Goal: Task Accomplishment & Management: Manage account settings

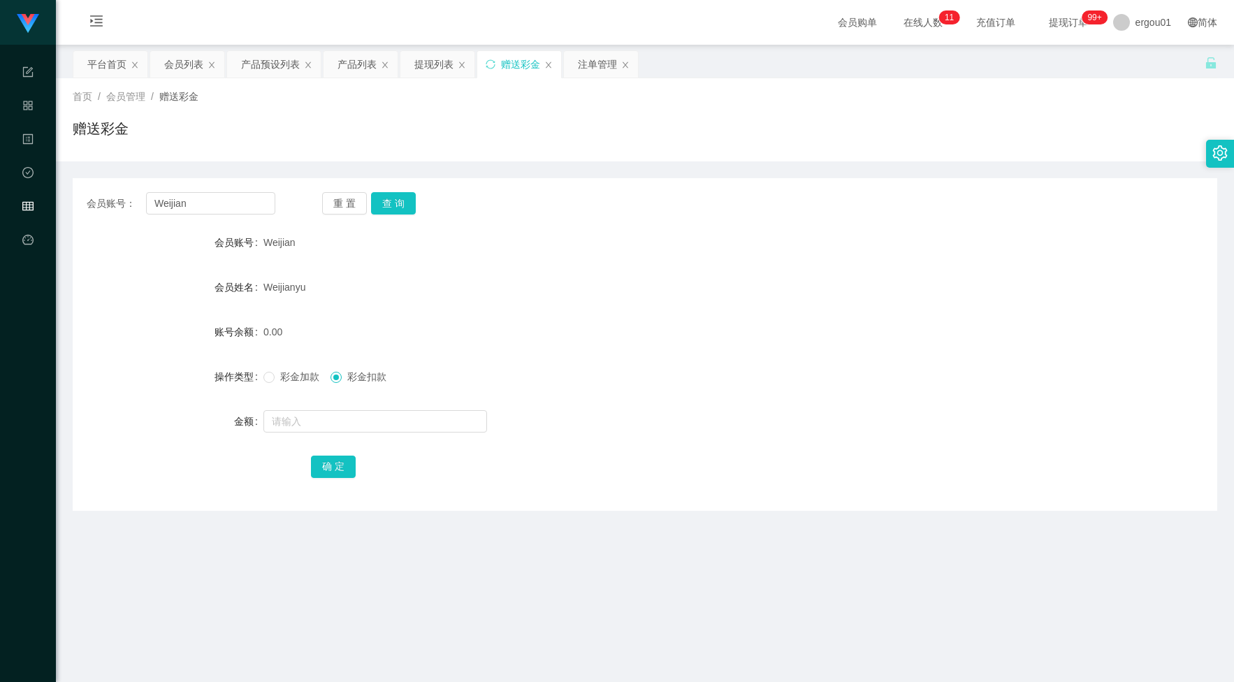
click at [245, 196] on input "Weijian" at bounding box center [210, 203] width 129 height 22
type input "Kitty"
click at [395, 194] on button "查 询" at bounding box center [393, 203] width 45 height 22
click at [372, 414] on input "text" at bounding box center [375, 421] width 224 height 22
click at [311, 413] on input "text" at bounding box center [375, 421] width 224 height 22
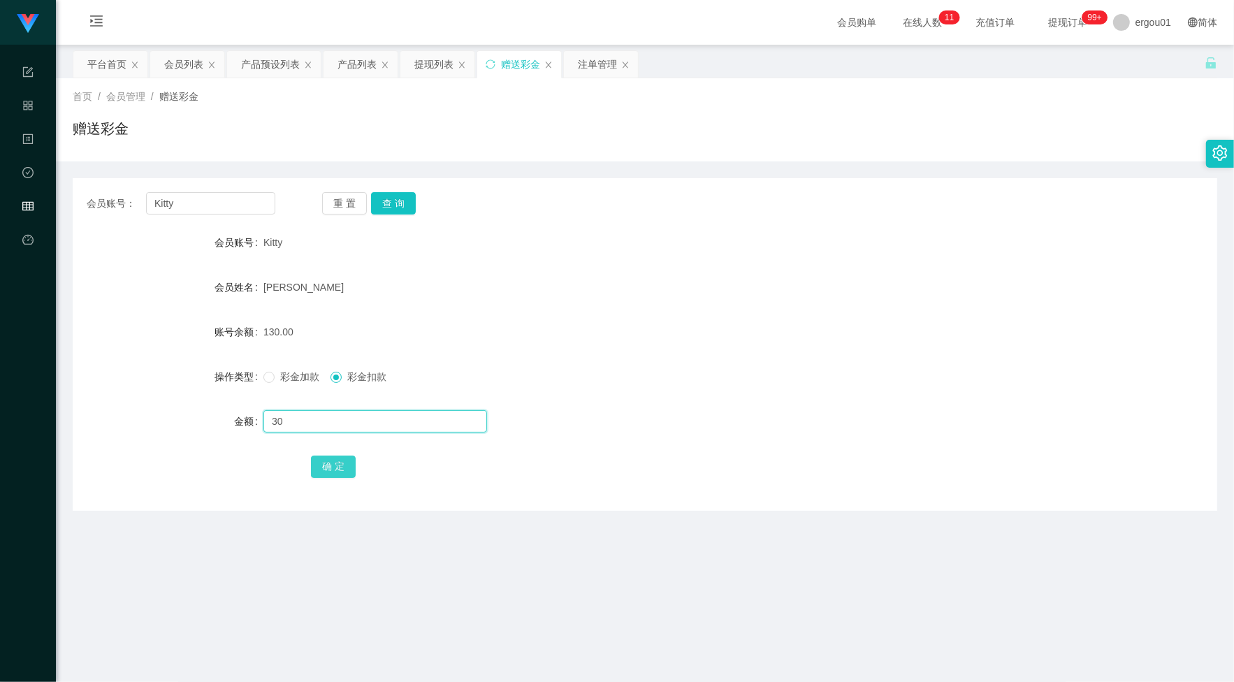
type input "30"
click at [340, 465] on button "确 定" at bounding box center [333, 467] width 45 height 22
click at [571, 61] on div "注单管理" at bounding box center [601, 64] width 74 height 27
click at [1113, 196] on div "会员账号： [PERSON_NAME] 查 询" at bounding box center [645, 203] width 1144 height 22
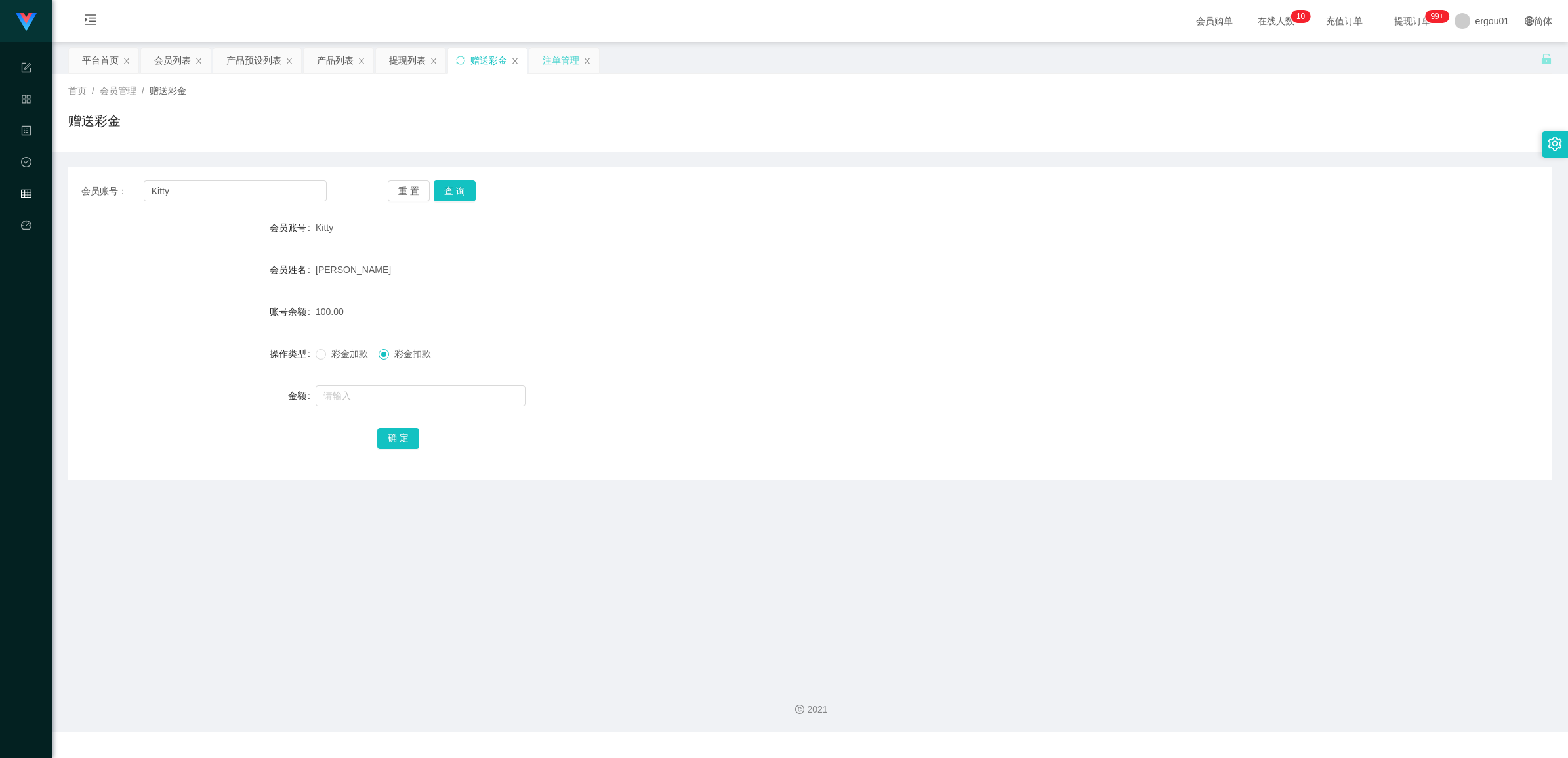
click at [546, 54] on div "注单管理" at bounding box center [561, 60] width 37 height 25
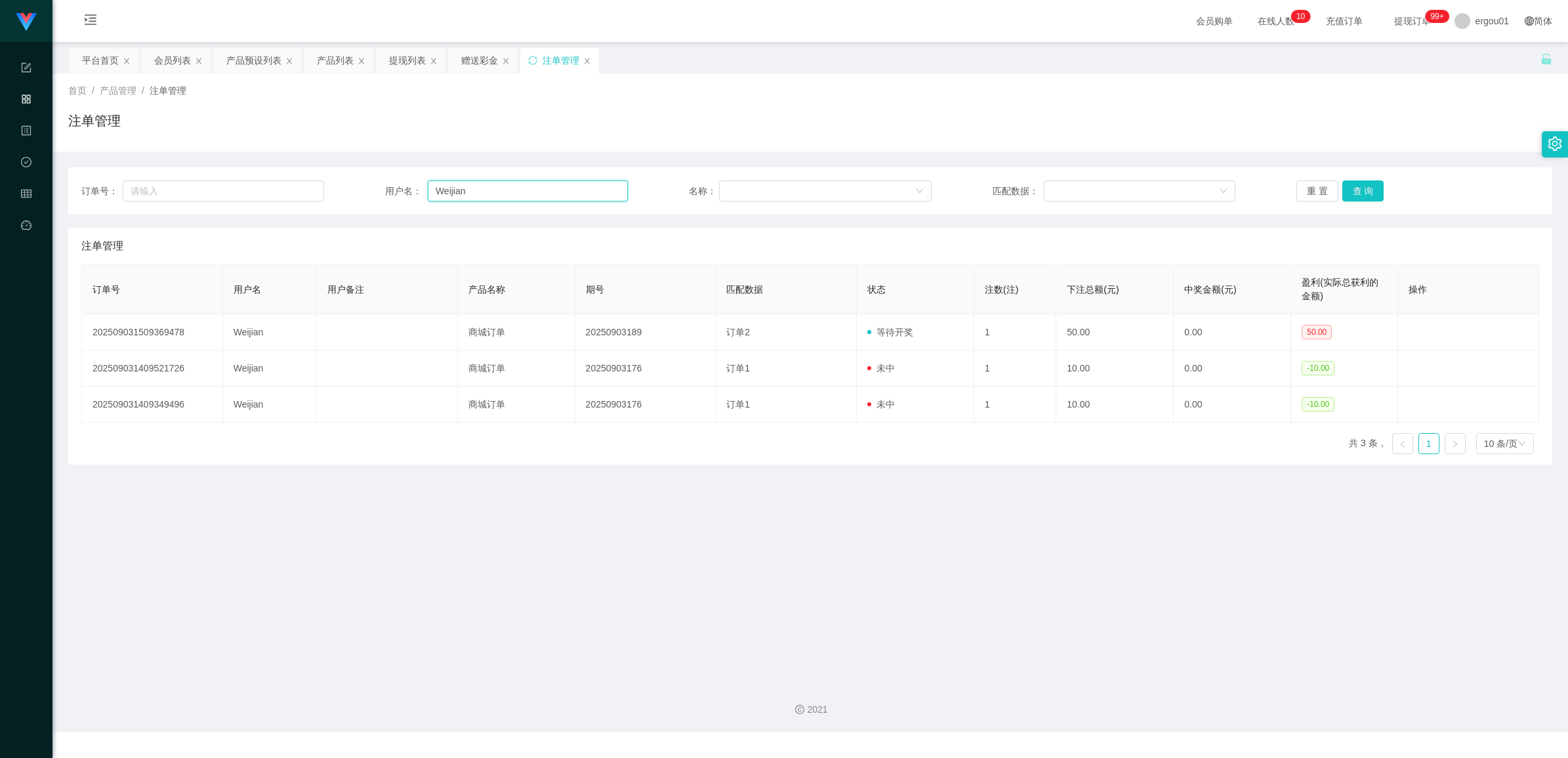
click at [486, 195] on input "Weijian" at bounding box center [528, 191] width 200 height 21
paste input "Kitty"
type input "Kitty"
drag, startPoint x: 1353, startPoint y: 187, endPoint x: 1344, endPoint y: 206, distance: 21.0
click at [1158, 187] on button "查 询" at bounding box center [1362, 191] width 42 height 21
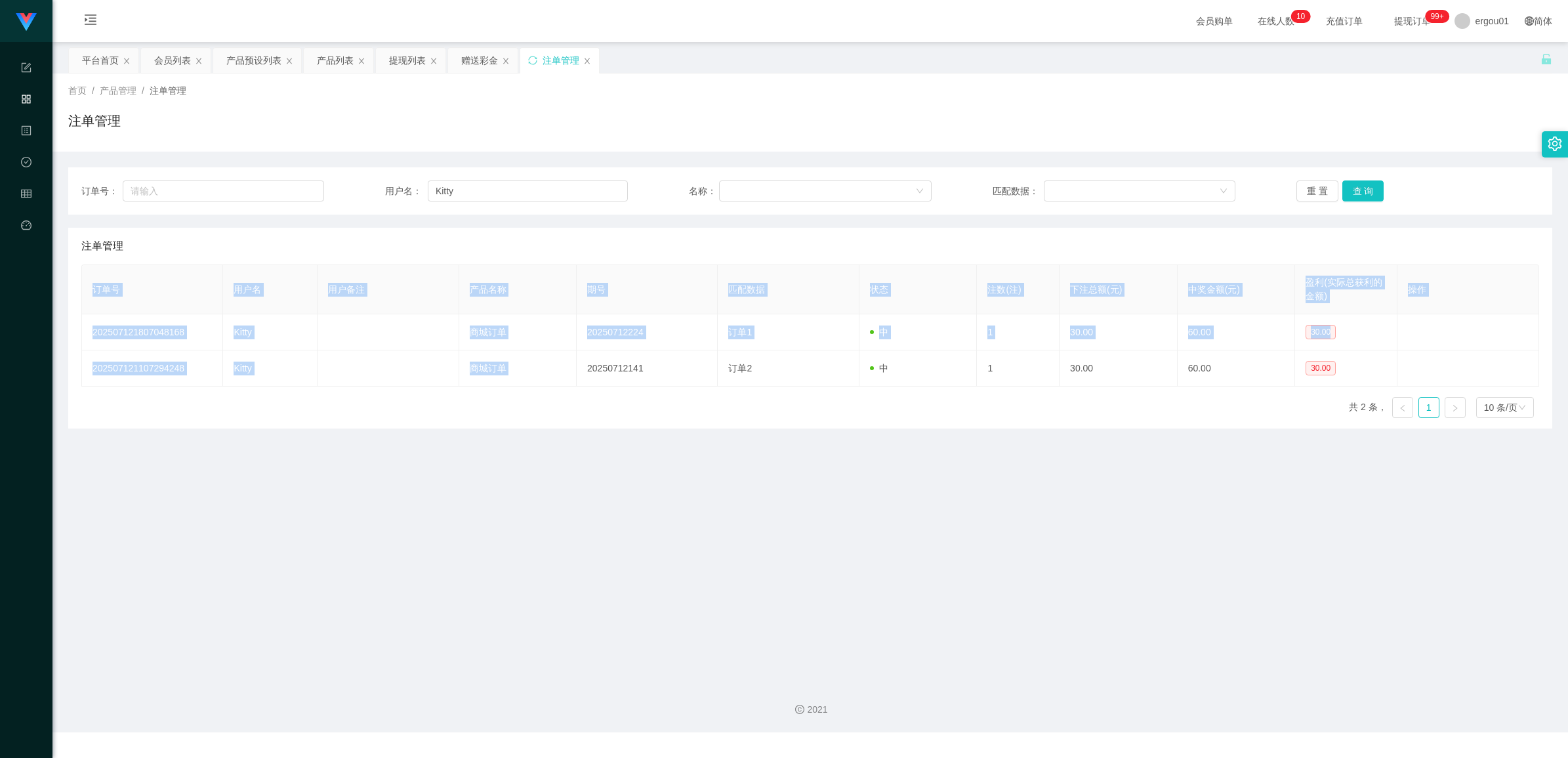
drag, startPoint x: 574, startPoint y: 371, endPoint x: 881, endPoint y: 397, distance: 308.1
click at [881, 397] on div "订单号 用户名 用户备注 产品名称 期号 匹配数据 状态 注数(注) 下注总额(元) 中奖金额(元) 盈利(实际总获利的金额) 操作 202507121807…" at bounding box center [810, 347] width 1457 height 164
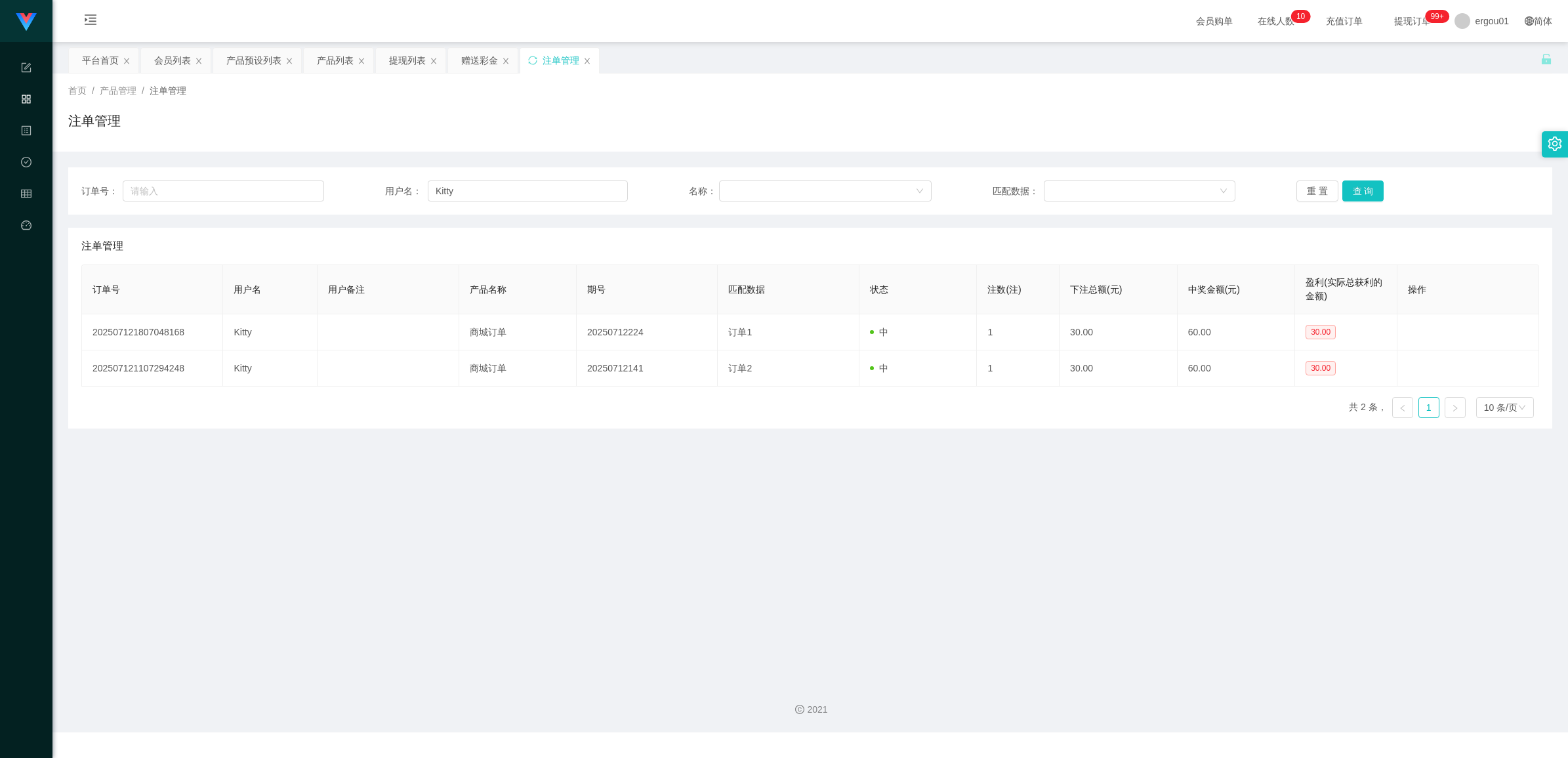
drag, startPoint x: 881, startPoint y: 397, endPoint x: 451, endPoint y: 450, distance: 433.3
click at [451, 450] on main "关闭左侧 关闭右侧 关闭其它 刷新页面 平台首页 会员列表 产品预设列表 产品列表 提现列表 赠送彩金 注单管理 首页 / 产品管理 / 注单管理 / 注单管…" at bounding box center [810, 357] width 1515 height 629
click at [540, 194] on input "Kitty" at bounding box center [528, 191] width 200 height 21
click at [1158, 188] on button "查 询" at bounding box center [1362, 191] width 42 height 21
click at [1158, 192] on button "查 询" at bounding box center [1362, 191] width 42 height 21
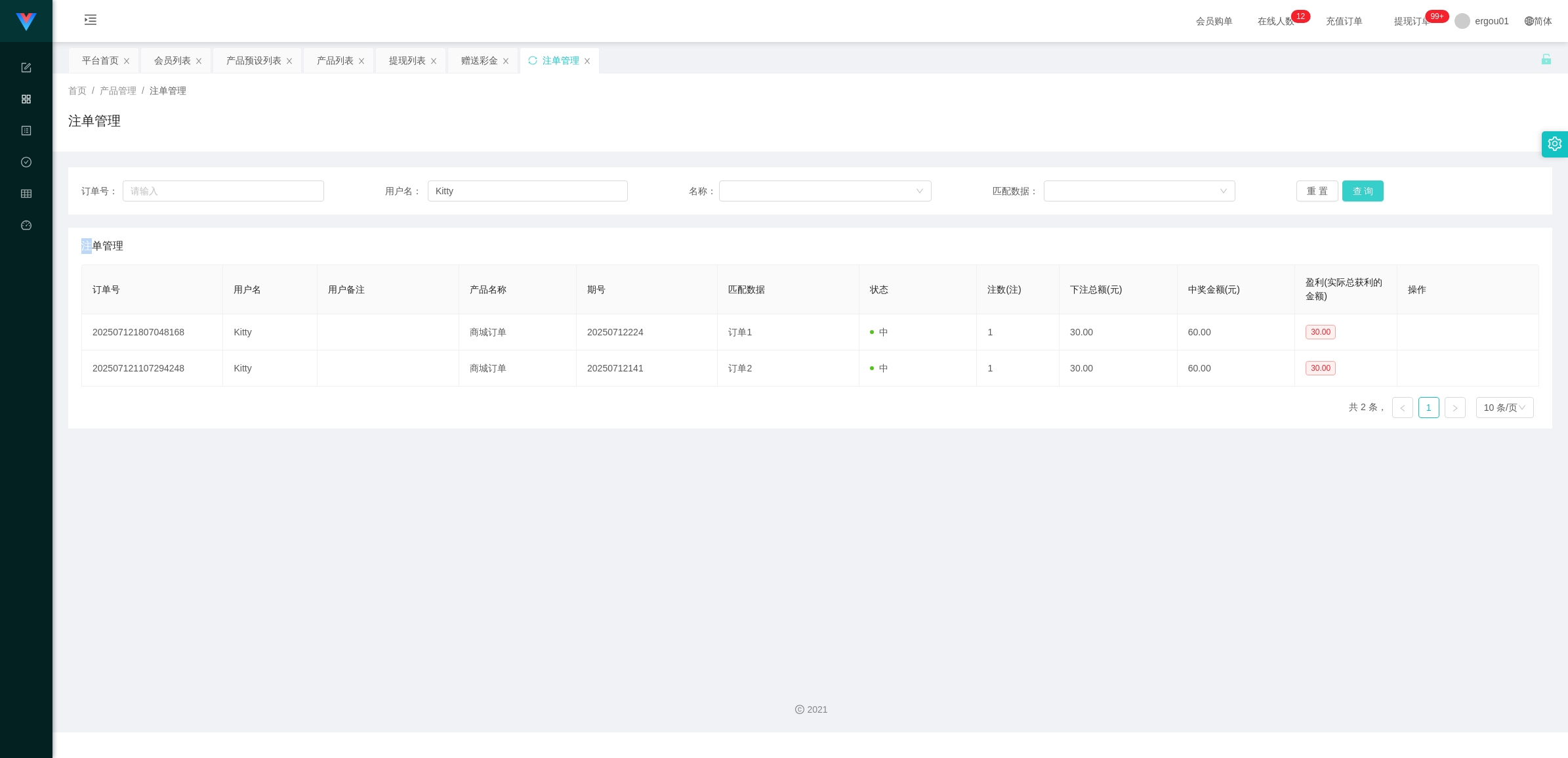
click at [1158, 192] on div "重 置 查 询" at bounding box center [1418, 191] width 243 height 21
click at [484, 64] on div "赠送彩金" at bounding box center [479, 60] width 37 height 25
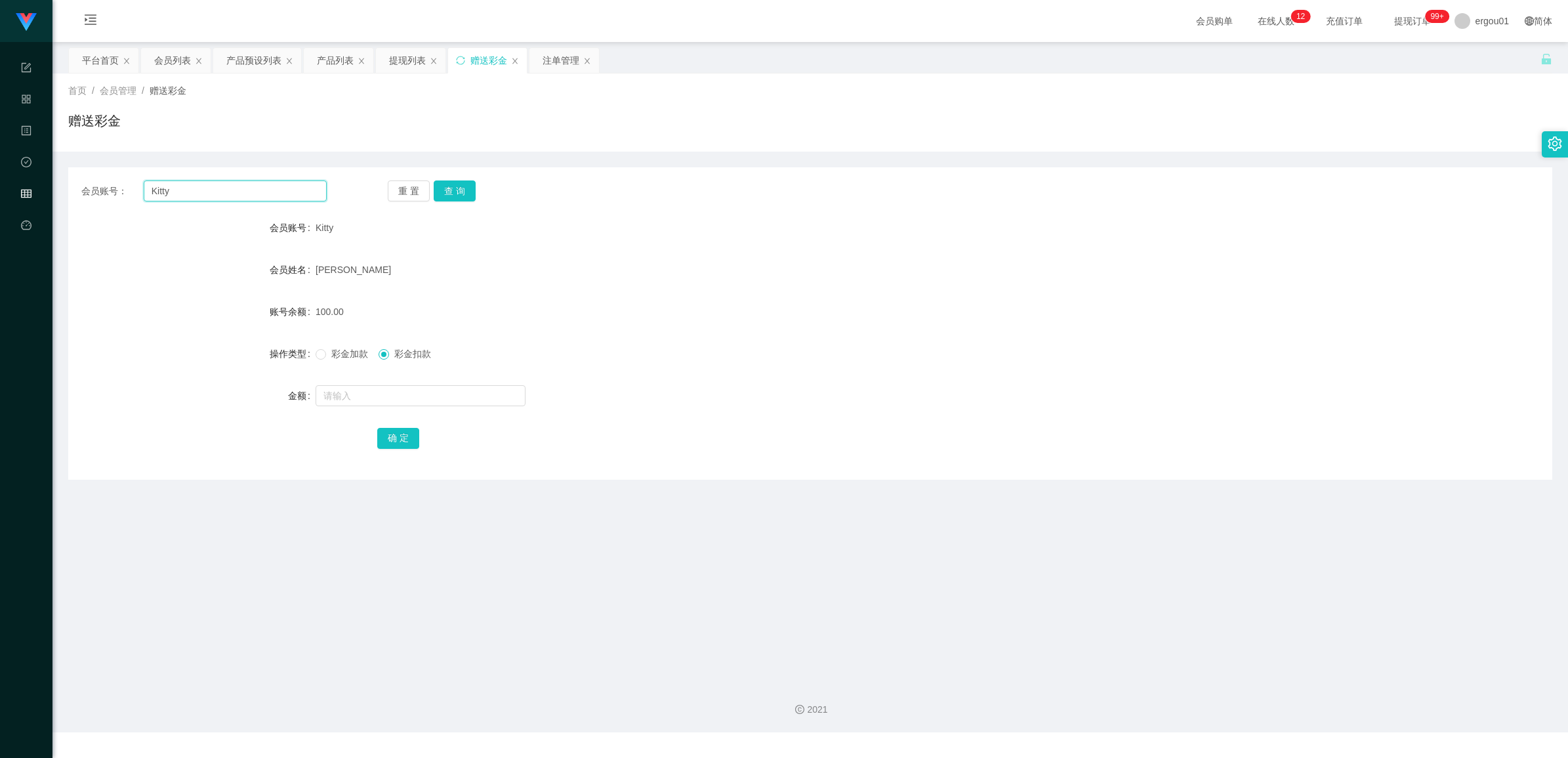
click at [260, 193] on input "Kitty" at bounding box center [235, 191] width 183 height 21
click at [461, 181] on button "查 询" at bounding box center [454, 191] width 42 height 21
click at [375, 270] on span "[PERSON_NAME]" at bounding box center [353, 270] width 75 height 10
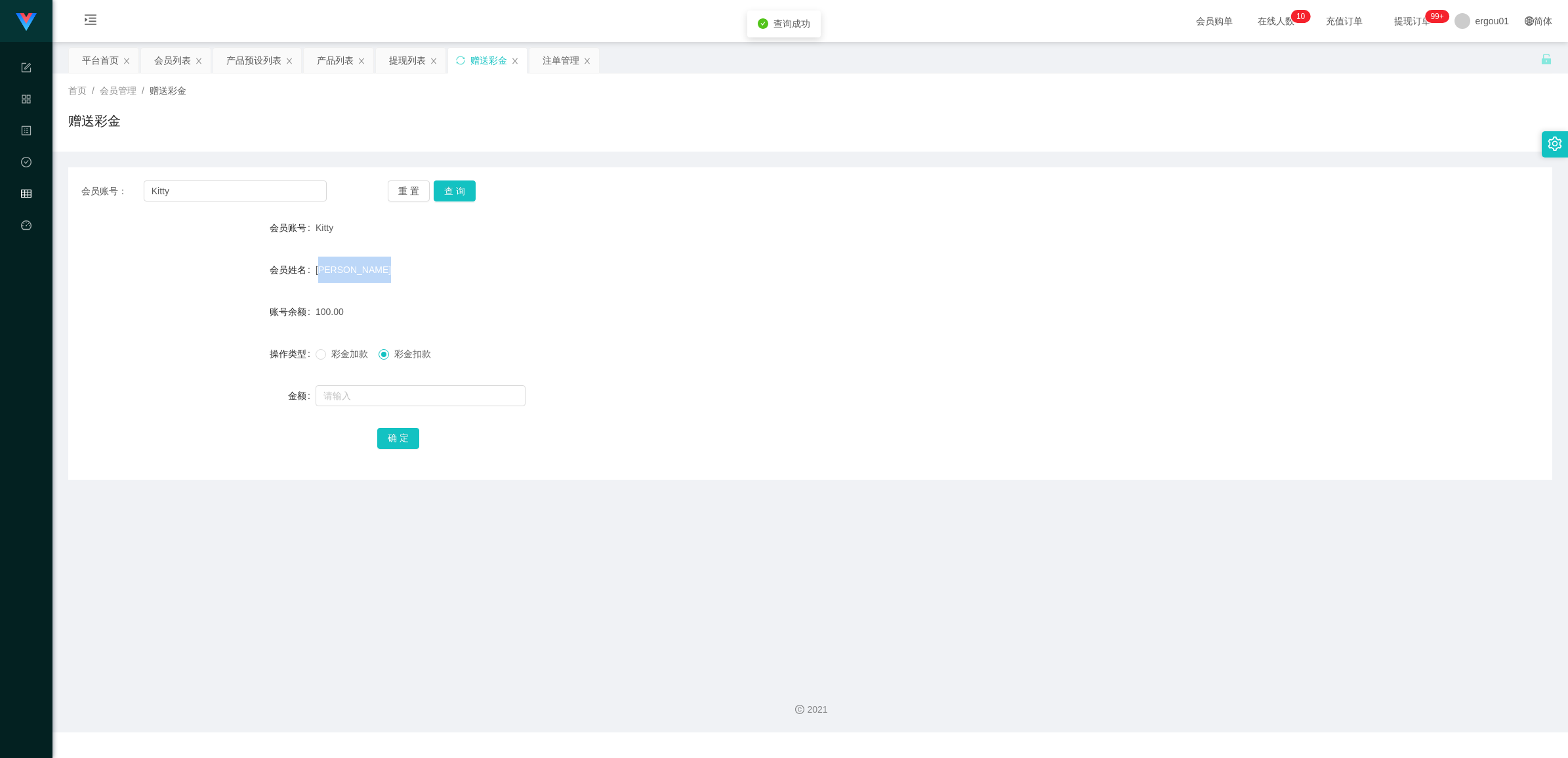
click at [375, 270] on span "[PERSON_NAME]" at bounding box center [353, 270] width 75 height 10
copy span "[PERSON_NAME]"
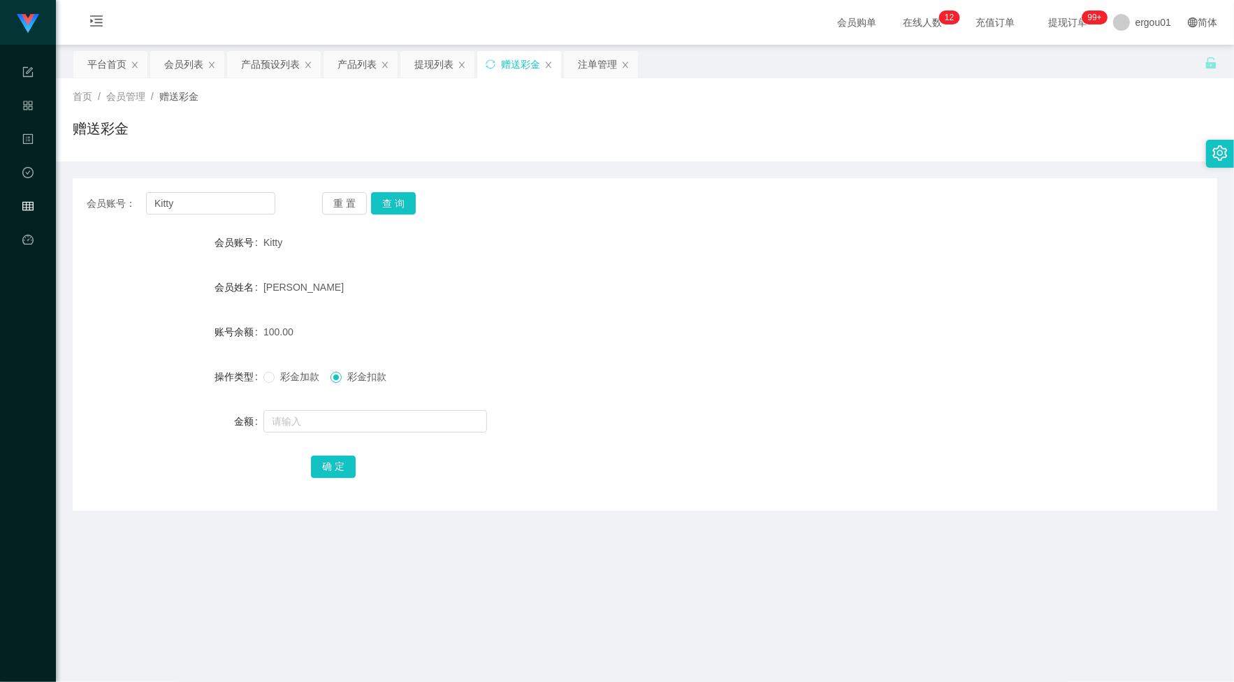
click at [245, 341] on div "账号余额" at bounding box center [168, 332] width 191 height 28
click at [588, 60] on div "注单管理" at bounding box center [597, 64] width 39 height 27
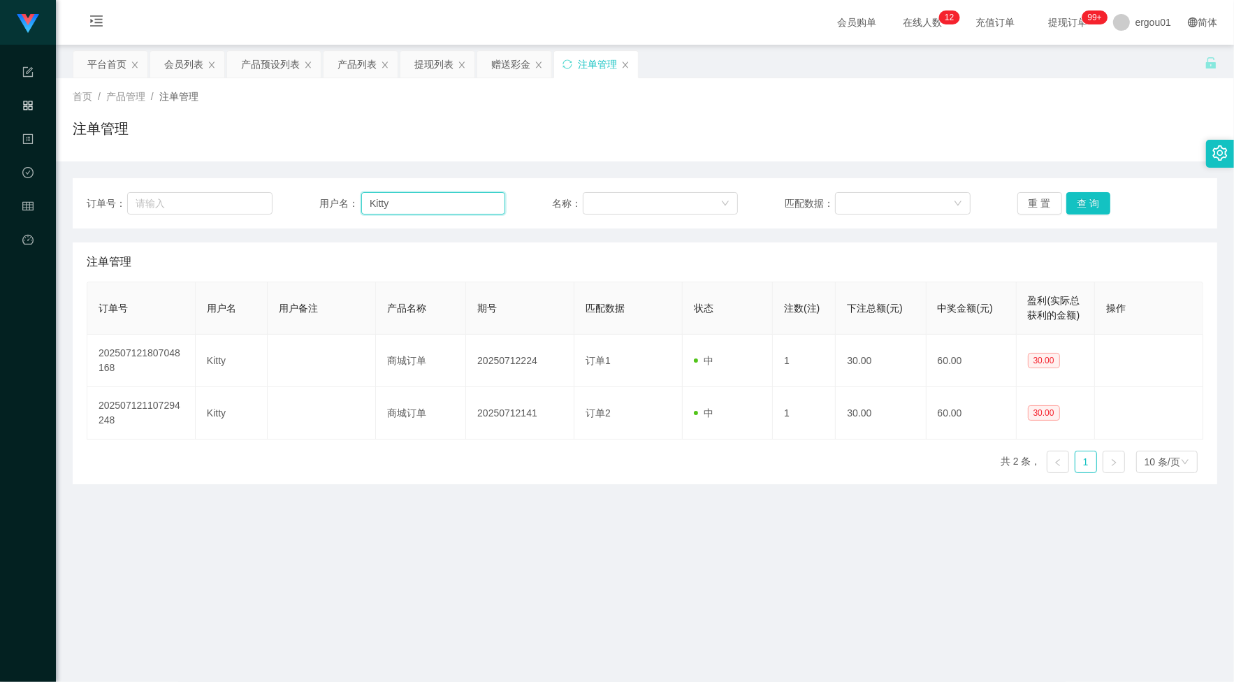
click at [434, 204] on input "Kitty" at bounding box center [433, 203] width 144 height 22
paste input "text"
click at [400, 204] on input "text" at bounding box center [433, 203] width 144 height 22
paste input "text"
drag, startPoint x: 377, startPoint y: 206, endPoint x: 385, endPoint y: 203, distance: 8.4
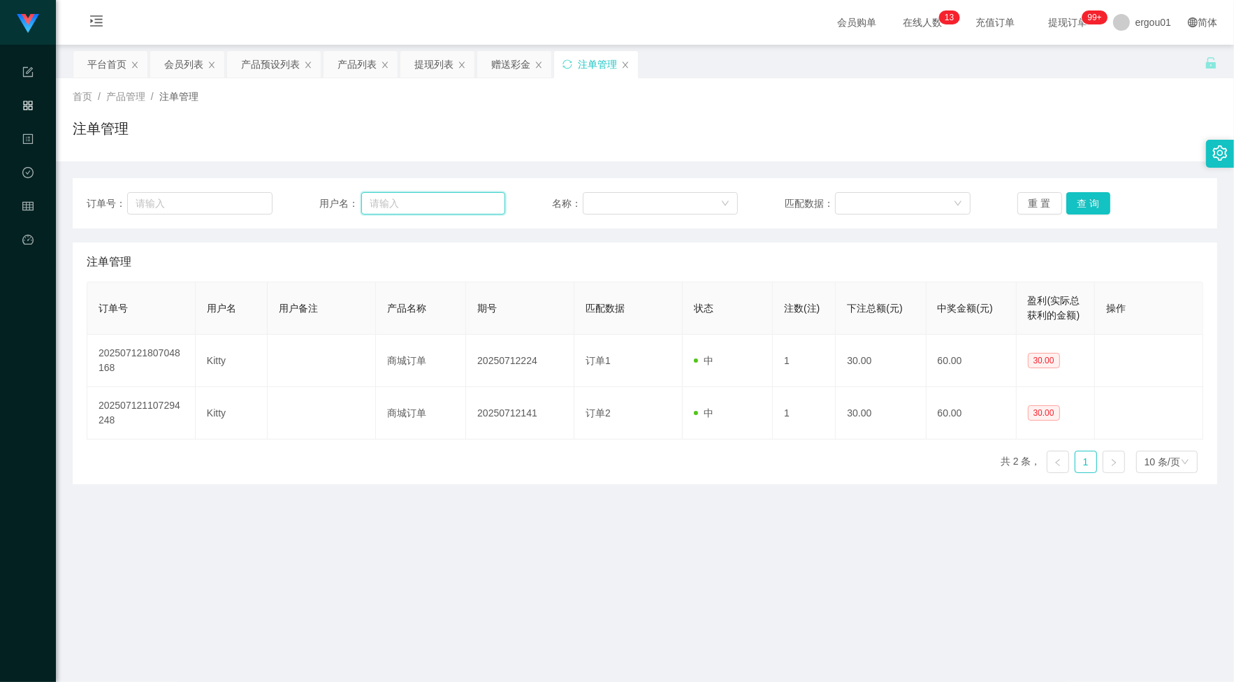
click at [383, 200] on input "text" at bounding box center [433, 203] width 144 height 22
paste input "Sitty"
drag, startPoint x: 374, startPoint y: 200, endPoint x: 361, endPoint y: 200, distance: 12.6
click at [361, 200] on input "Sitty" at bounding box center [433, 203] width 144 height 22
type input "Kitty"
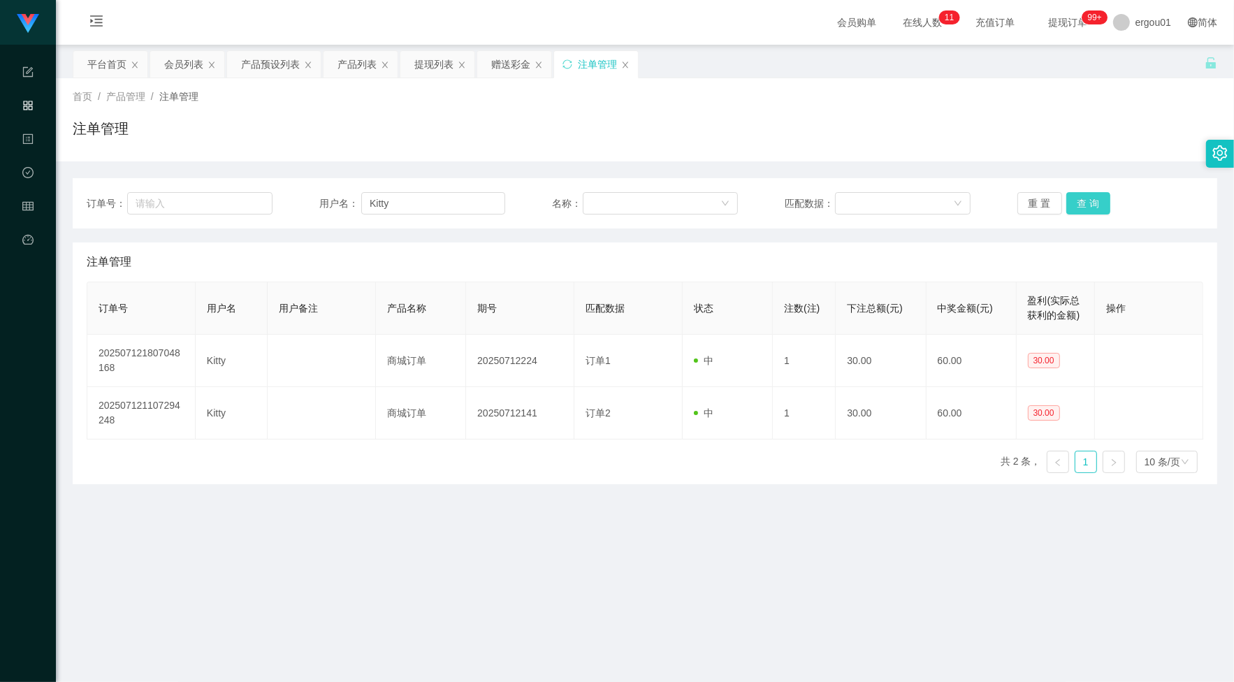
click at [1081, 207] on button "查 询" at bounding box center [1088, 203] width 45 height 22
click at [1081, 207] on div "重 置 查 询" at bounding box center [1110, 203] width 186 height 22
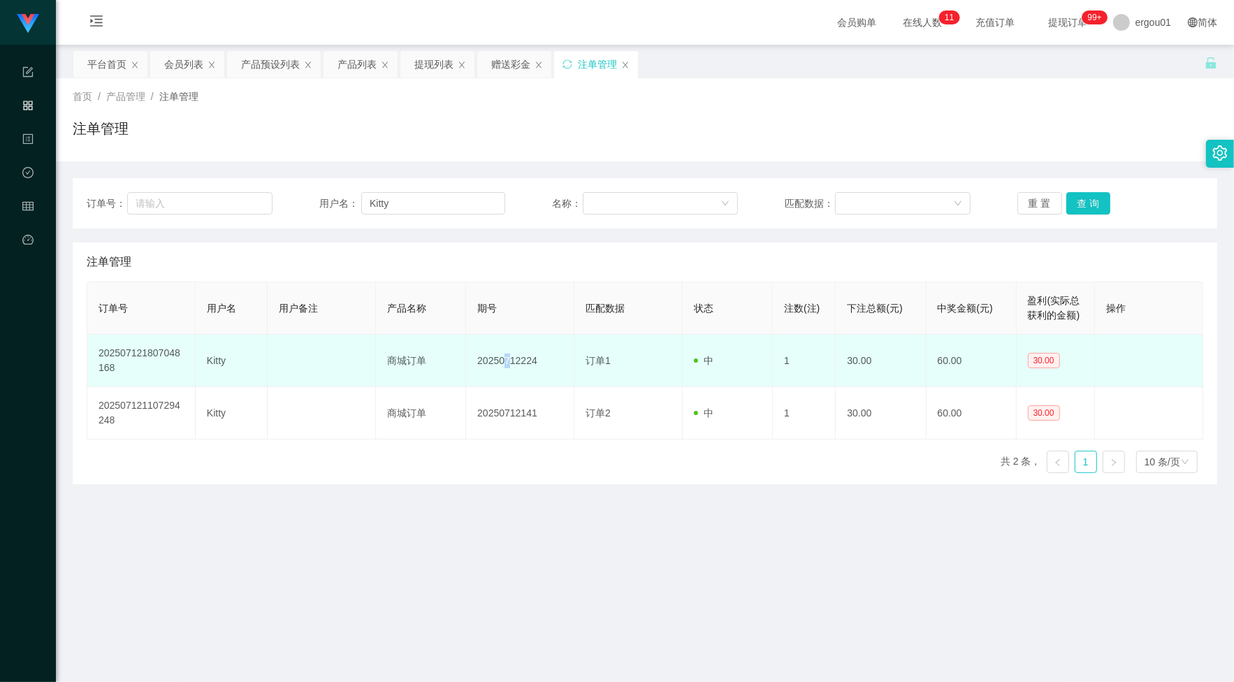
drag, startPoint x: 498, startPoint y: 365, endPoint x: 507, endPoint y: 365, distance: 9.1
click at [507, 365] on td "20250712224" at bounding box center [520, 361] width 108 height 52
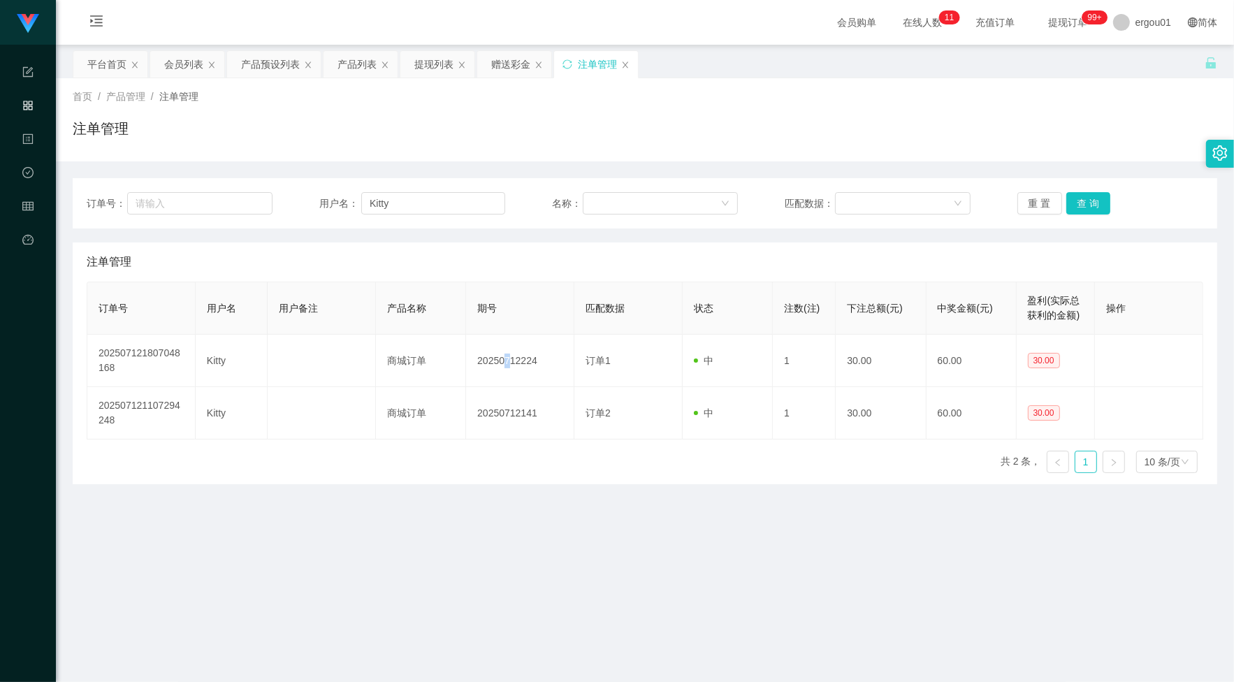
click at [472, 536] on main "关闭左侧 关闭右侧 关闭其它 刷新页面 平台首页 会员列表 产品预设列表 产品列表 提现列表 赠送彩金 注单管理 首页 / 产品管理 / 注单管理 / 注单管…" at bounding box center [645, 380] width 1178 height 670
click at [512, 67] on div "赠送彩金" at bounding box center [510, 64] width 39 height 27
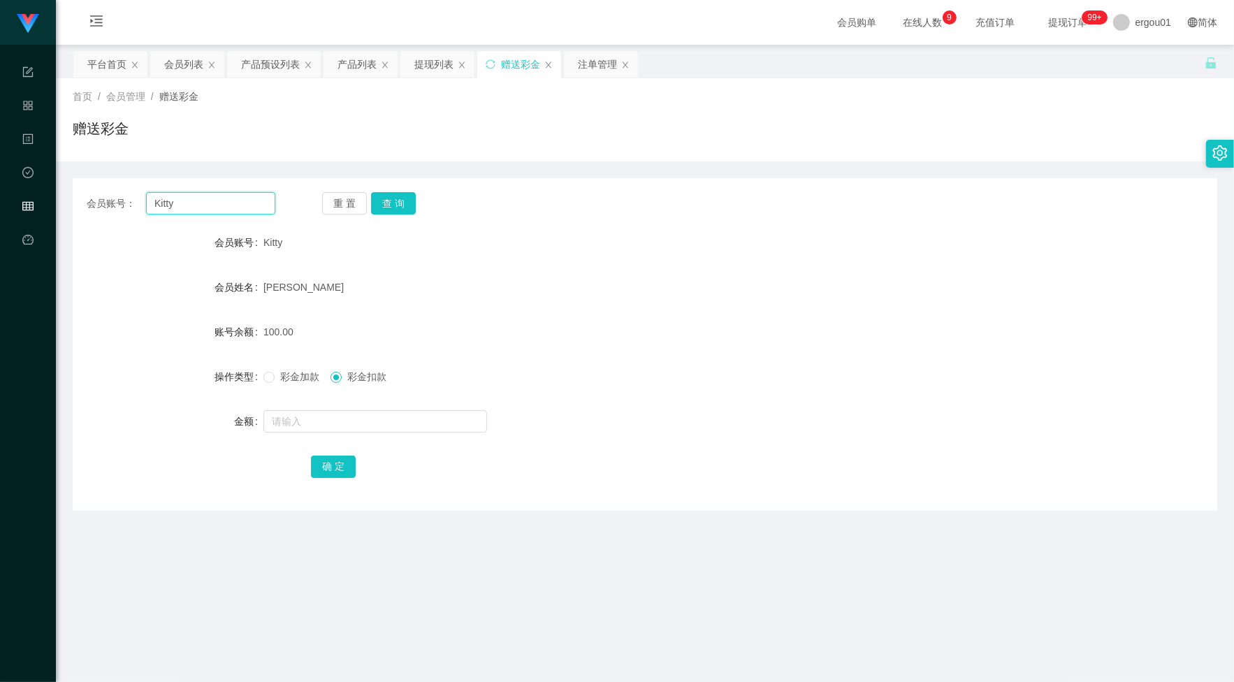
click at [232, 207] on input "Kitty" at bounding box center [210, 203] width 129 height 22
paste input "729826055"
type input "729826055"
click at [395, 204] on button "查 询" at bounding box center [393, 203] width 45 height 22
click at [347, 407] on div at bounding box center [597, 421] width 668 height 28
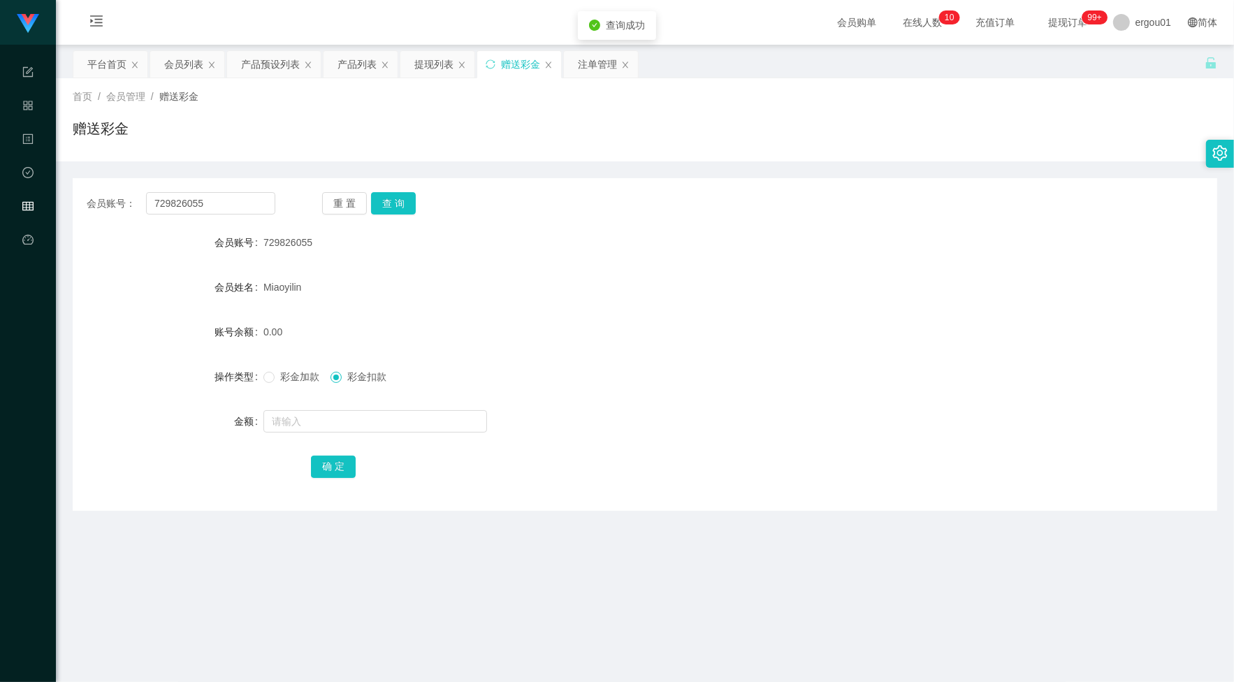
click at [296, 374] on span "彩金加款" at bounding box center [300, 376] width 50 height 11
click at [316, 427] on input "text" at bounding box center [375, 421] width 224 height 22
type input "100"
click at [321, 467] on button "确 定" at bounding box center [333, 467] width 45 height 22
click at [277, 208] on div "会员账号： 729826055 重 置 查 询" at bounding box center [645, 203] width 1144 height 22
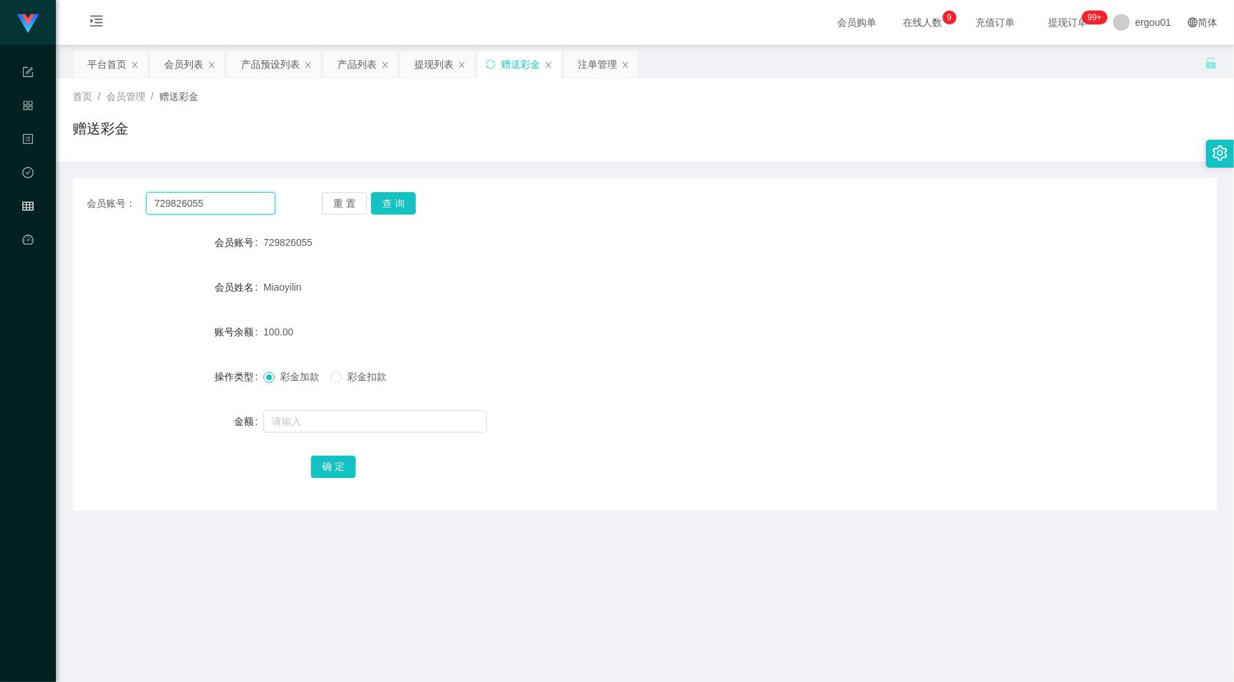
click at [247, 210] on input "729826055" at bounding box center [210, 203] width 129 height 22
paste input "96129031"
type input "96129031"
click at [403, 210] on button "查 询" at bounding box center [393, 203] width 45 height 22
drag, startPoint x: 358, startPoint y: 403, endPoint x: 354, endPoint y: 414, distance: 11.6
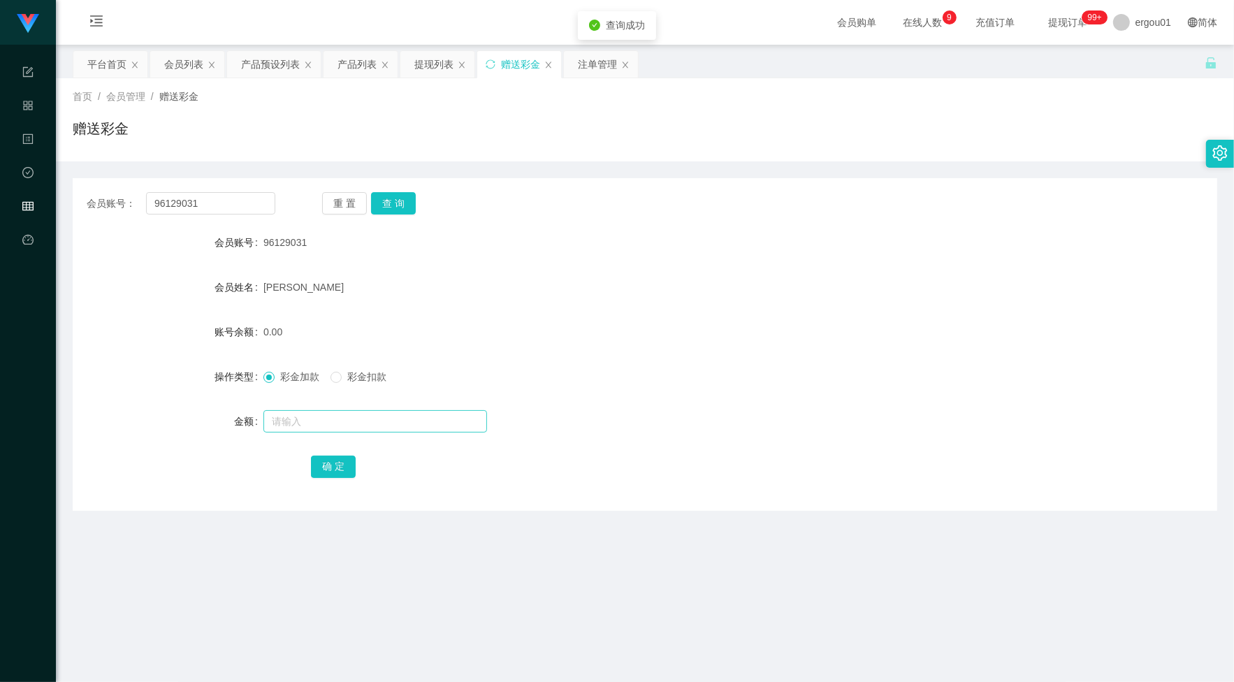
click at [354, 413] on form "会员账号 96129031 会员姓名 [PERSON_NAME] 账号余额 0.00 操作类型 彩金加款 彩金扣款 金额 确 定" at bounding box center [645, 354] width 1144 height 252
click at [354, 414] on input "text" at bounding box center [375, 421] width 224 height 22
type input "300"
click at [340, 466] on button "确 定" at bounding box center [333, 467] width 45 height 22
click at [252, 205] on input "96129031" at bounding box center [210, 203] width 129 height 22
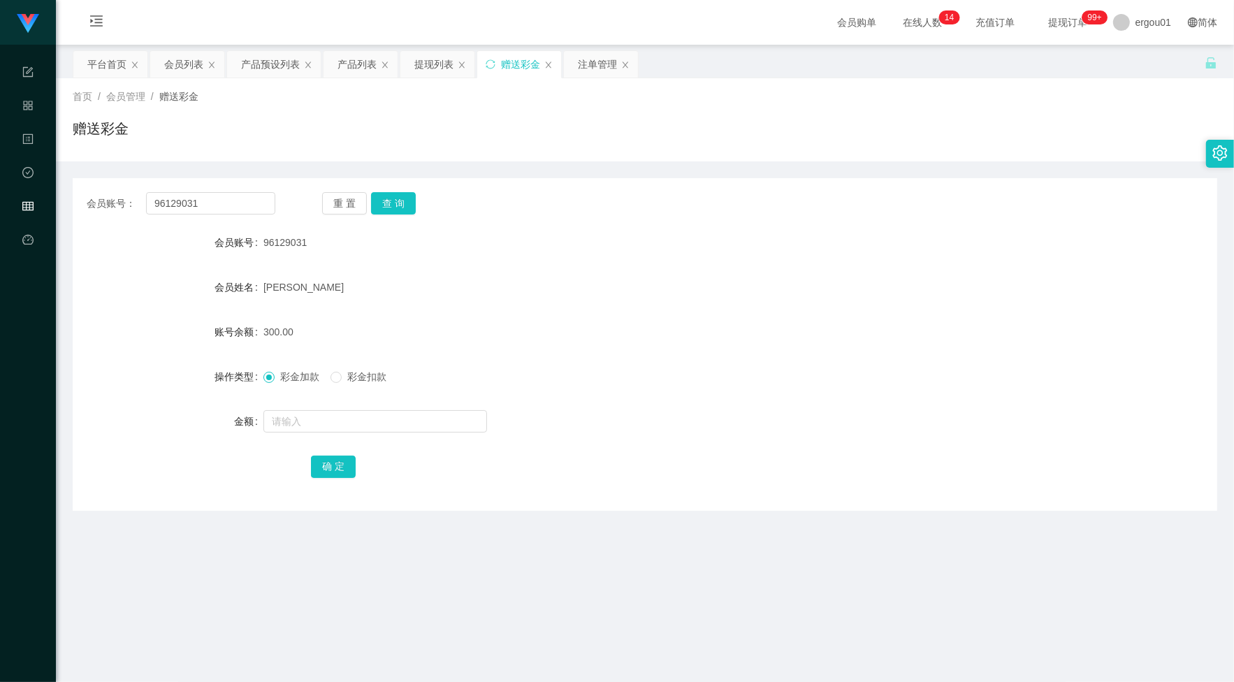
drag, startPoint x: 587, startPoint y: 70, endPoint x: 577, endPoint y: 95, distance: 27.0
click at [587, 70] on div "注单管理" at bounding box center [597, 64] width 39 height 27
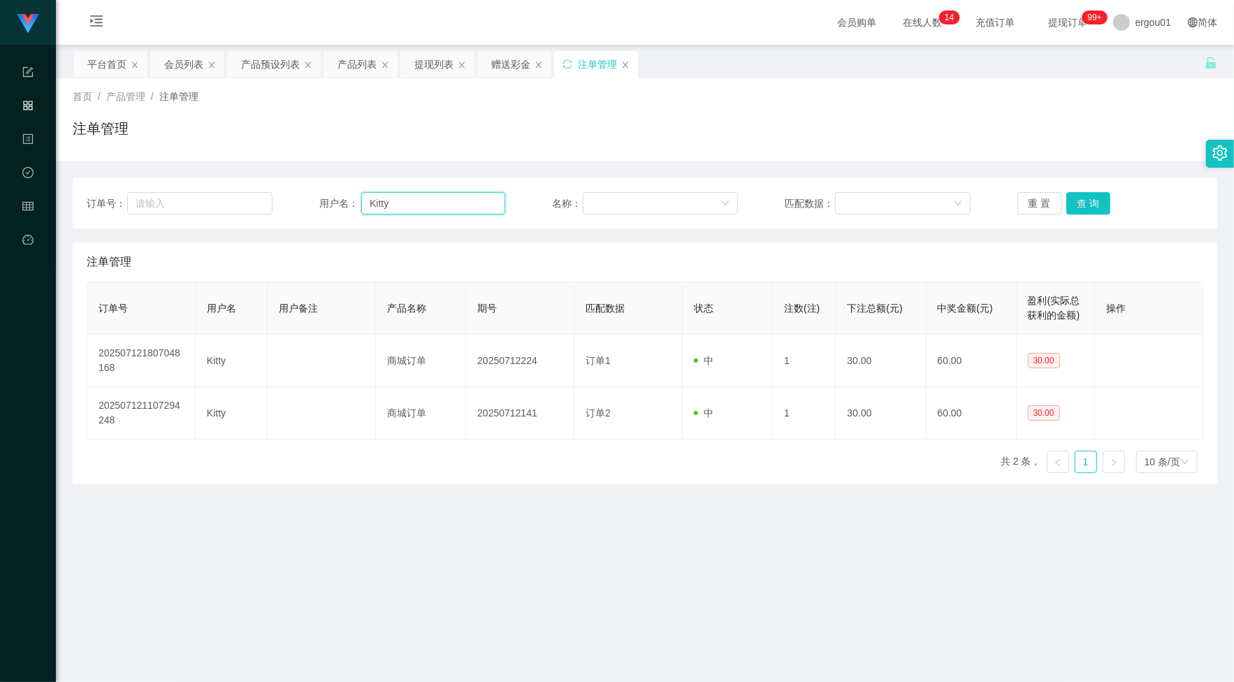
click at [432, 206] on input "Kitty" at bounding box center [433, 203] width 144 height 22
drag, startPoint x: 425, startPoint y: 57, endPoint x: 437, endPoint y: 93, distance: 37.8
click at [425, 57] on div "提现列表" at bounding box center [433, 64] width 39 height 27
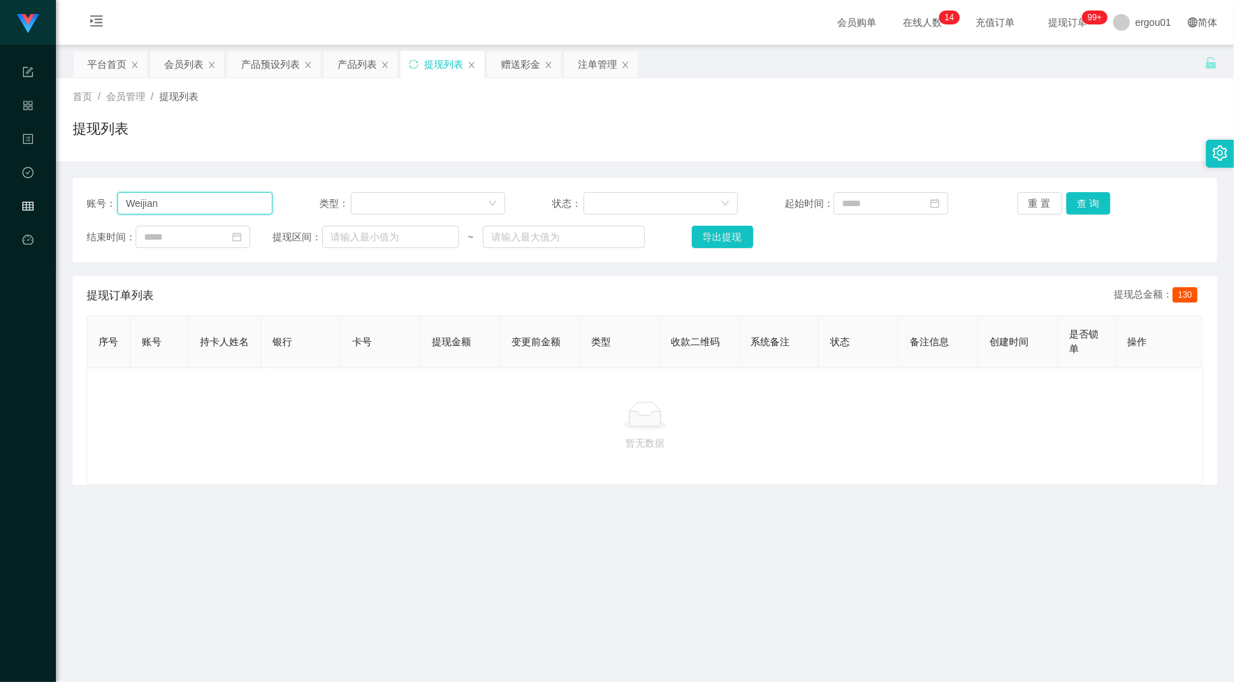
click at [245, 201] on input "Weijian" at bounding box center [194, 203] width 155 height 22
paste input "96129031"
paste input "text"
click at [1089, 210] on button "查 询" at bounding box center [1088, 203] width 45 height 22
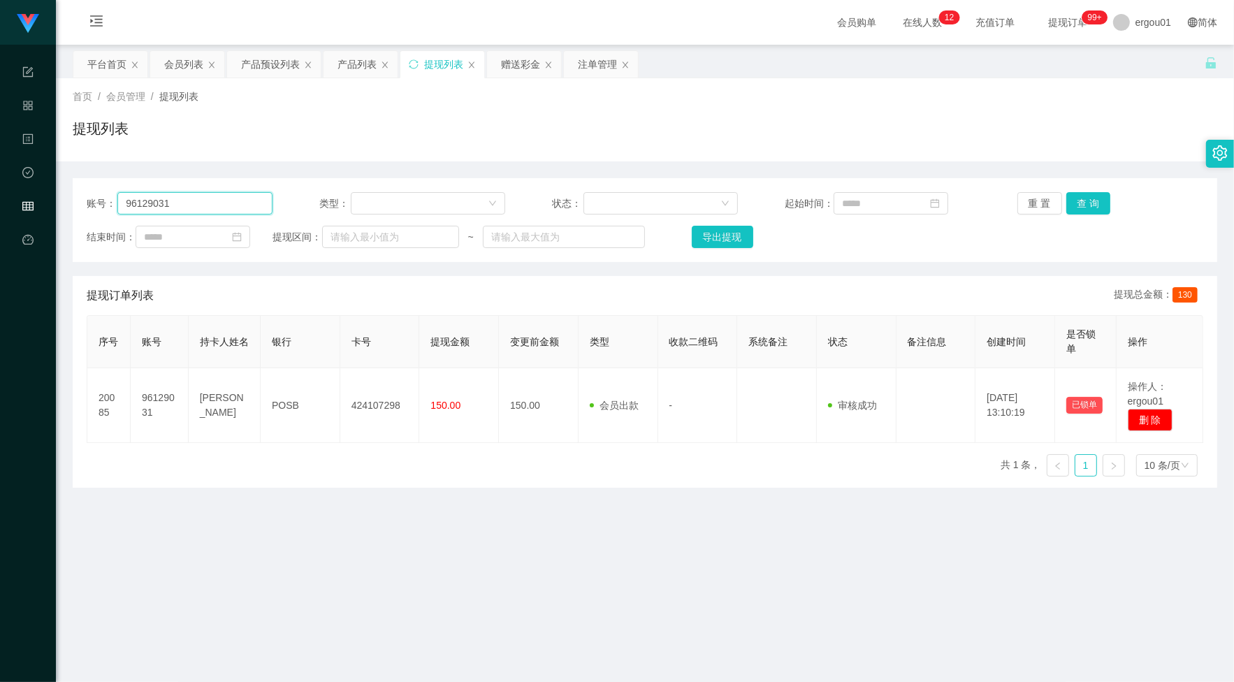
click at [192, 198] on input "96129031" at bounding box center [194, 203] width 155 height 22
paste input "729826055"
type input "729826055"
click at [1066, 212] on button "查 询" at bounding box center [1088, 203] width 45 height 22
click at [514, 64] on div "赠送彩金" at bounding box center [520, 64] width 39 height 27
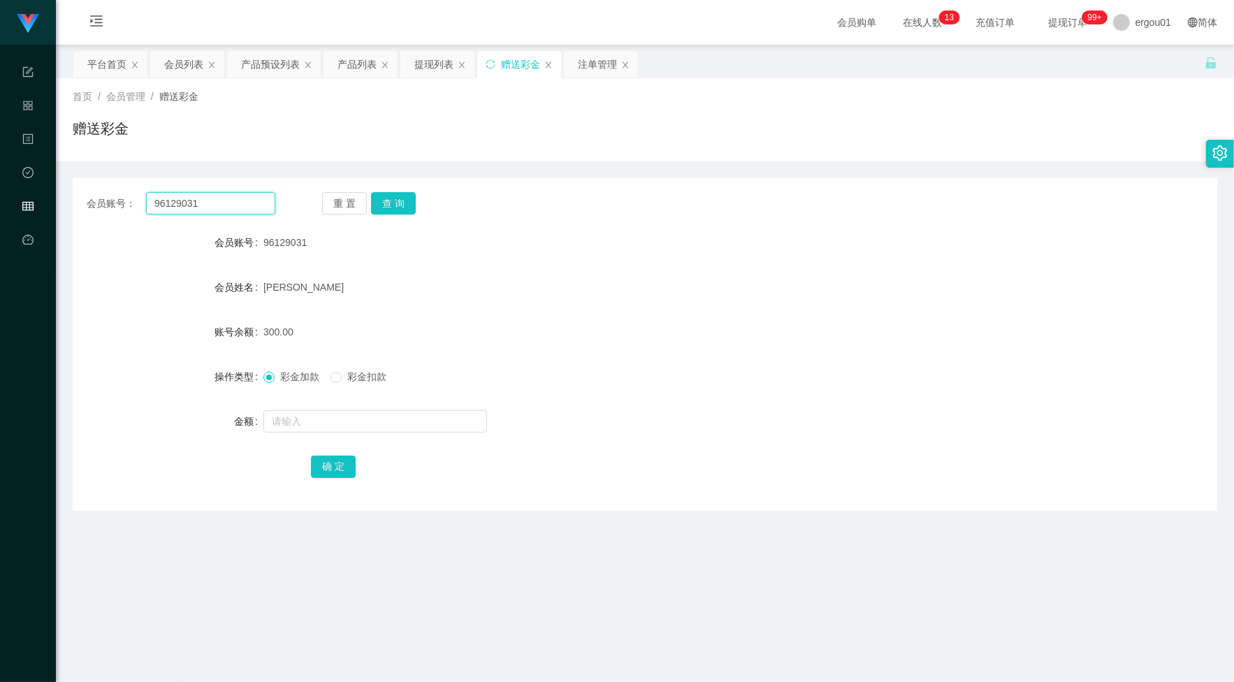
click at [228, 192] on input "96129031" at bounding box center [210, 203] width 129 height 22
paste input "Weijian"
type input "Weijian"
click at [389, 210] on button "查 询" at bounding box center [393, 203] width 45 height 22
click at [334, 423] on input "text" at bounding box center [375, 421] width 224 height 22
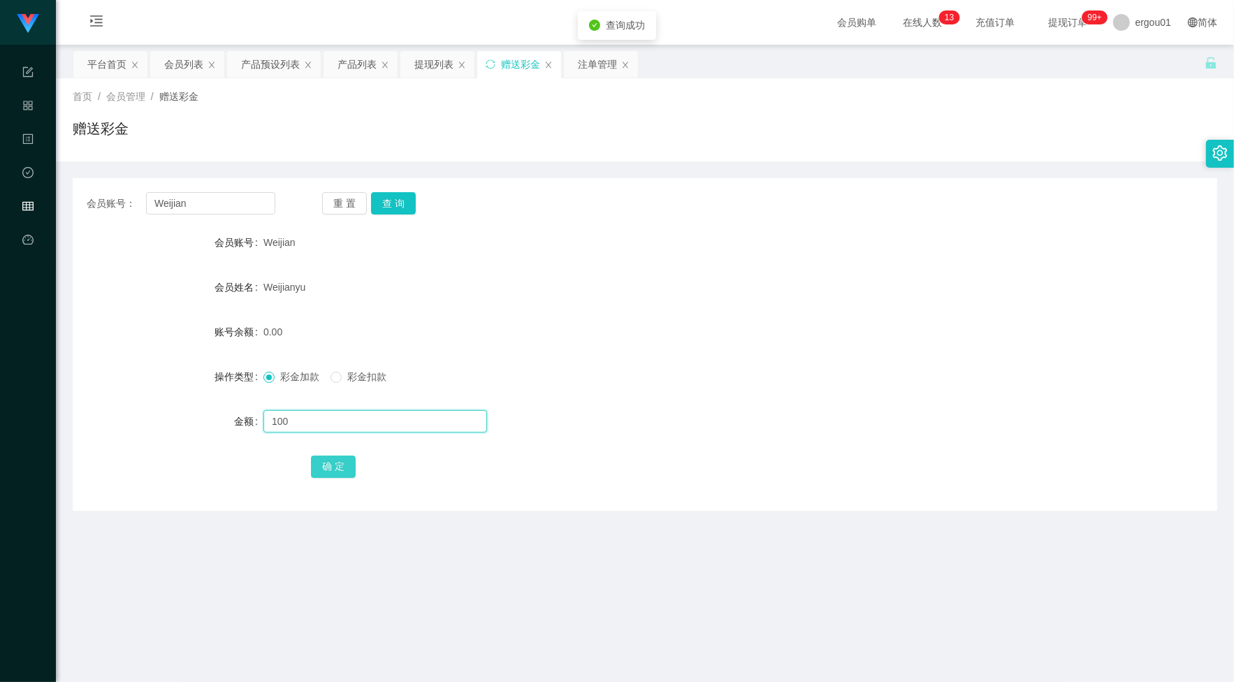
type input "100"
drag, startPoint x: 343, startPoint y: 469, endPoint x: 353, endPoint y: 465, distance: 10.6
click at [343, 469] on button "确 定" at bounding box center [333, 467] width 45 height 22
click at [233, 191] on div "会员账号： Weijian 重 置 查 询 会员账号 Weijian 会员姓名 Weijianyu 账号余额 100.00 操作类型 彩金加款 彩金扣款 金额…" at bounding box center [645, 344] width 1144 height 333
copy section "工作台 系统配置 产品管理 内容中心 数据中心 会员管理 平台首页 保存配置 重置配置 整体风格设置 主题色 导航设置 内容区域宽度 定宽 固定Header …"
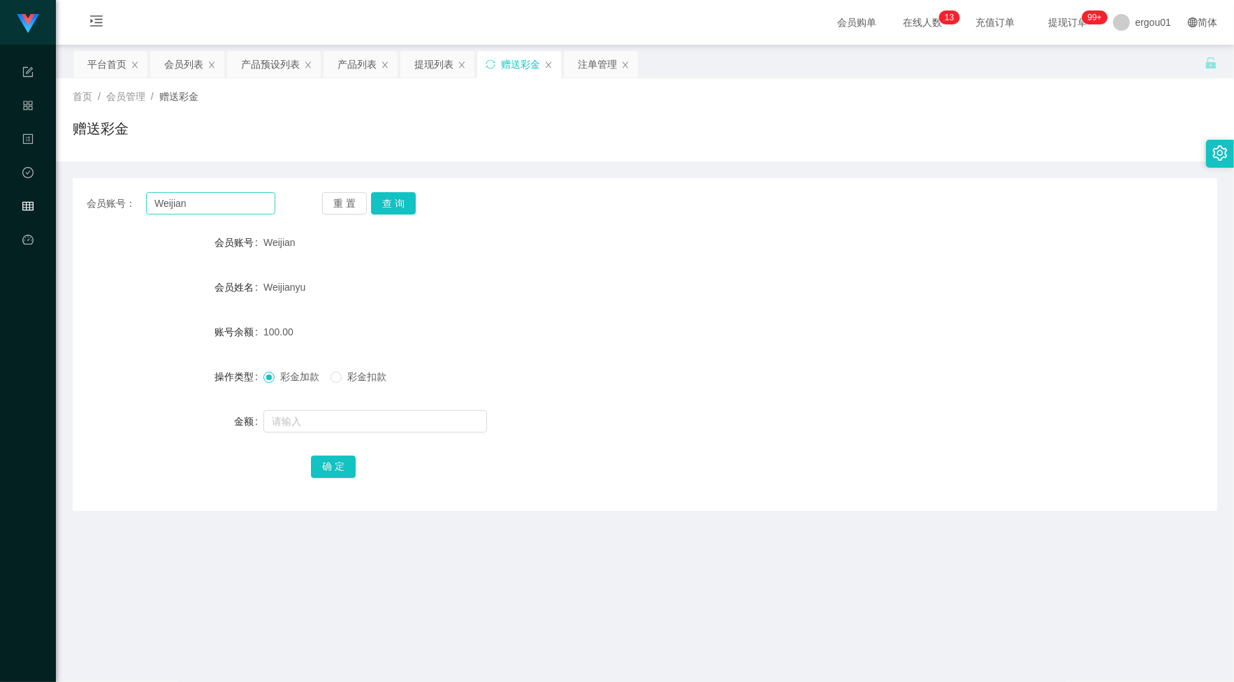
click at [234, 212] on div "会员账号： Weijian 重 置 查 询 会员账号 Weijian 会员姓名 Weijianyu 账号余额 100.00 操作类型 彩金加款 彩金扣款 金额…" at bounding box center [645, 344] width 1144 height 333
click at [238, 206] on input "Weijian" at bounding box center [210, 203] width 129 height 22
click at [256, 184] on div "会员账号： Weijian 重 置 查 询 会员账号 Weijian 会员姓名 Weijianyu 账号余额 100.00 操作类型 彩金加款 彩金扣款 金额…" at bounding box center [645, 344] width 1144 height 333
click at [249, 199] on input "Weijian" at bounding box center [210, 203] width 129 height 22
click at [406, 205] on button "查 询" at bounding box center [393, 203] width 45 height 22
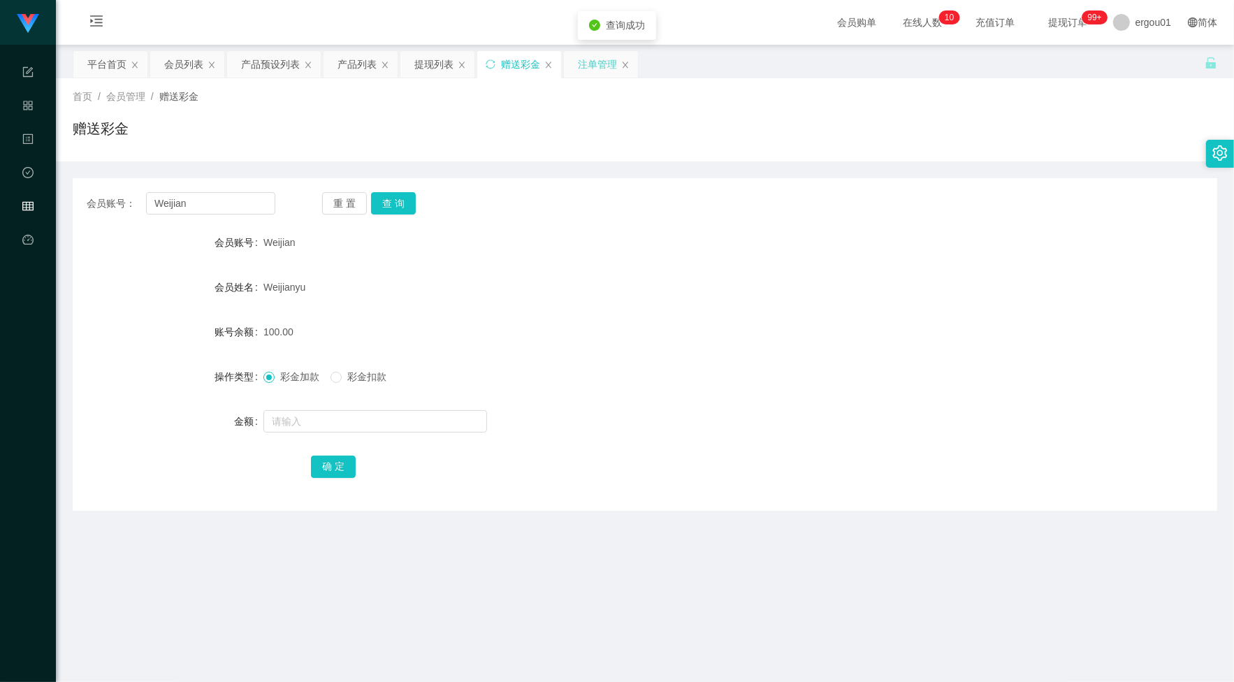
click at [606, 63] on div "注单管理" at bounding box center [597, 64] width 39 height 27
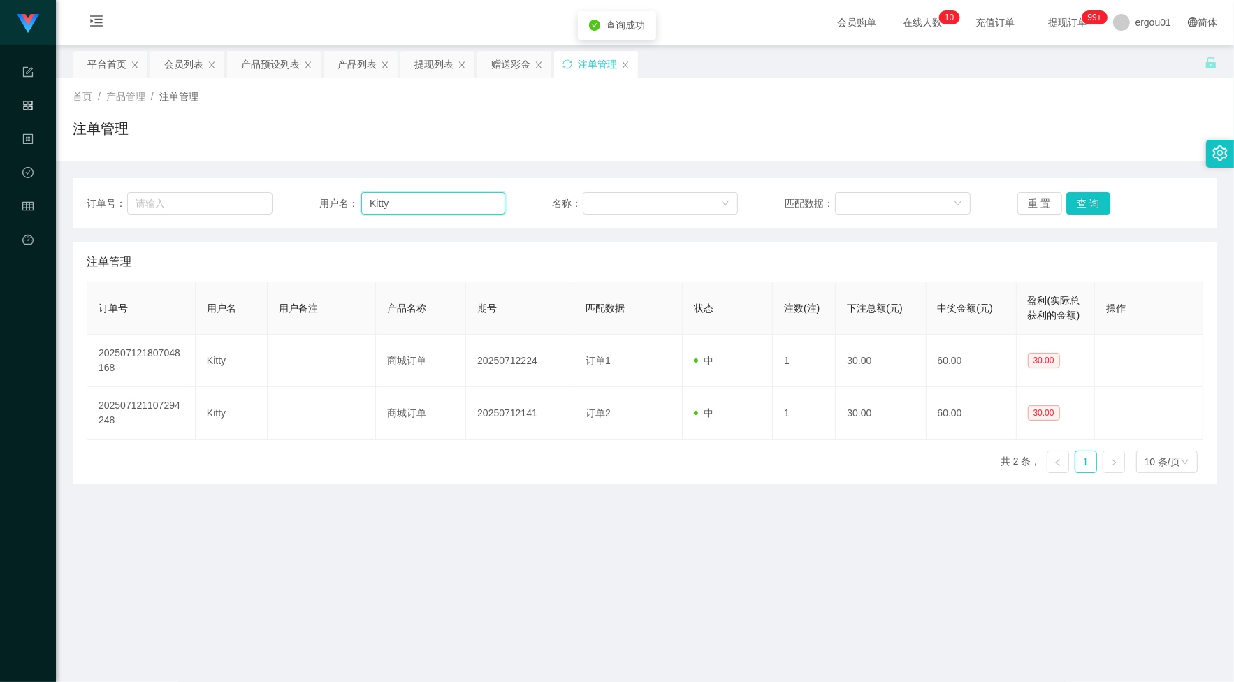
click at [435, 201] on input "Kitty" at bounding box center [433, 203] width 144 height 22
paste input "Weijian"
type input "Weijian"
click at [1075, 194] on button "查 询" at bounding box center [1088, 203] width 45 height 22
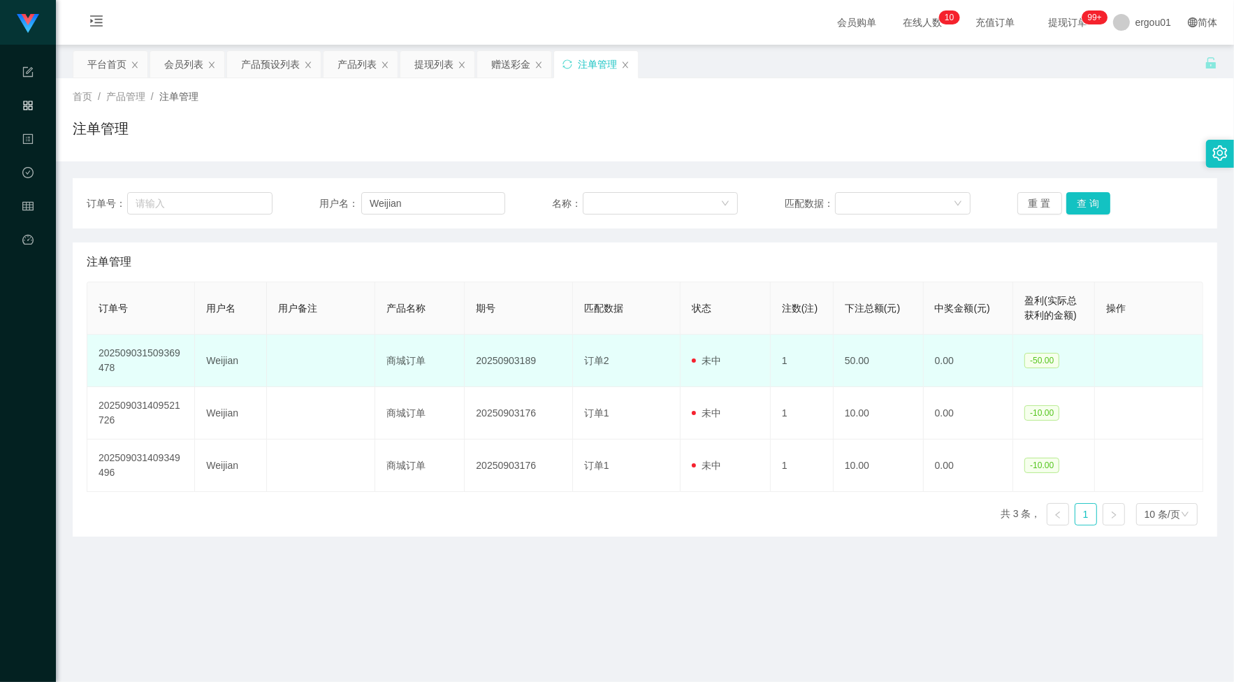
click at [550, 372] on td "20250903189" at bounding box center [519, 361] width 108 height 52
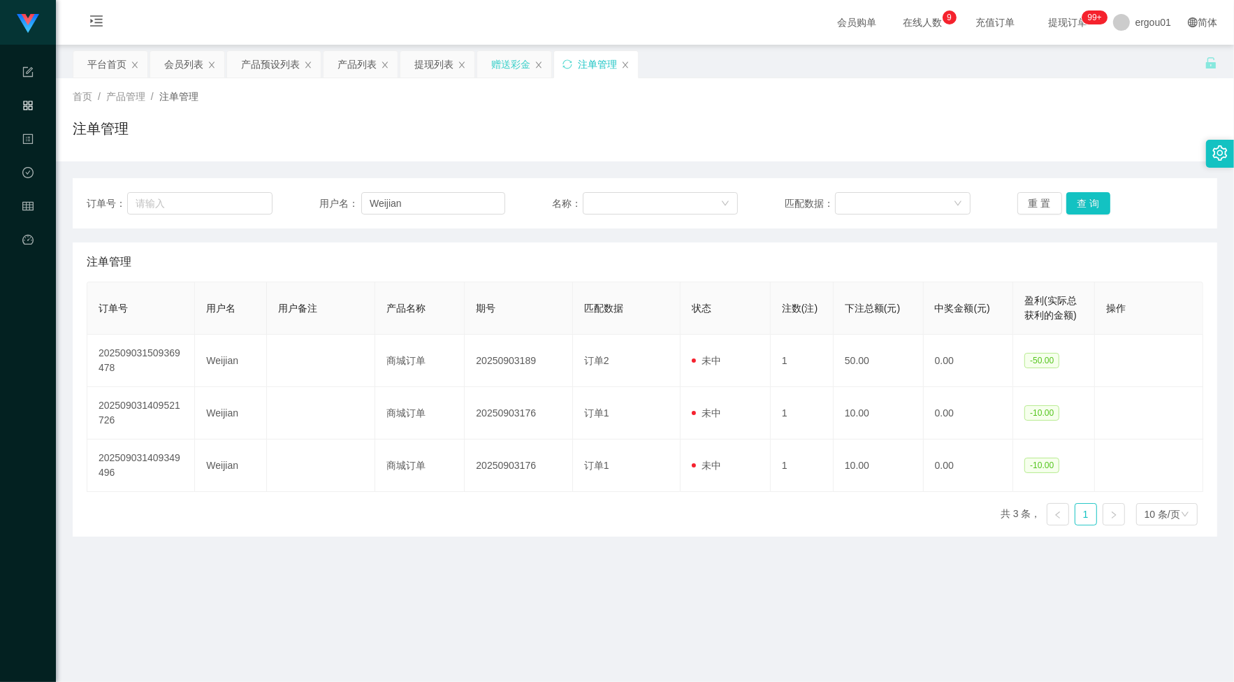
click at [516, 56] on div "赠送彩金" at bounding box center [510, 64] width 39 height 27
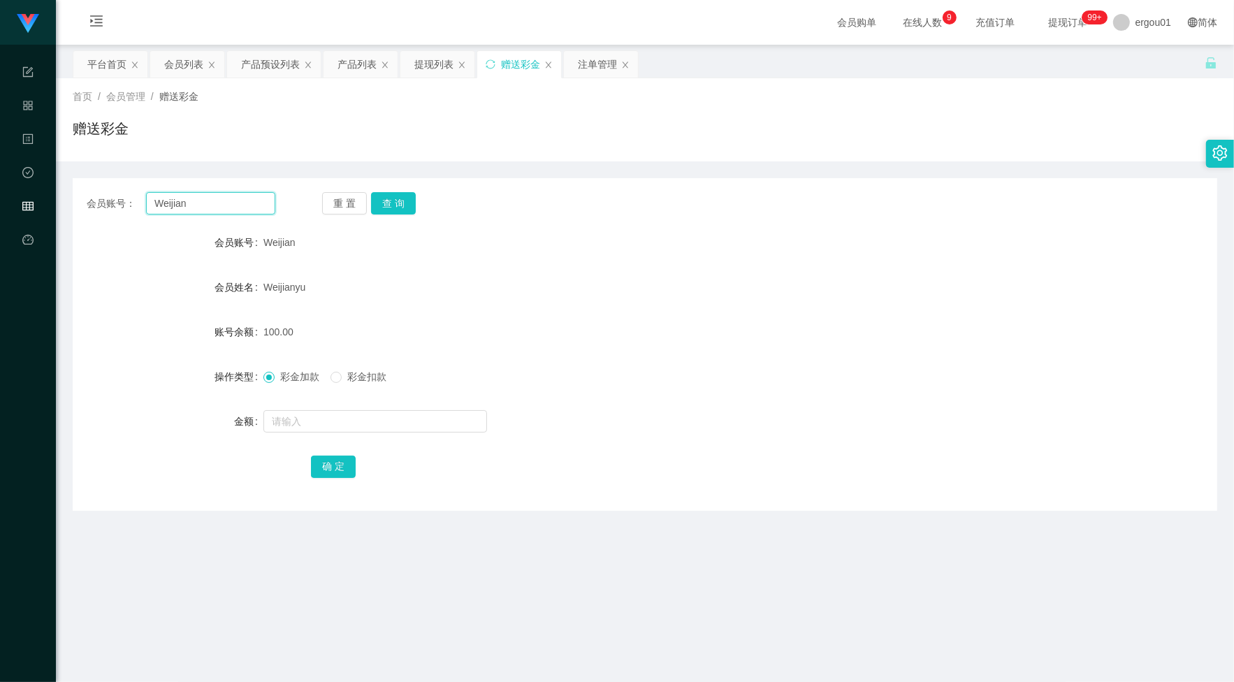
click at [263, 203] on input "Weijian" at bounding box center [210, 203] width 129 height 22
paste input "96129031"
type input "96129031"
click at [412, 201] on button "查 询" at bounding box center [393, 203] width 45 height 22
click at [428, 58] on div "提现列表" at bounding box center [433, 64] width 39 height 27
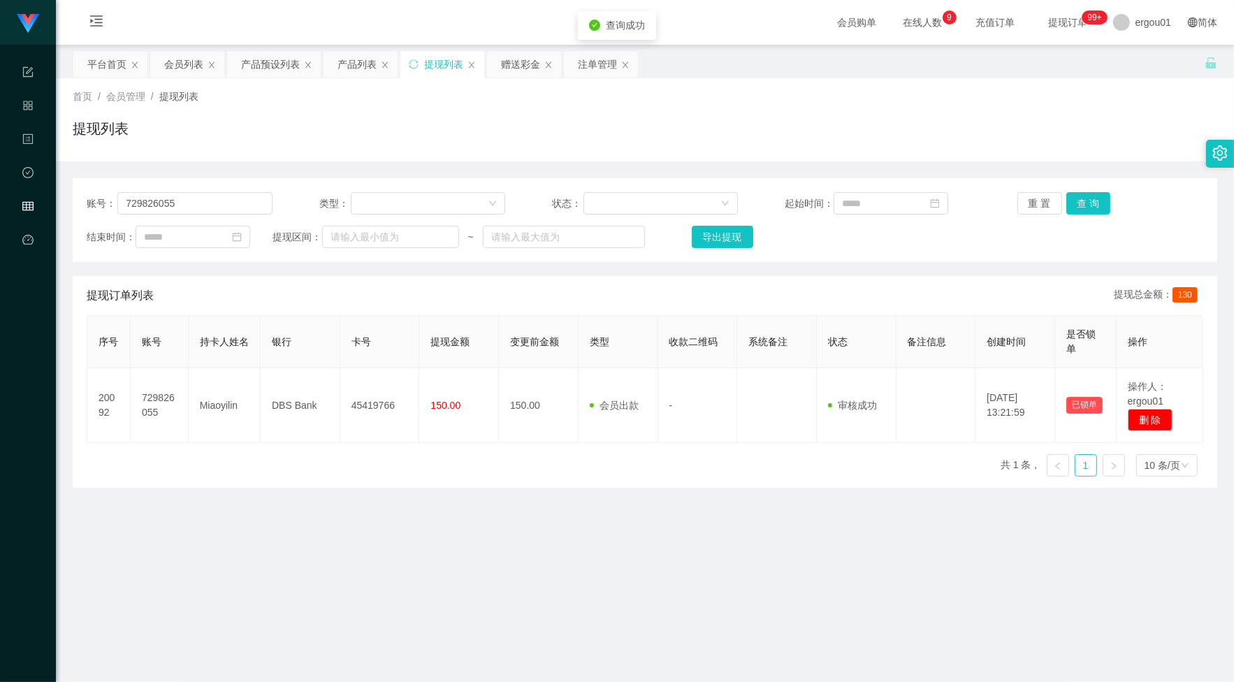
click at [189, 184] on div "账号： 729826055 类型： 状态： 起始时间： 重 置 查 询 结束时间： 提现区间： ~ 导出提现" at bounding box center [645, 220] width 1144 height 84
click at [201, 198] on input "729826055" at bounding box center [194, 203] width 155 height 22
paste input "96129031"
drag, startPoint x: 1070, startPoint y: 198, endPoint x: 1078, endPoint y: 201, distance: 8.8
click at [1072, 196] on button "查 询" at bounding box center [1088, 203] width 45 height 22
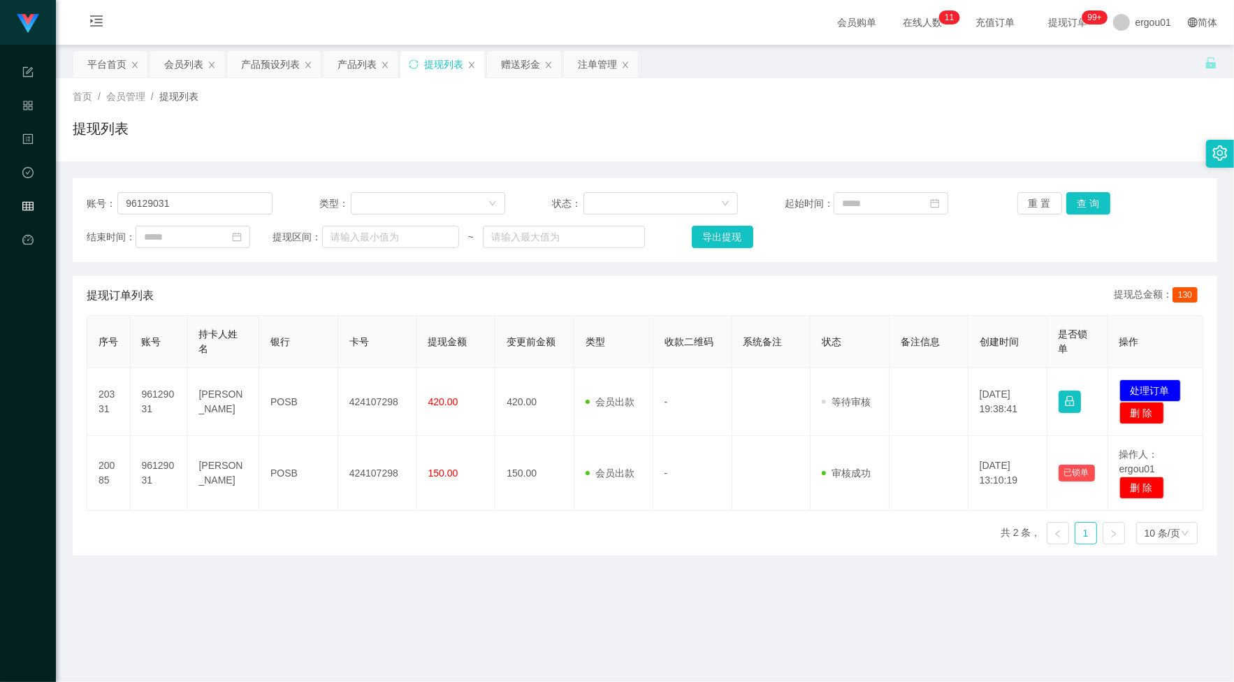
click at [910, 250] on div "账号： 96129031 类型： 状态： 起始时间： 重 置 查 询 结束时间： 提现区间： ~ 导出提现" at bounding box center [645, 220] width 1144 height 84
click at [250, 196] on input "96129031" at bounding box center [194, 203] width 155 height 22
paste input "729826055"
type input "729826055"
click at [1080, 198] on button "查 询" at bounding box center [1088, 203] width 45 height 22
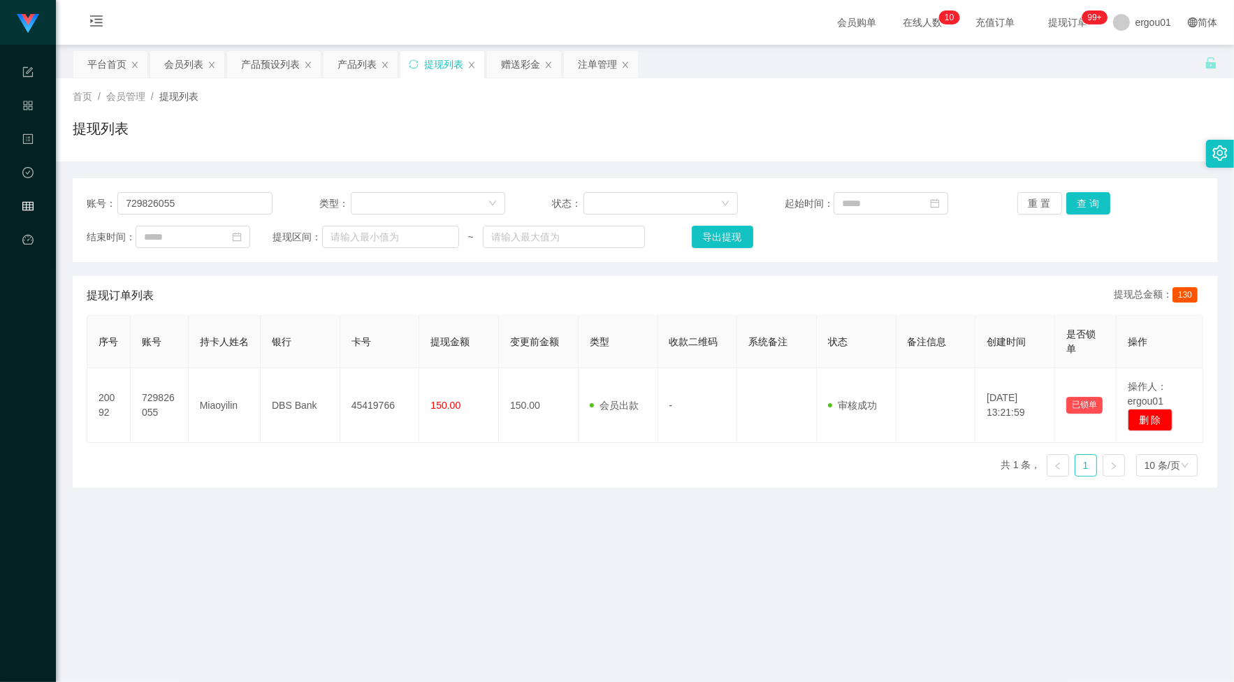
click at [117, 105] on div "首页 / 会员管理 / 提现列表 / 提现列表" at bounding box center [645, 119] width 1144 height 61
click at [1095, 205] on button "查 询" at bounding box center [1088, 203] width 45 height 22
click at [892, 144] on div "提现列表" at bounding box center [645, 134] width 1144 height 32
click at [854, 268] on div "账号： 729826055 类型： 状态： 起始时间： 重 置 查 询 结束时间： 提现区间： ~ 导出提现 提现订单列表 提现总金额： 130 序号 账号 …" at bounding box center [645, 333] width 1144 height 310
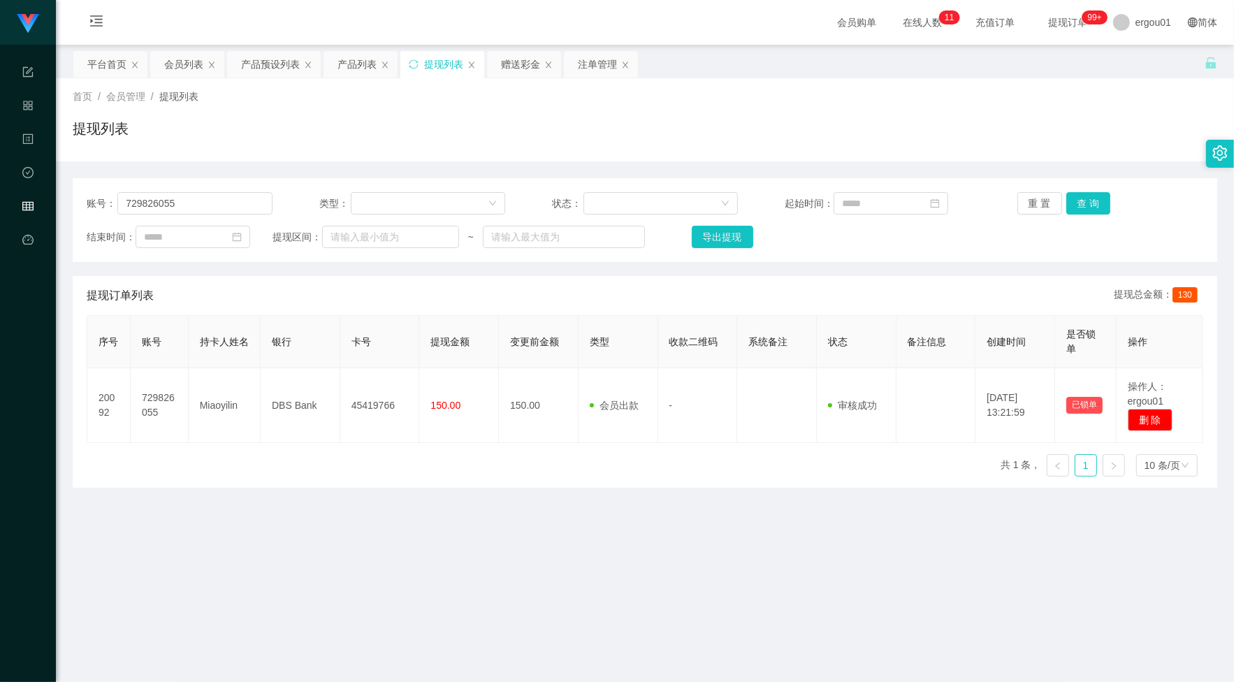
click at [197, 187] on div "账号： 729826055 类型： 状态： 起始时间： 重 置 查 询 结束时间： 提现区间： ~ 导出提现" at bounding box center [645, 220] width 1144 height 84
click at [210, 200] on input "729826055" at bounding box center [194, 203] width 155 height 22
click at [224, 203] on input "729826055" at bounding box center [194, 203] width 155 height 22
drag, startPoint x: 217, startPoint y: 222, endPoint x: 217, endPoint y: 246, distance: 23.8
click at [217, 222] on div "账号： 729826055 类型： 状态： 起始时间： 重 置 查 询 结束时间： 提现区间： ~ 导出提现" at bounding box center [645, 220] width 1144 height 84
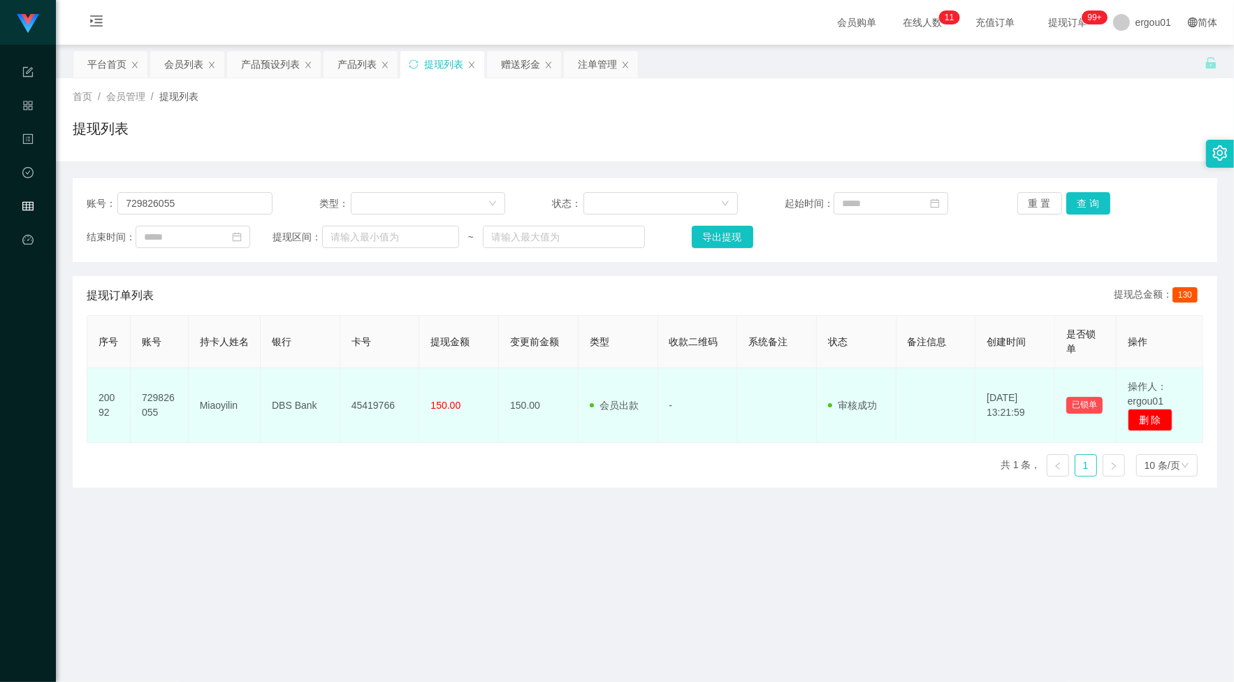
drag, startPoint x: 150, startPoint y: 413, endPoint x: 154, endPoint y: 407, distance: 7.6
click at [152, 413] on td "729826055" at bounding box center [160, 405] width 58 height 75
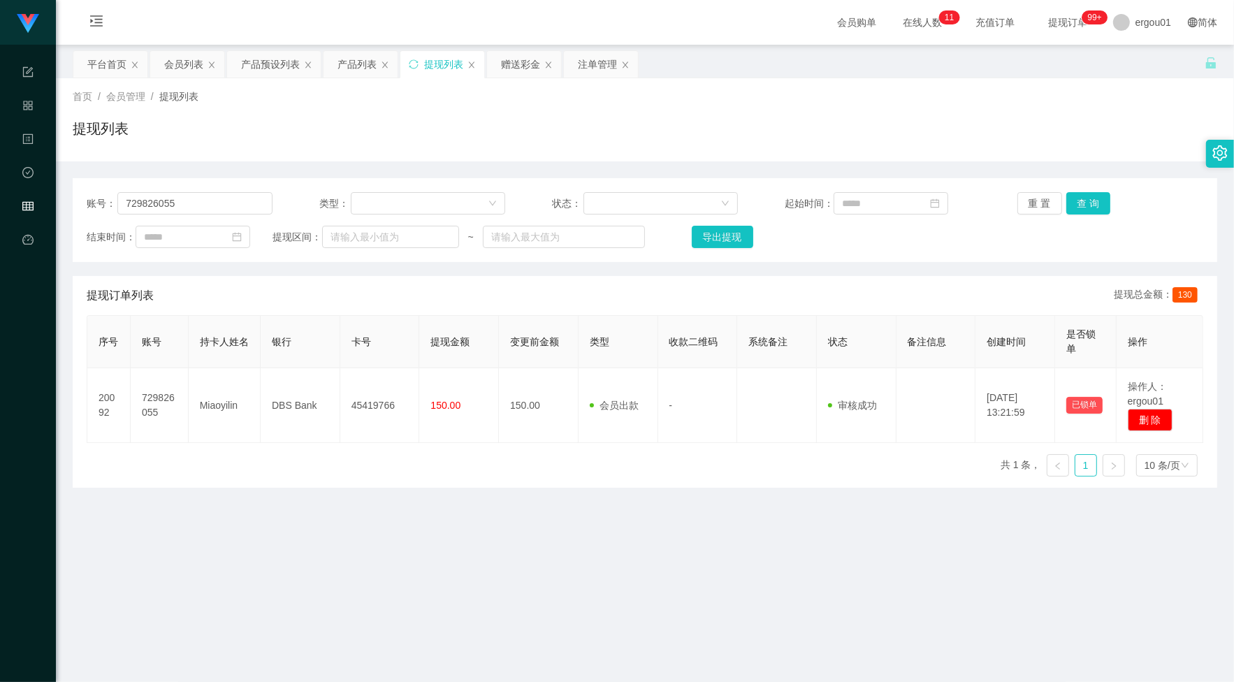
click at [465, 171] on div "账号： 729826055 类型： 状态： 起始时间： 重 置 查 询 结束时间： 提现区间： ~ 导出提现 提现订单列表 提现总金额： 130 序号 账号 …" at bounding box center [645, 324] width 1144 height 326
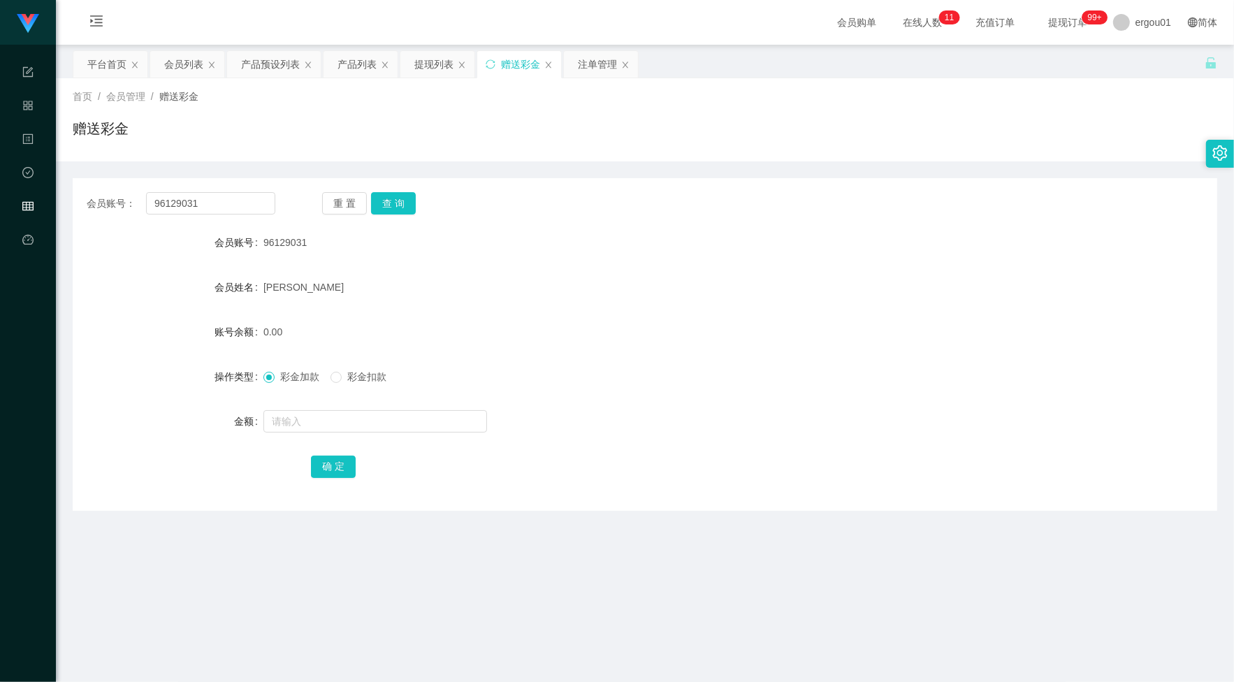
drag, startPoint x: 641, startPoint y: 261, endPoint x: 370, endPoint y: 268, distance: 270.5
click at [638, 261] on form "会员账号 96129031 会员姓名 [PERSON_NAME] 账号余额 0.00 操作类型 彩金加款 彩金扣款 金额 确 定" at bounding box center [645, 354] width 1144 height 252
click at [189, 205] on input "96129031" at bounding box center [210, 203] width 129 height 22
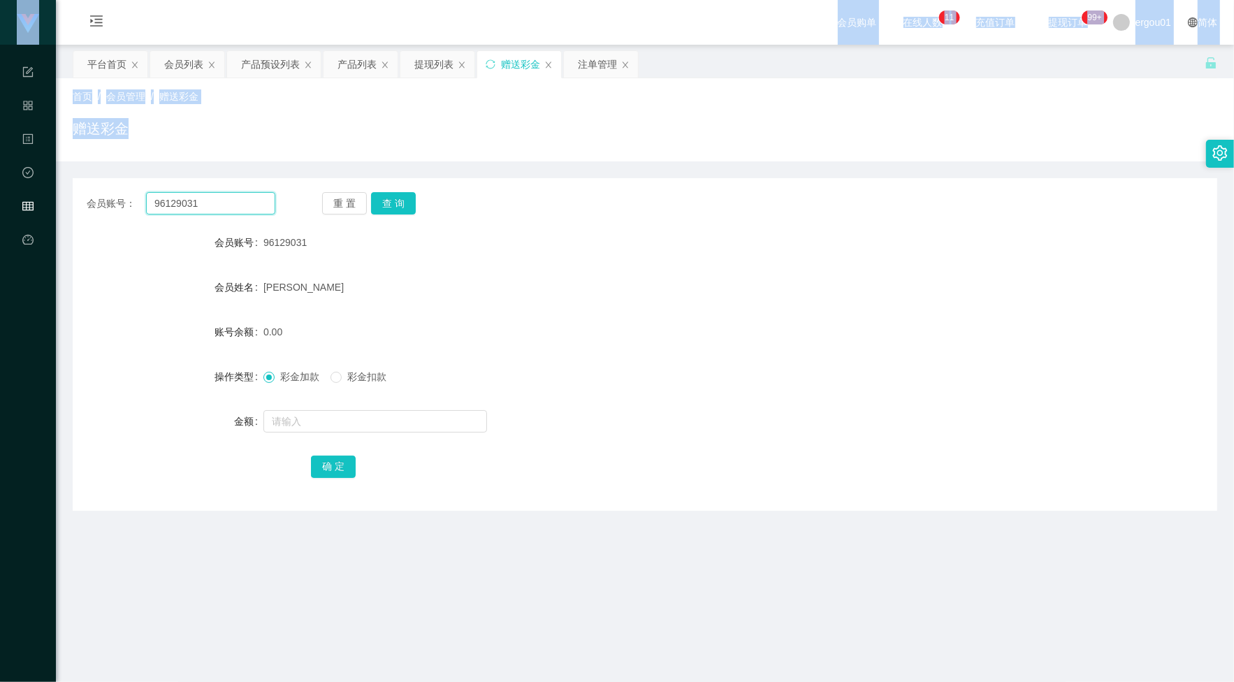
click at [189, 205] on input "96129031" at bounding box center [210, 203] width 129 height 22
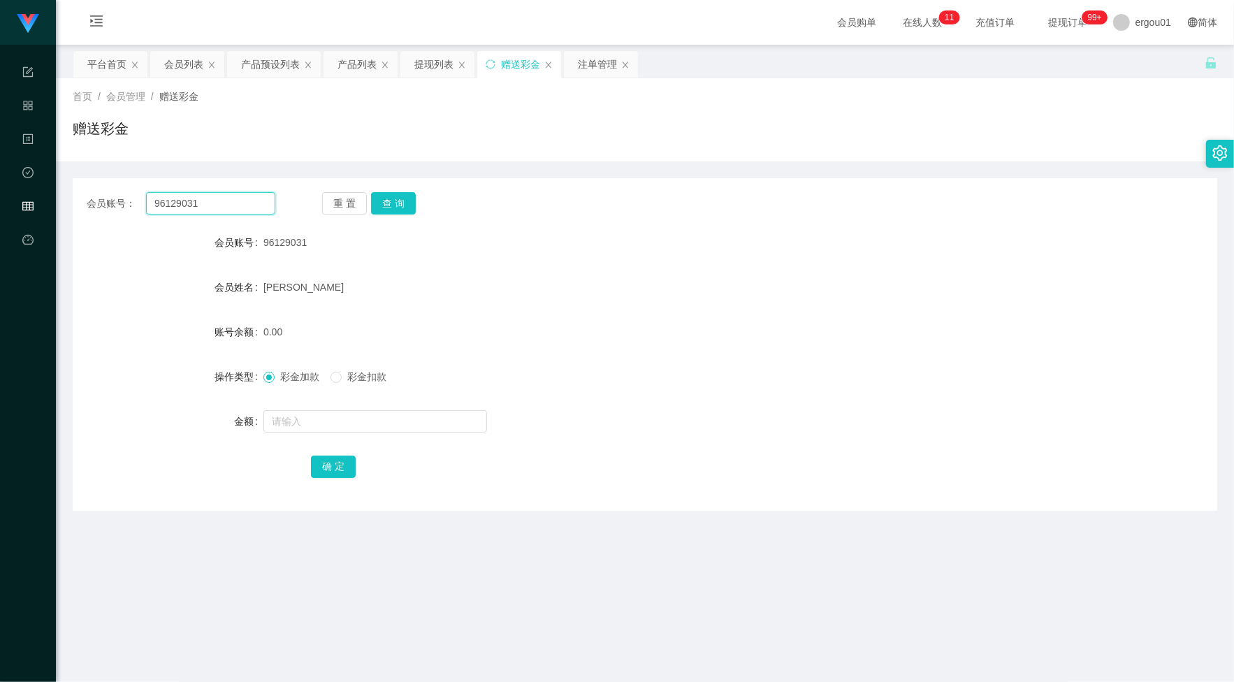
click at [194, 205] on input "96129031" at bounding box center [210, 203] width 129 height 22
click at [402, 196] on button "查 询" at bounding box center [393, 203] width 45 height 22
click at [433, 64] on div "提现列表" at bounding box center [433, 64] width 39 height 27
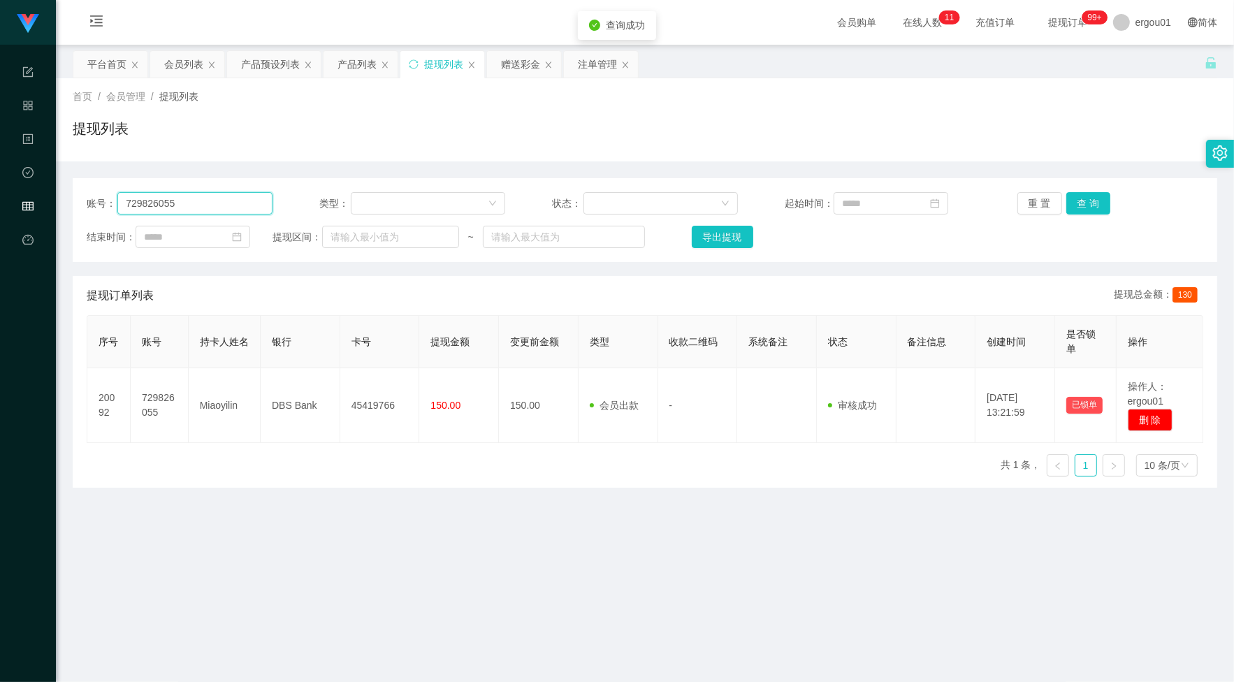
click at [217, 206] on input "729826055" at bounding box center [194, 203] width 155 height 22
paste input "96129031"
type input "96129031"
click at [1072, 196] on button "查 询" at bounding box center [1088, 203] width 45 height 22
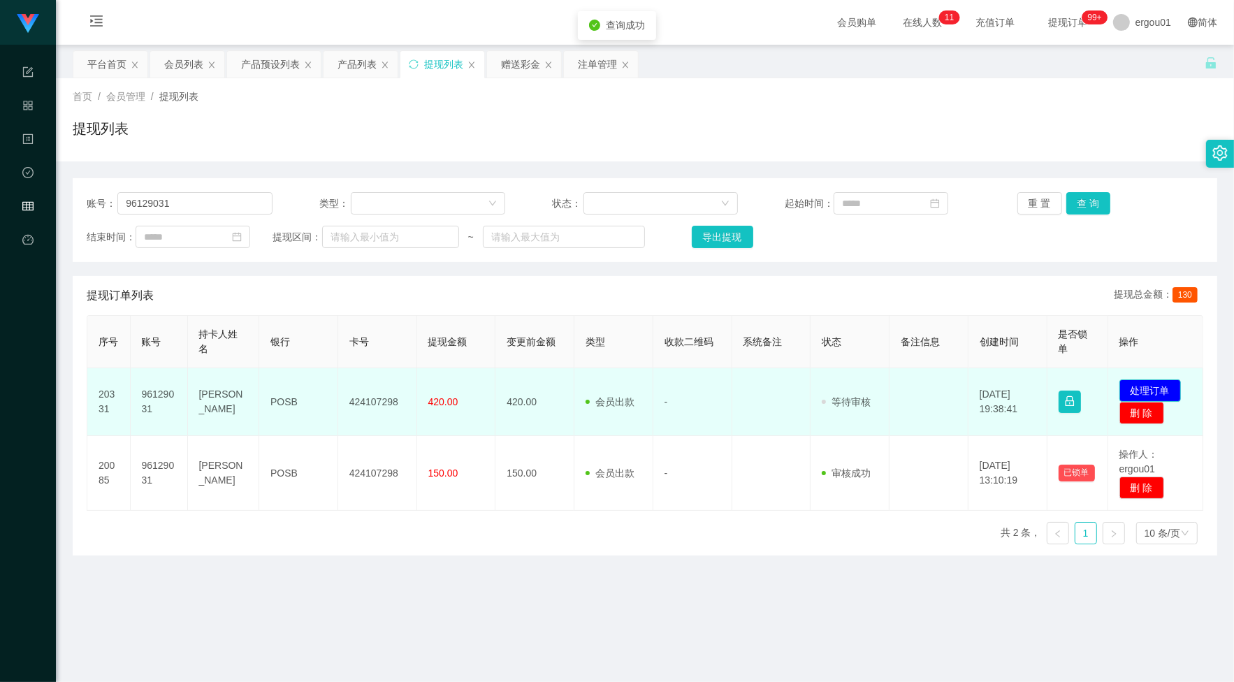
click at [1150, 385] on button "处理订单" at bounding box center [1149, 390] width 61 height 22
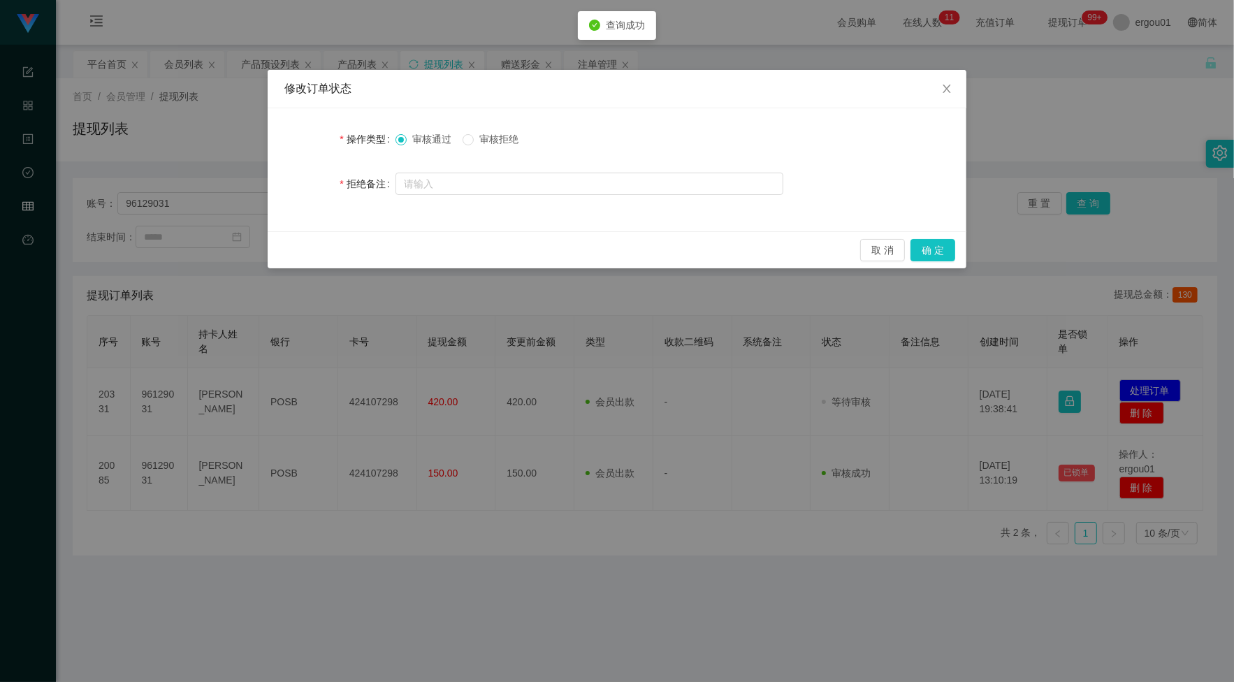
click at [524, 142] on span "审核拒绝" at bounding box center [499, 138] width 50 height 11
click at [931, 246] on button "确 定" at bounding box center [932, 250] width 45 height 22
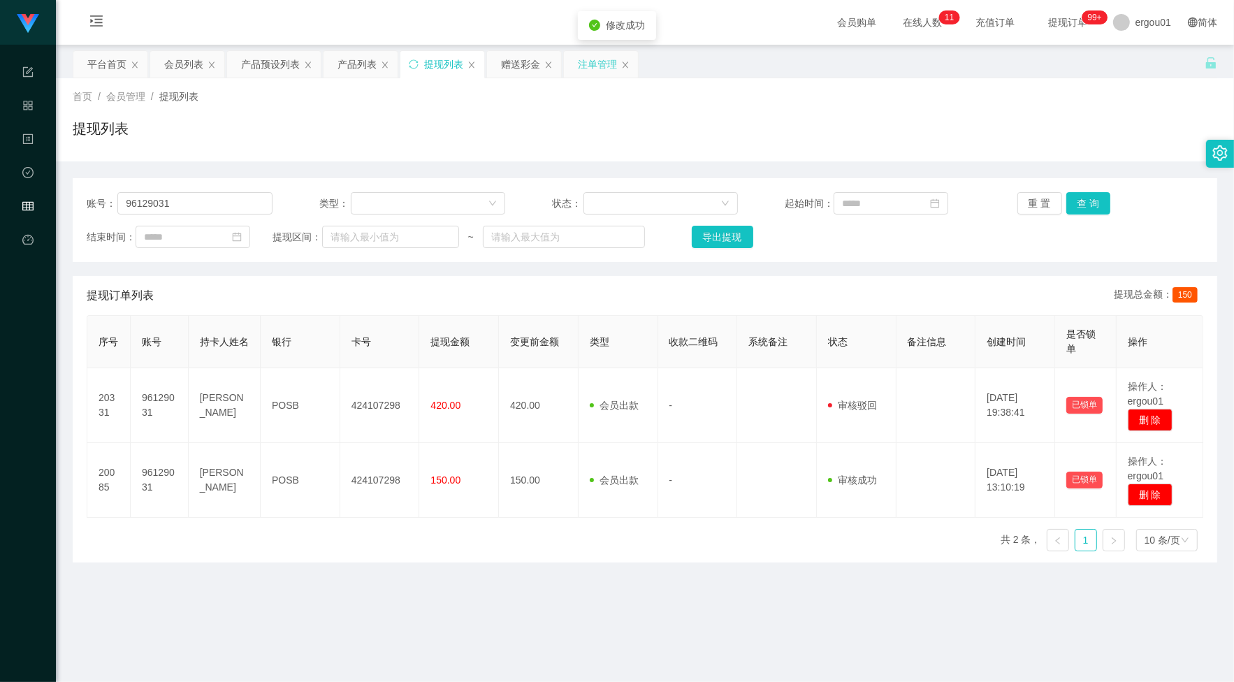
click at [590, 64] on div "注单管理" at bounding box center [597, 64] width 39 height 27
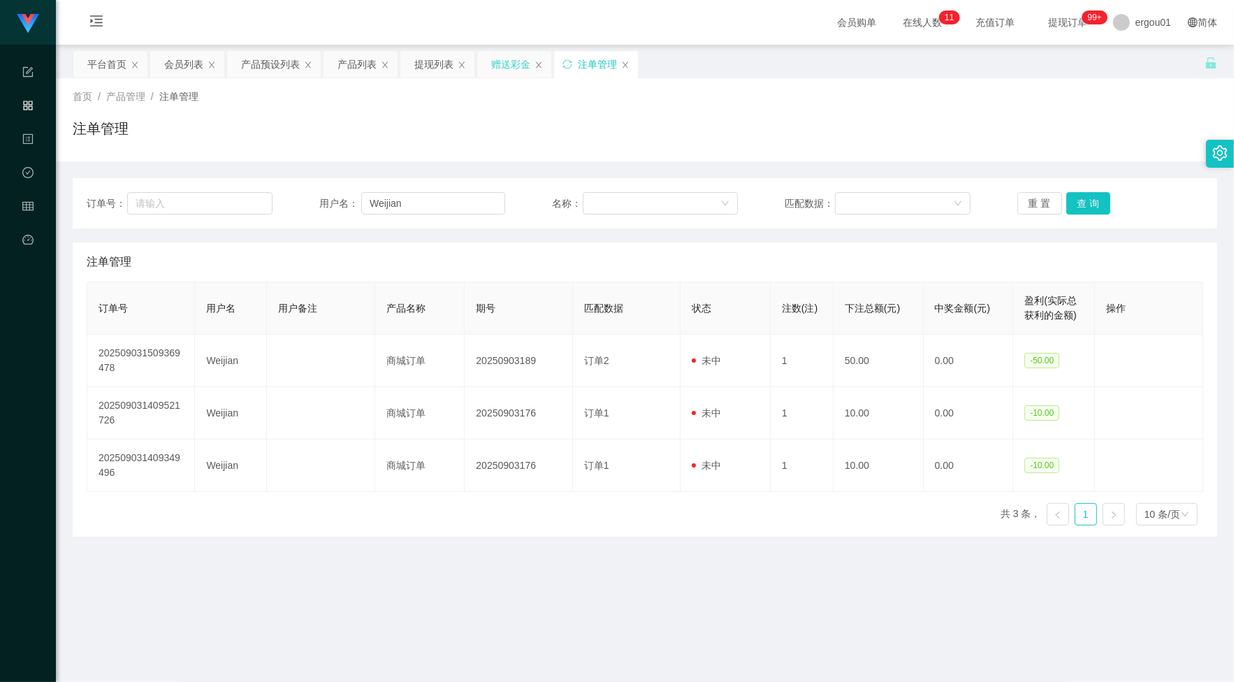
click at [516, 63] on div "赠送彩金" at bounding box center [510, 64] width 39 height 27
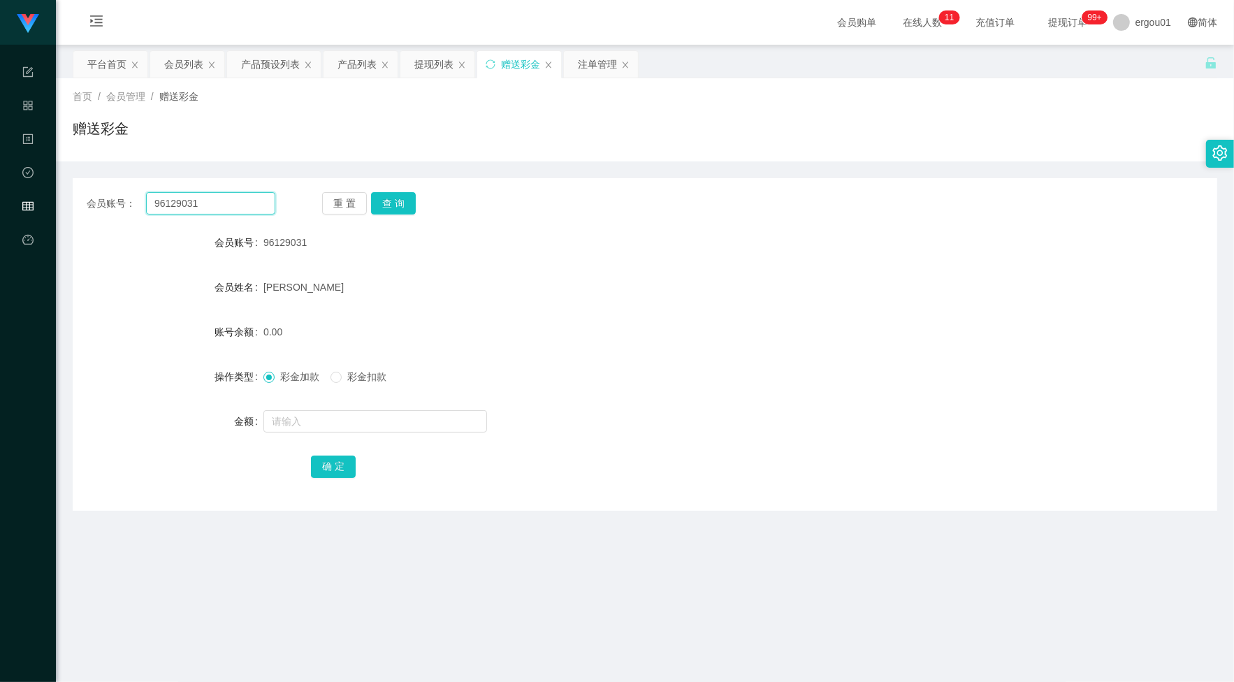
click at [231, 207] on input "96129031" at bounding box center [210, 203] width 129 height 22
drag, startPoint x: 398, startPoint y: 207, endPoint x: 400, endPoint y: 228, distance: 21.0
click at [398, 207] on button "查 询" at bounding box center [393, 203] width 45 height 22
click at [357, 368] on div "彩金加款 彩金扣款" at bounding box center [597, 377] width 668 height 28
click at [358, 377] on span "彩金扣款" at bounding box center [367, 376] width 50 height 11
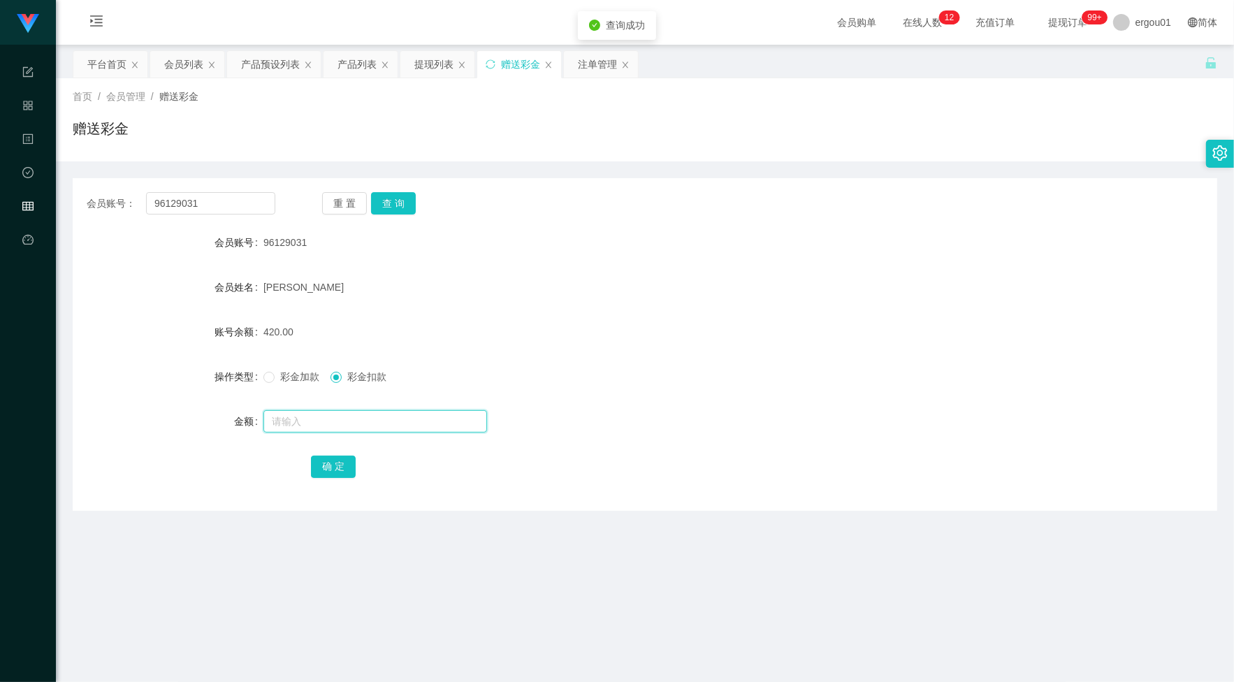
click at [385, 410] on input "text" at bounding box center [375, 421] width 224 height 22
type input "30"
click at [344, 453] on div "确 定" at bounding box center [645, 466] width 668 height 28
click at [312, 476] on button "确 定" at bounding box center [333, 467] width 45 height 22
click at [231, 204] on input "96129031" at bounding box center [210, 203] width 129 height 22
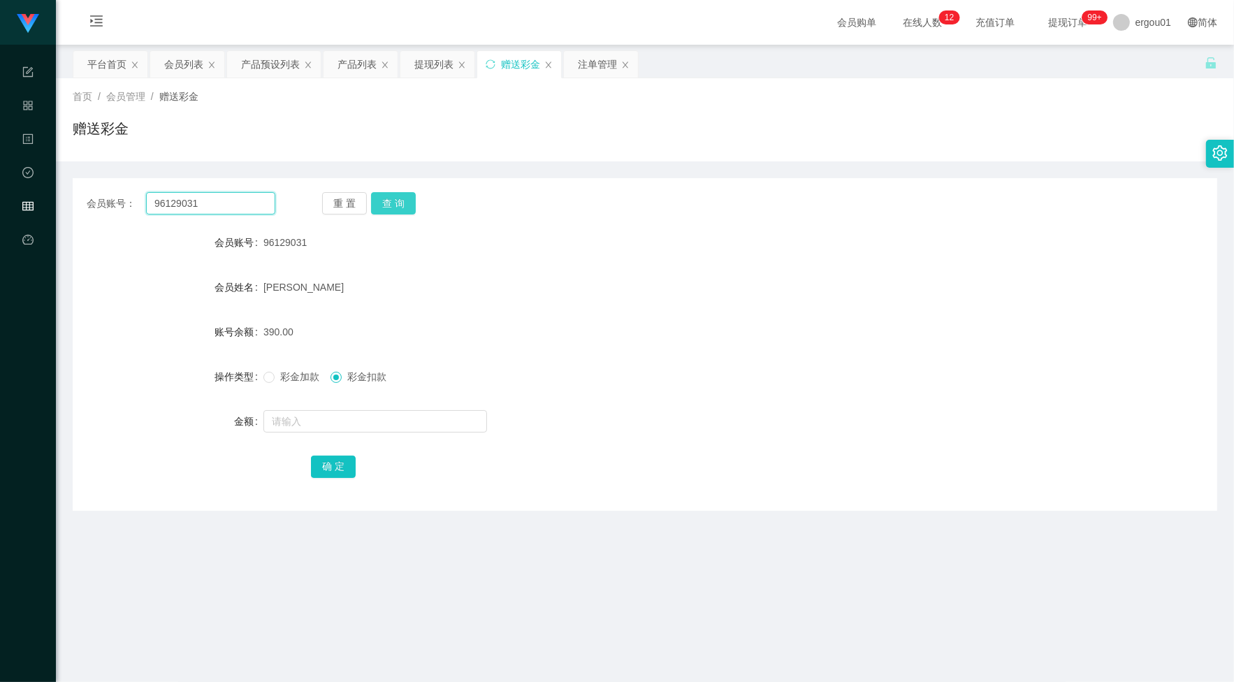
paste input "729826055"
click at [390, 196] on button "查 询" at bounding box center [393, 203] width 45 height 22
click at [224, 198] on input "729826055" at bounding box center [210, 203] width 129 height 22
paste input "Weijian"
type input "Weijian"
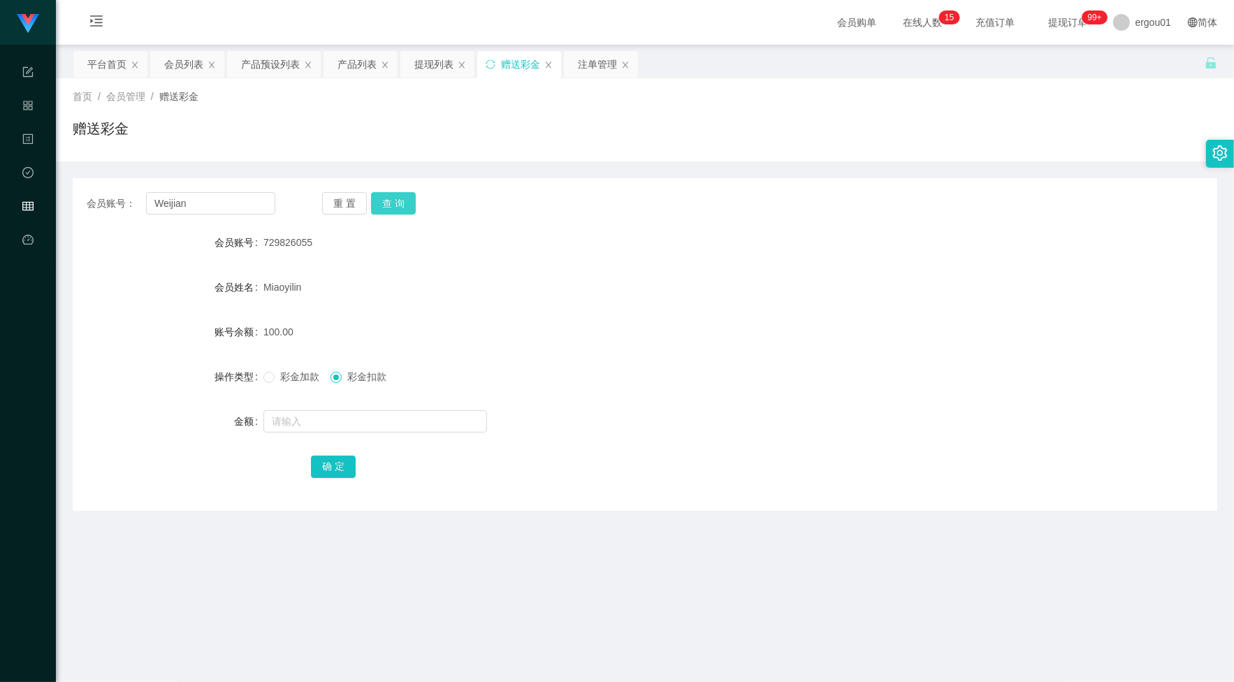
click at [391, 192] on button "查 询" at bounding box center [393, 203] width 45 height 22
click at [445, 70] on div "提现列表" at bounding box center [433, 64] width 39 height 27
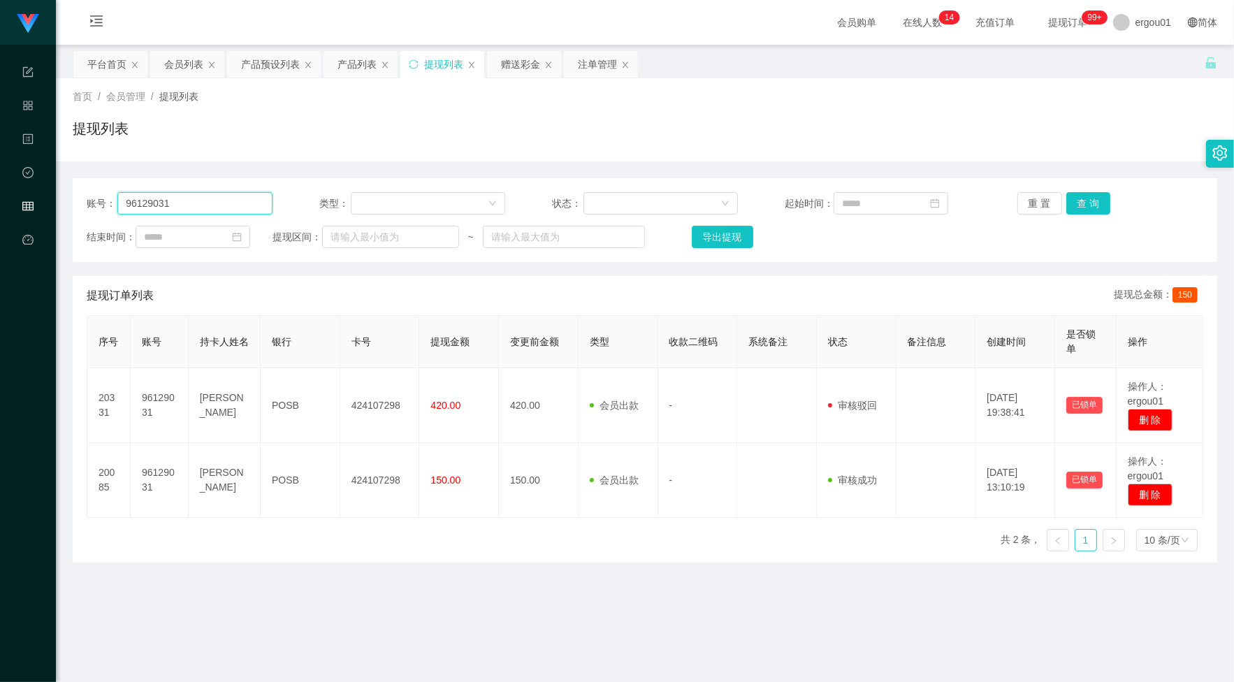
click at [246, 196] on input "96129031" at bounding box center [194, 203] width 155 height 22
click at [1084, 194] on button "查 询" at bounding box center [1088, 203] width 45 height 22
click at [236, 207] on input "96129031" at bounding box center [194, 203] width 155 height 22
click at [1097, 194] on button "查 询" at bounding box center [1088, 203] width 45 height 22
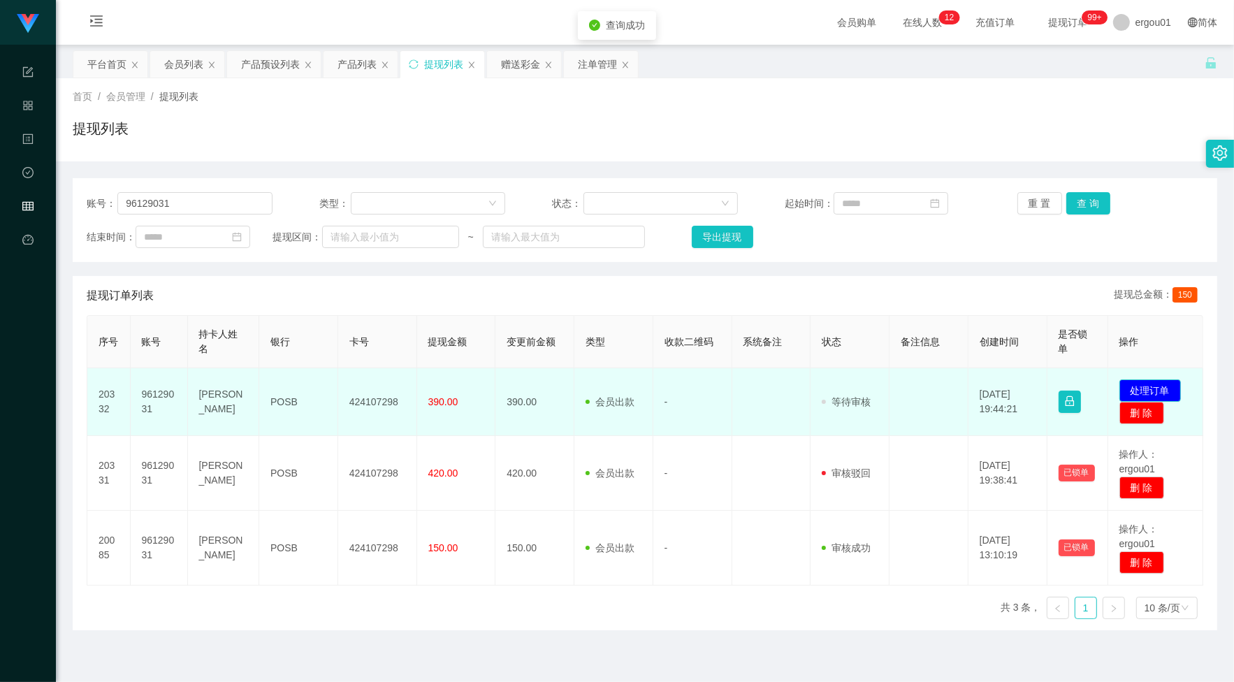
click at [1151, 384] on button "处理订单" at bounding box center [1149, 390] width 61 height 22
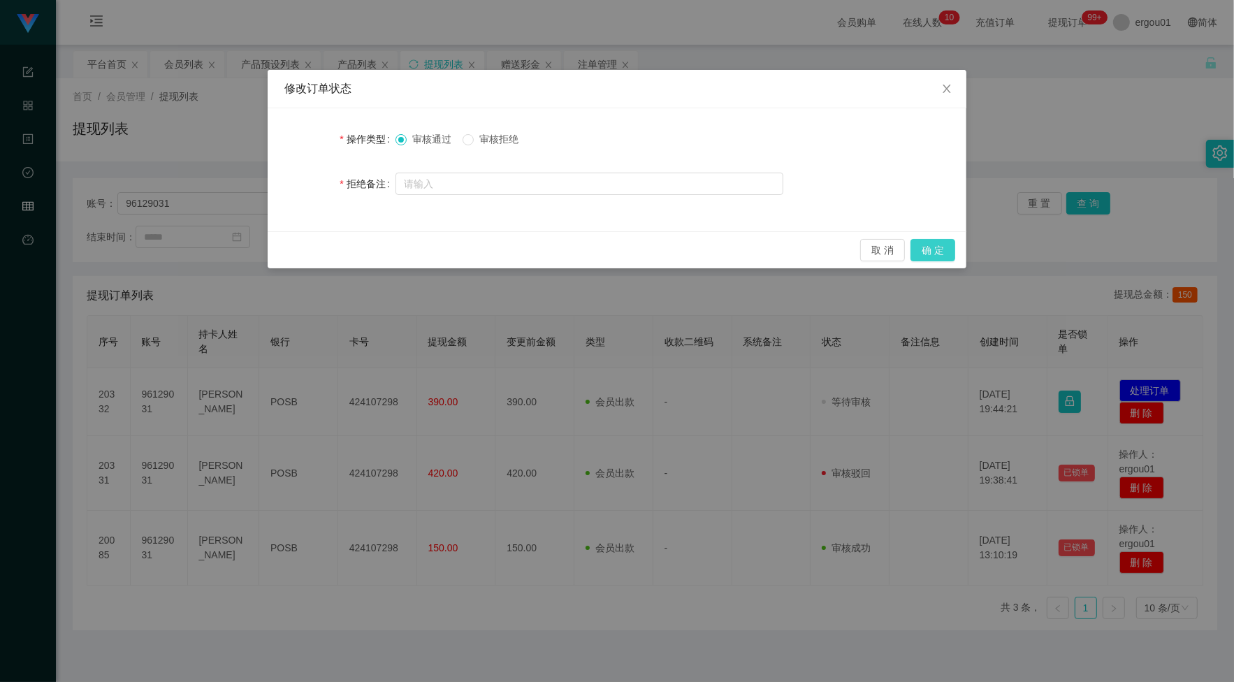
click at [947, 252] on button "确 定" at bounding box center [932, 250] width 45 height 22
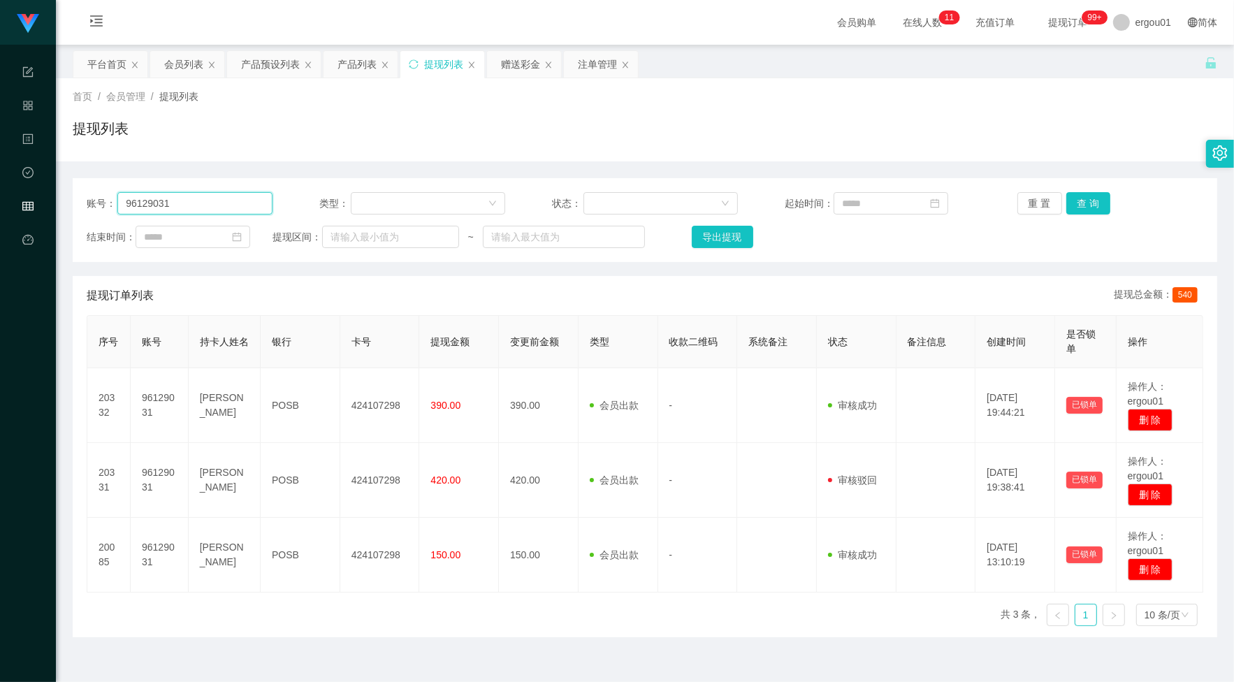
click at [228, 204] on input "96129031" at bounding box center [194, 203] width 155 height 22
paste input "729826055"
type input "729826055"
click at [1078, 203] on button "查 询" at bounding box center [1088, 203] width 45 height 22
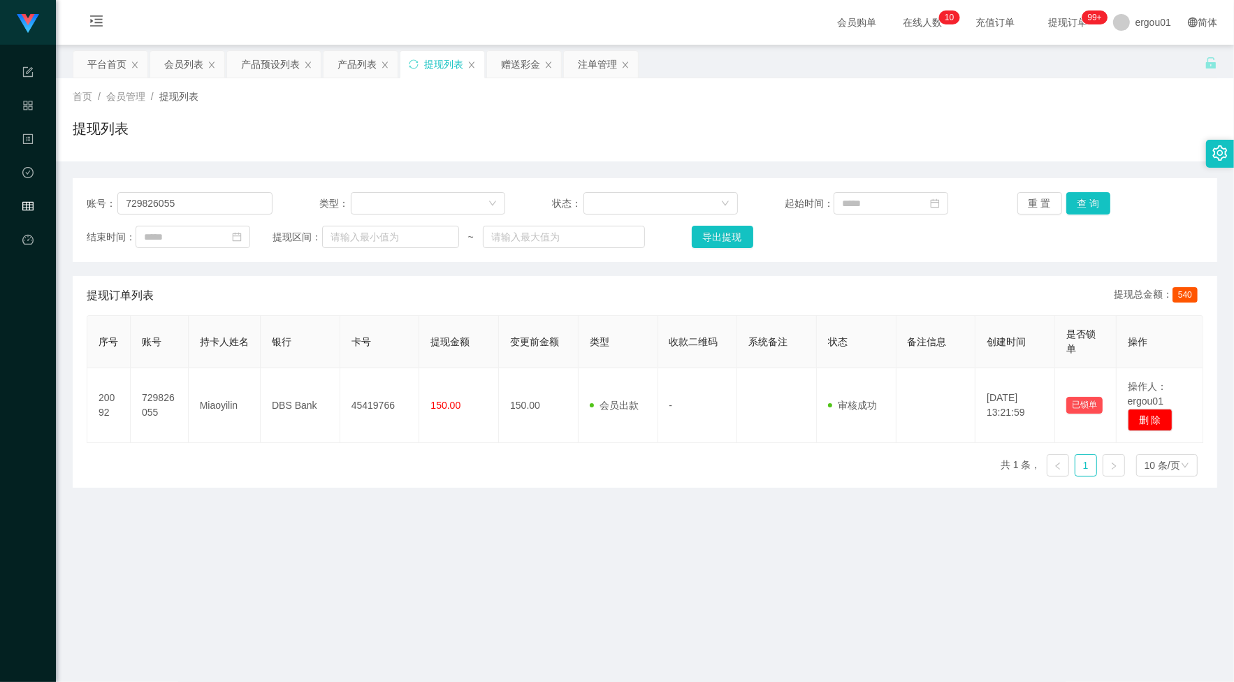
click at [616, 138] on div "提现列表" at bounding box center [645, 134] width 1144 height 32
click at [1068, 196] on button "查 询" at bounding box center [1088, 203] width 45 height 22
click at [512, 68] on div "赠送彩金" at bounding box center [520, 64] width 39 height 27
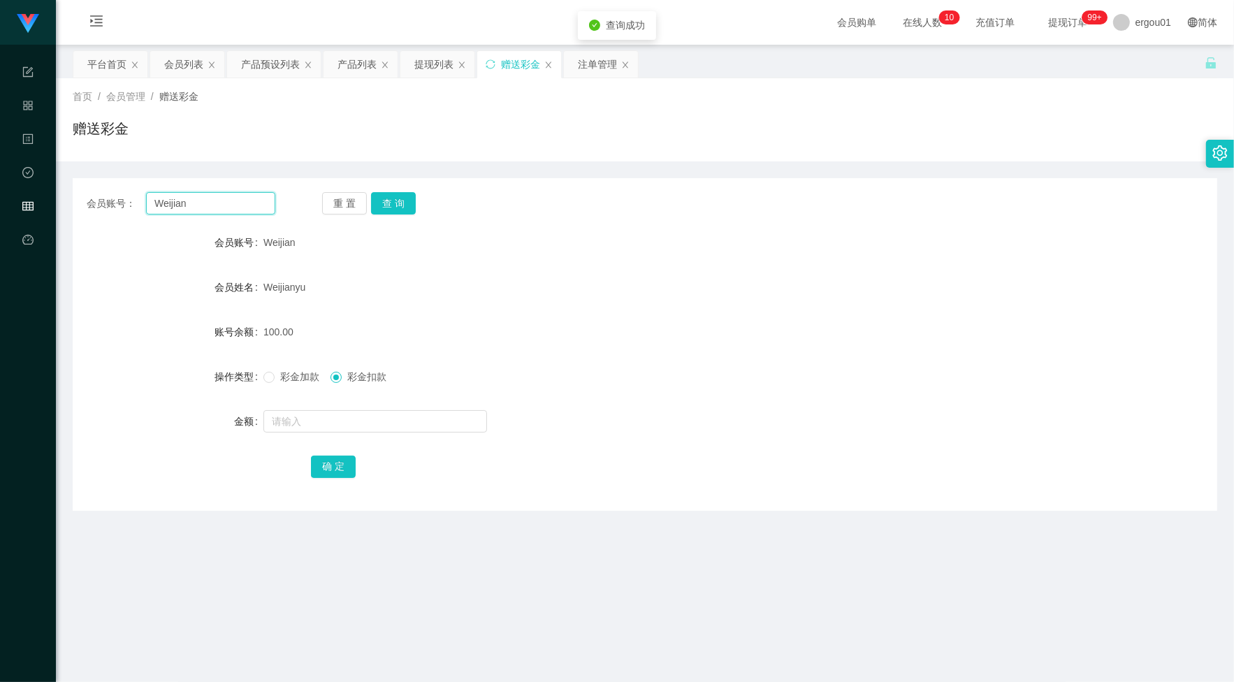
click at [224, 207] on input "Weijian" at bounding box center [210, 203] width 129 height 22
type input "Kitty"
click at [392, 210] on button "查 询" at bounding box center [393, 203] width 45 height 22
click at [393, 210] on button "查 询" at bounding box center [393, 203] width 45 height 22
click at [236, 190] on div "会员账号： [PERSON_NAME] 重 置 查 询 会员账号 Kitty 会员姓名 [PERSON_NAME] 账号余额 100.00 操作类型 彩金加款…" at bounding box center [645, 344] width 1144 height 333
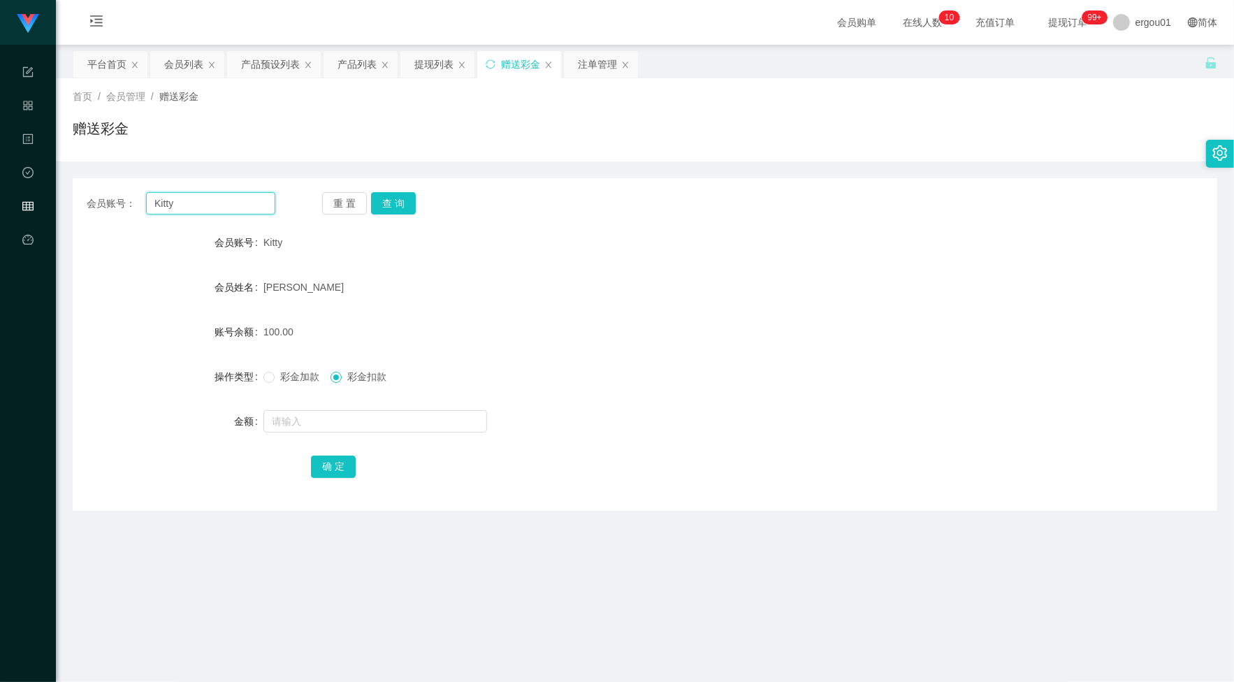
click at [238, 196] on input "Kitty" at bounding box center [210, 203] width 129 height 22
click at [404, 201] on button "查 询" at bounding box center [393, 203] width 45 height 22
click at [590, 57] on div "注单管理" at bounding box center [597, 64] width 39 height 27
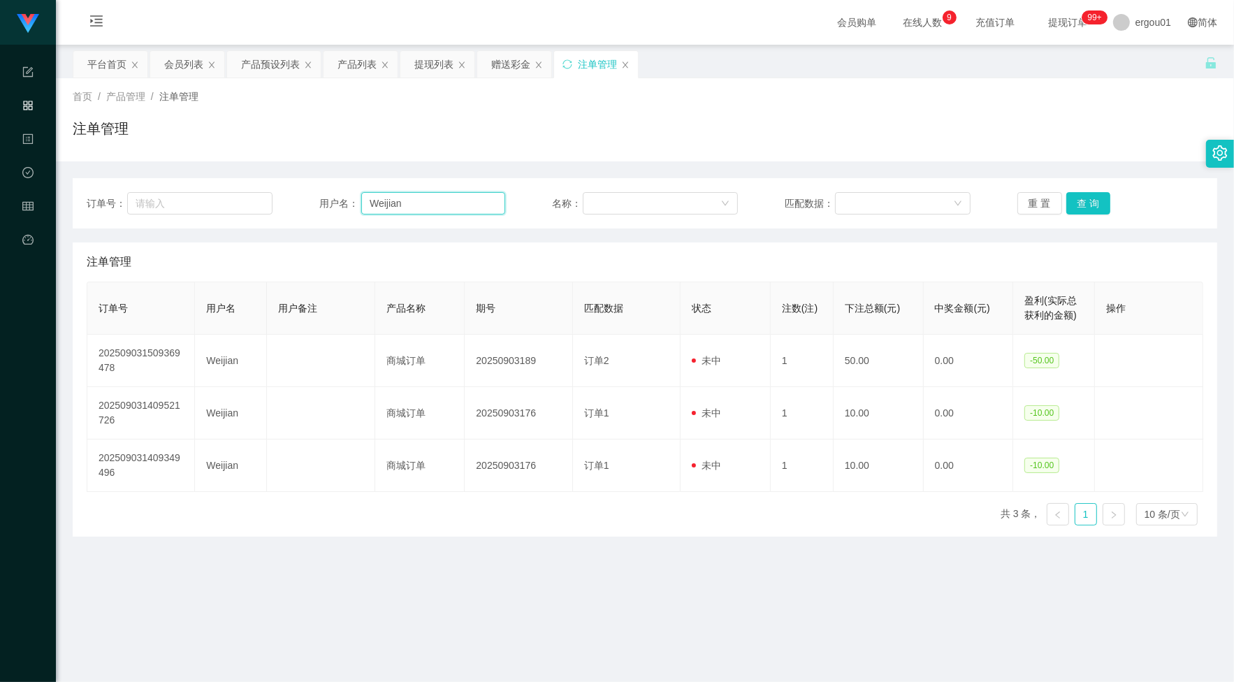
drag, startPoint x: 434, startPoint y: 210, endPoint x: 438, endPoint y: 203, distance: 8.1
click at [437, 203] on input "Weijian" at bounding box center [433, 203] width 144 height 22
paste input "729826055"
type input "729826055"
click at [1078, 199] on button "查 询" at bounding box center [1088, 203] width 45 height 22
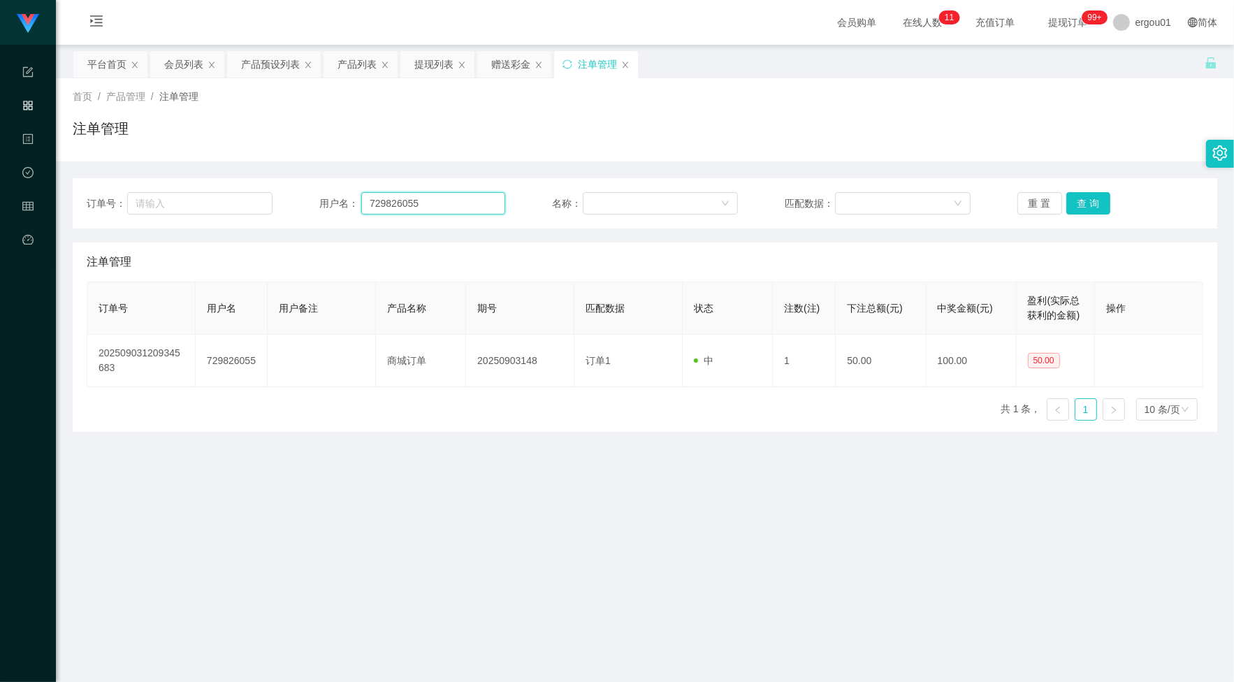
click at [421, 205] on input "729826055" at bounding box center [433, 203] width 144 height 22
paste input "Weijian"
type input "Weijian"
click at [1083, 203] on button "查 询" at bounding box center [1088, 203] width 45 height 22
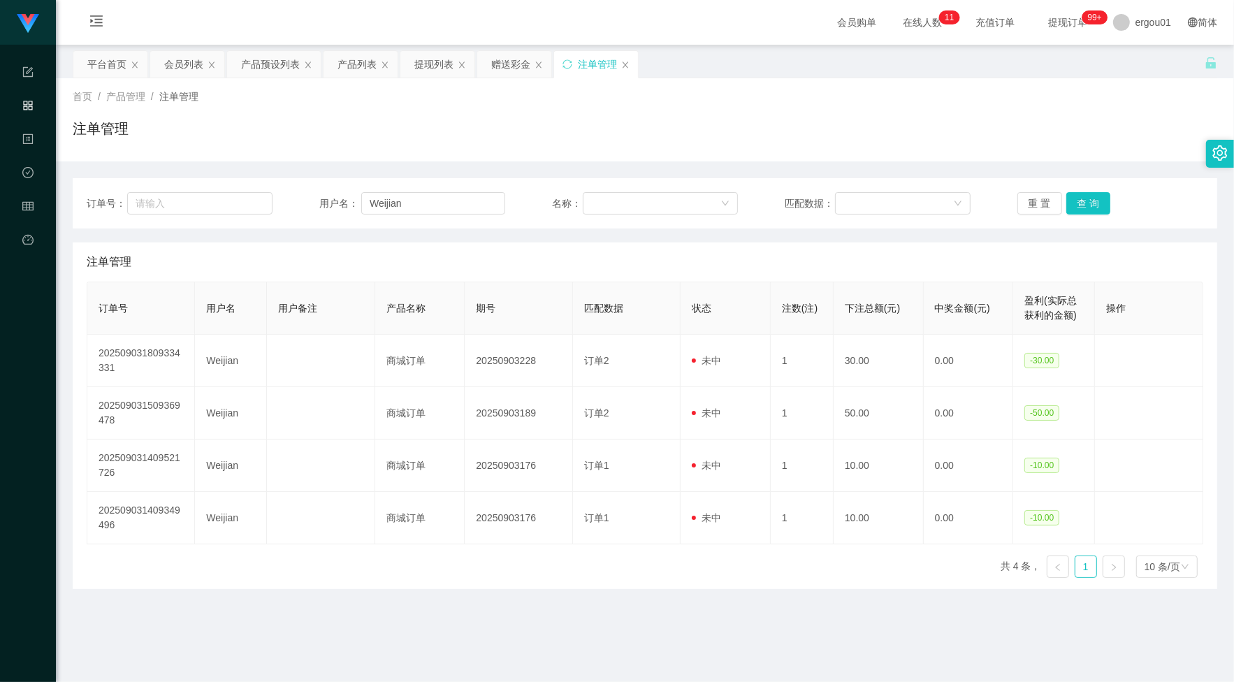
drag, startPoint x: 510, startPoint y: 65, endPoint x: 507, endPoint y: 82, distance: 17.8
click at [510, 65] on div "赠送彩金" at bounding box center [510, 64] width 39 height 27
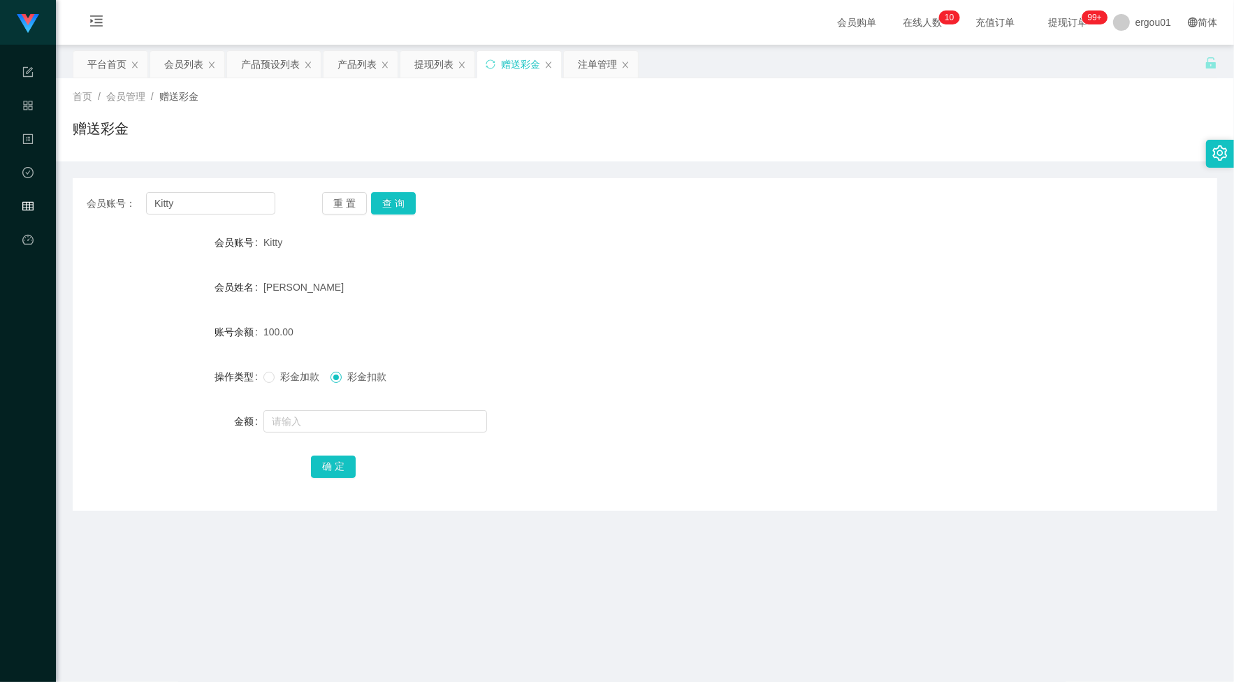
click at [205, 215] on div "会员账号： [PERSON_NAME] 重 置 查 询 会员账号 Kitty 会员姓名 [PERSON_NAME] 账号余额 100.00 操作类型 彩金加款…" at bounding box center [645, 344] width 1144 height 333
click at [225, 204] on input "Kitty" at bounding box center [210, 203] width 129 height 22
paste input "Weijian"
type input "Weijian"
click at [406, 201] on button "查 询" at bounding box center [393, 203] width 45 height 22
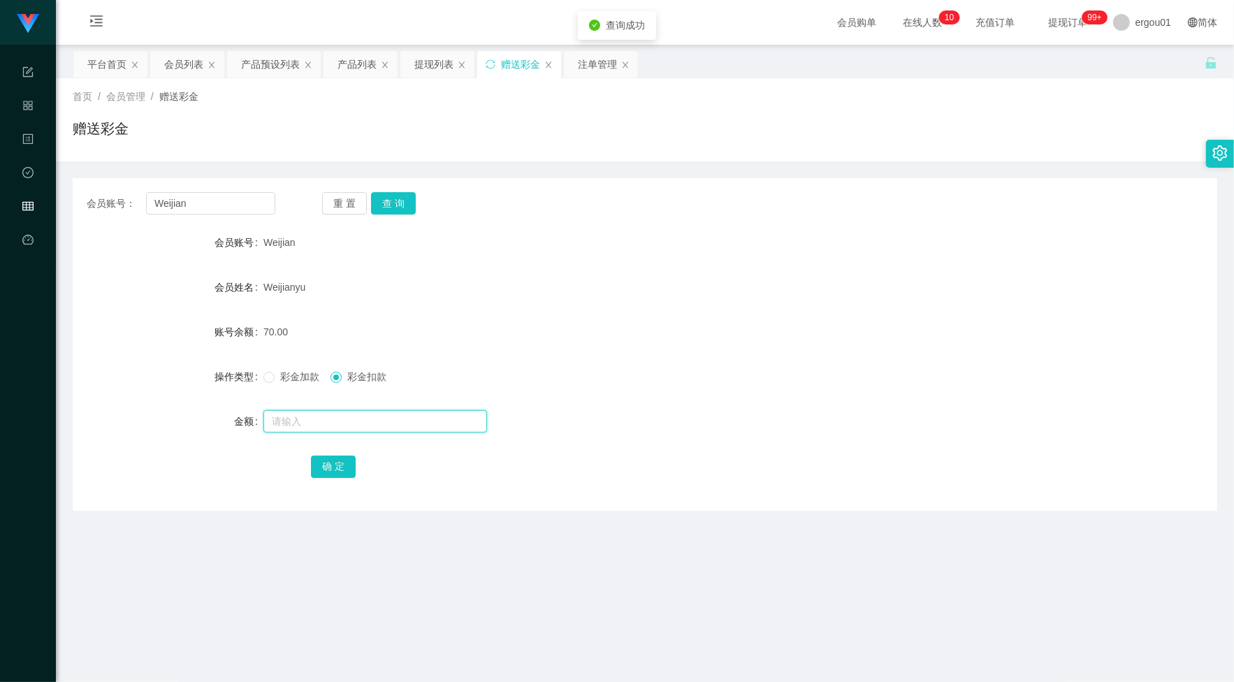
click at [374, 423] on input "text" at bounding box center [375, 421] width 224 height 22
drag, startPoint x: 342, startPoint y: 419, endPoint x: 6, endPoint y: 379, distance: 339.2
click at [6, 379] on section "工作台 系统配置 产品管理 内容中心 数据中心 会员管理 平台首页 保存配置 重置配置 整体风格设置 主题色 导航设置 内容区域宽度 定宽 固定Header …" at bounding box center [617, 390] width 1234 height 780
type input "60"
click at [305, 376] on span "彩金加款" at bounding box center [300, 376] width 50 height 11
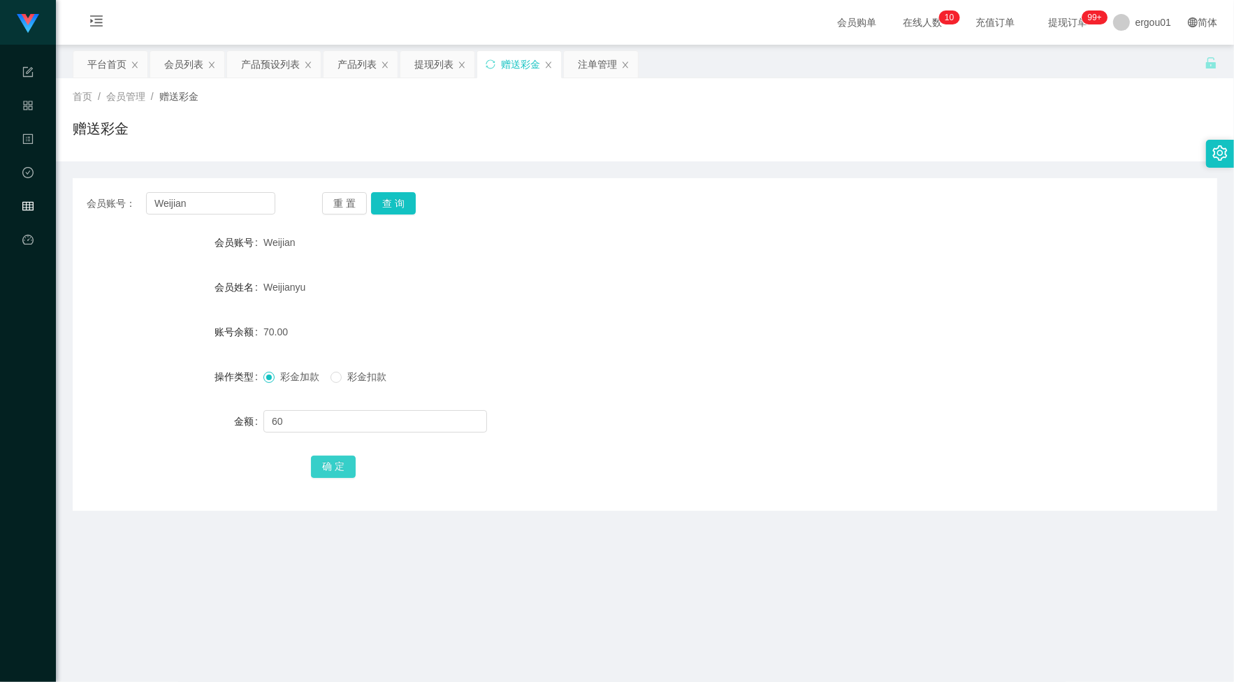
click at [333, 476] on button "确 定" at bounding box center [333, 467] width 45 height 22
click at [259, 196] on input "Weijian" at bounding box center [210, 203] width 129 height 22
paste input "729826055"
type input "729826055"
click at [386, 218] on div "会员账号： 729826055 重 置 查 询 会员账号 Weijian 会员姓名 Weijianyu 账号余额 130.00 操作类型 彩金加款 彩金扣款 …" at bounding box center [645, 344] width 1144 height 333
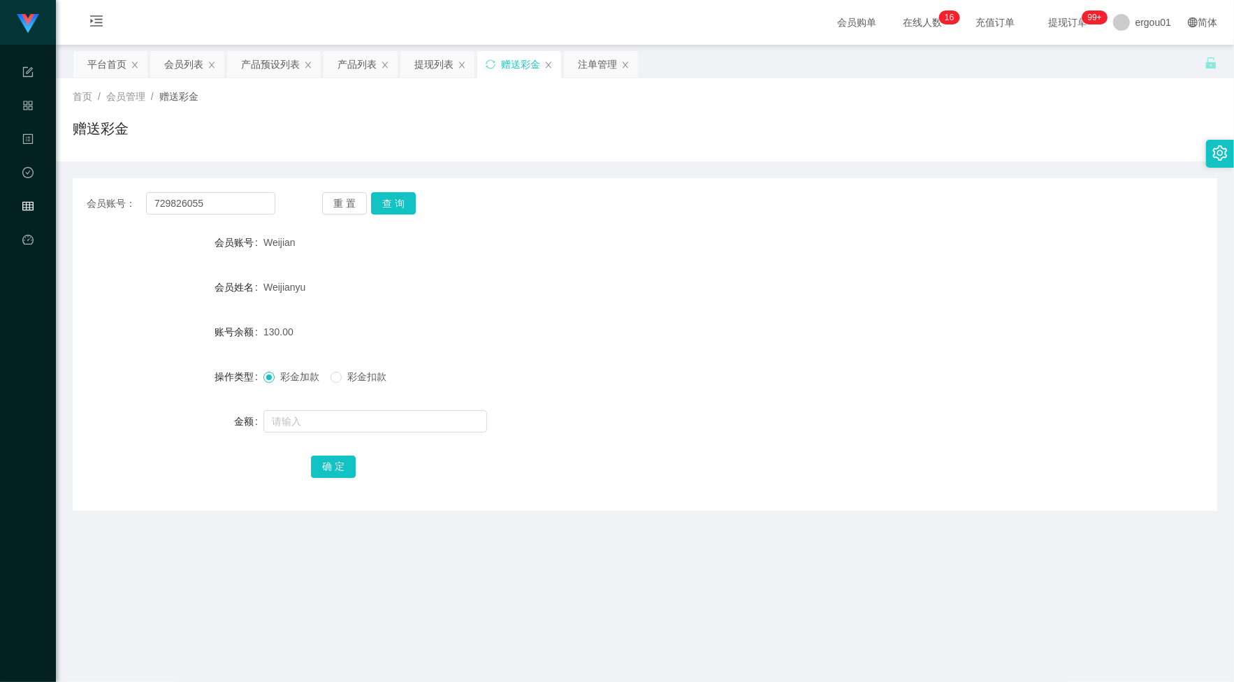
click at [386, 217] on div "会员账号： 729826055 重 置 查 询 会员账号 Weijian 会员姓名 Weijianyu 账号余额 130.00 操作类型 彩金加款 彩金扣款 …" at bounding box center [645, 344] width 1144 height 333
click at [381, 211] on button "查 询" at bounding box center [393, 203] width 45 height 22
click at [379, 210] on button "查 询" at bounding box center [393, 203] width 45 height 22
click at [228, 196] on input "729826055" at bounding box center [210, 203] width 129 height 22
click at [407, 196] on button "查 询" at bounding box center [393, 203] width 45 height 22
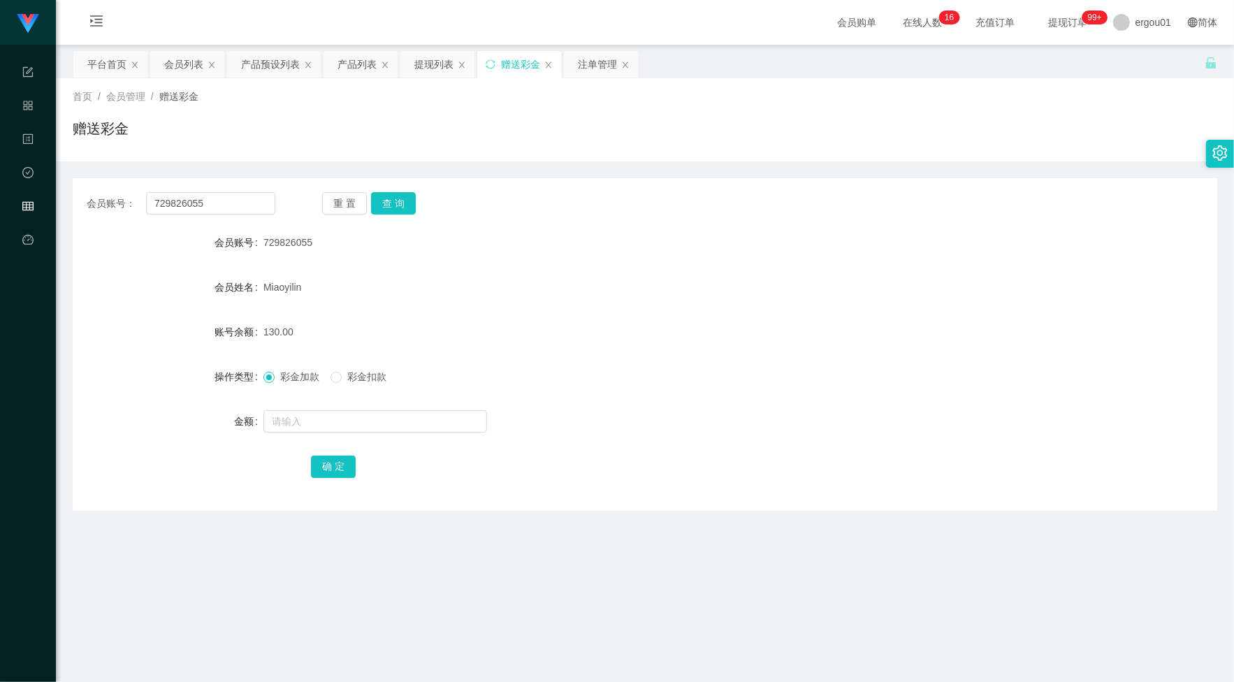
click at [108, 305] on form "会员账号 729826055 会员姓名 [PERSON_NAME] 账号余额 130.00 操作类型 彩金加款 彩金扣款 金额 确 定" at bounding box center [645, 354] width 1144 height 252
click at [435, 52] on div "提现列表" at bounding box center [433, 64] width 39 height 27
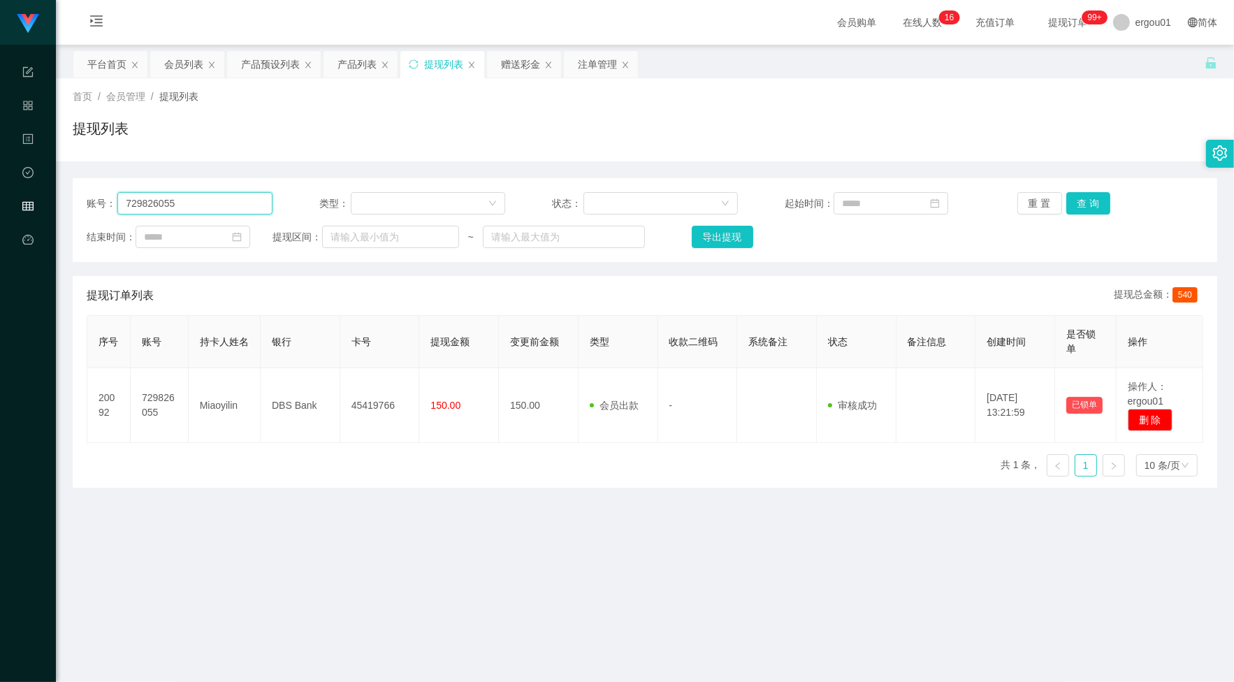
click at [225, 210] on input "729826055" at bounding box center [194, 203] width 155 height 22
paste input "Weijian"
click at [1088, 197] on button "查 询" at bounding box center [1088, 203] width 45 height 22
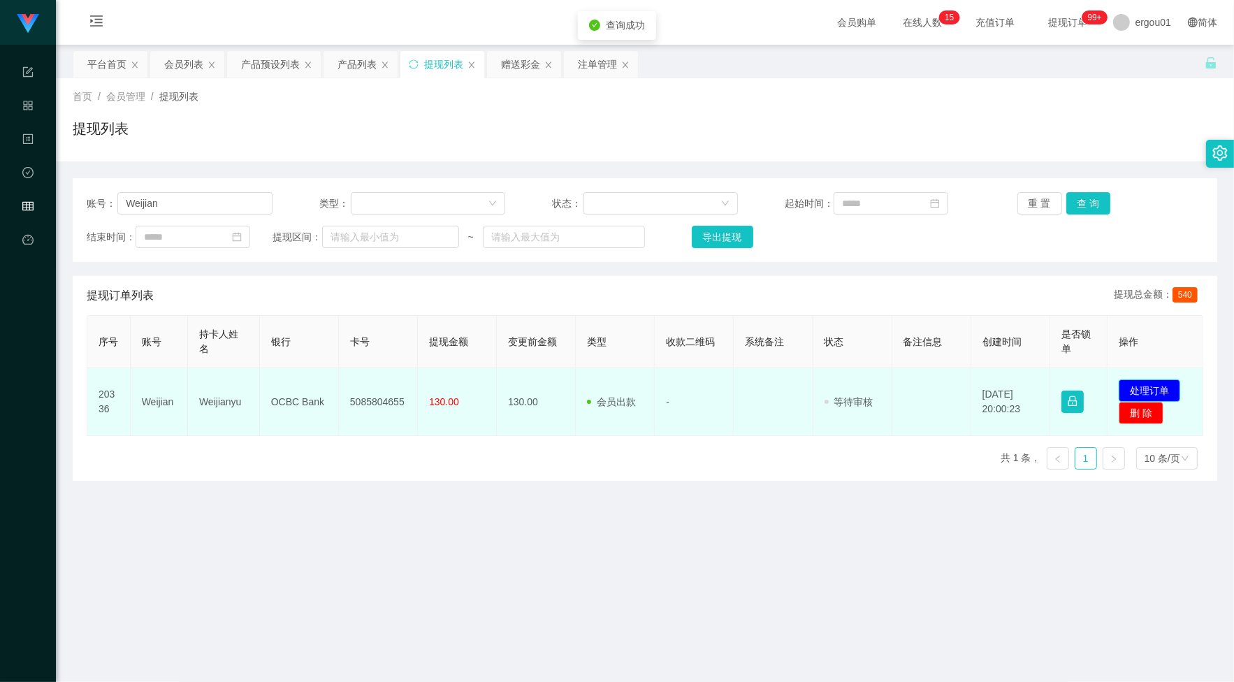
click at [1144, 395] on button "处理订单" at bounding box center [1149, 390] width 61 height 22
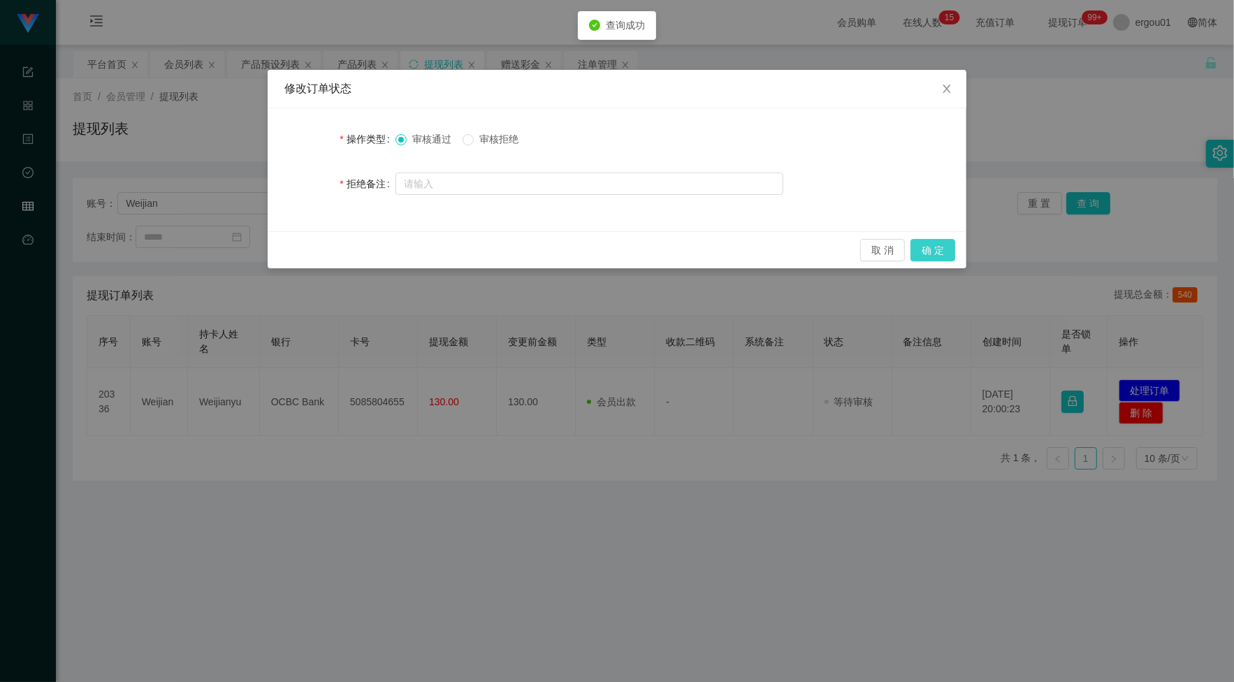
click at [928, 245] on button "确 定" at bounding box center [932, 250] width 45 height 22
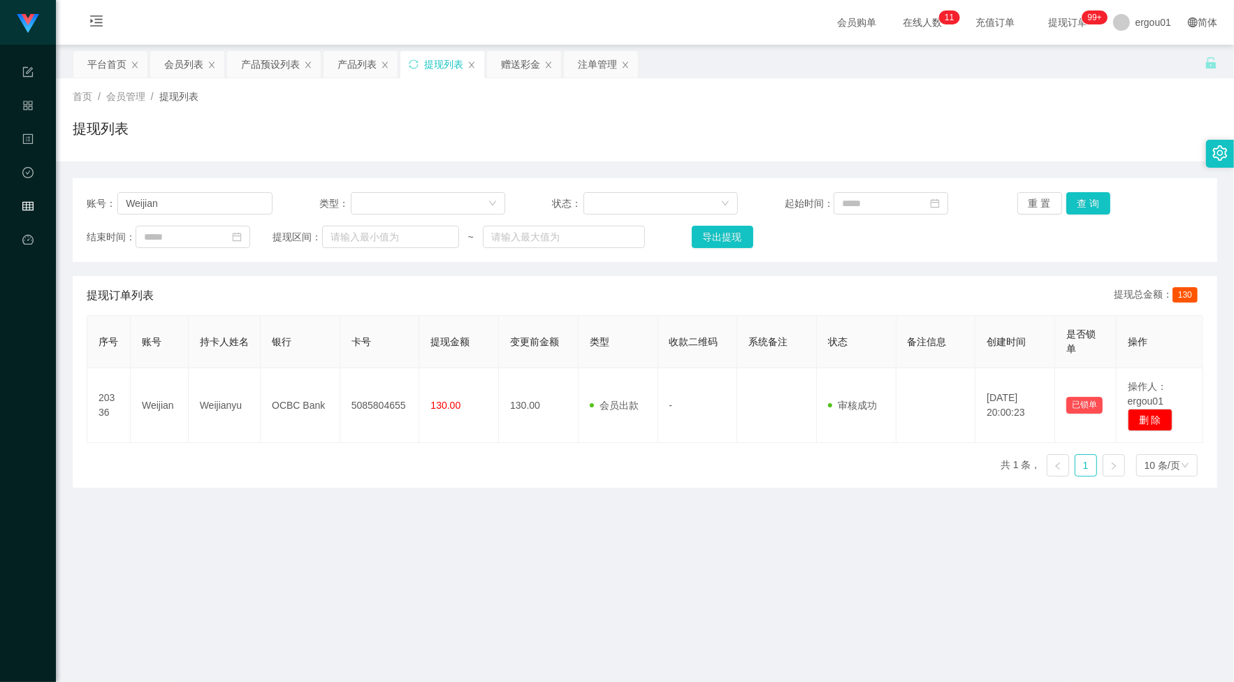
click at [630, 85] on div "首页 / 会员管理 / 提现列表 / 提现列表" at bounding box center [645, 119] width 1178 height 83
drag, startPoint x: 176, startPoint y: 189, endPoint x: 180, endPoint y: 196, distance: 7.2
click at [176, 189] on div "账号： Weijian 类型： 状态： 起始时间： 重 置 查 询 结束时间： 提现区间： ~ 导出提现" at bounding box center [645, 220] width 1144 height 84
click at [180, 196] on input "Weijian" at bounding box center [194, 203] width 155 height 22
paste input "729826055"
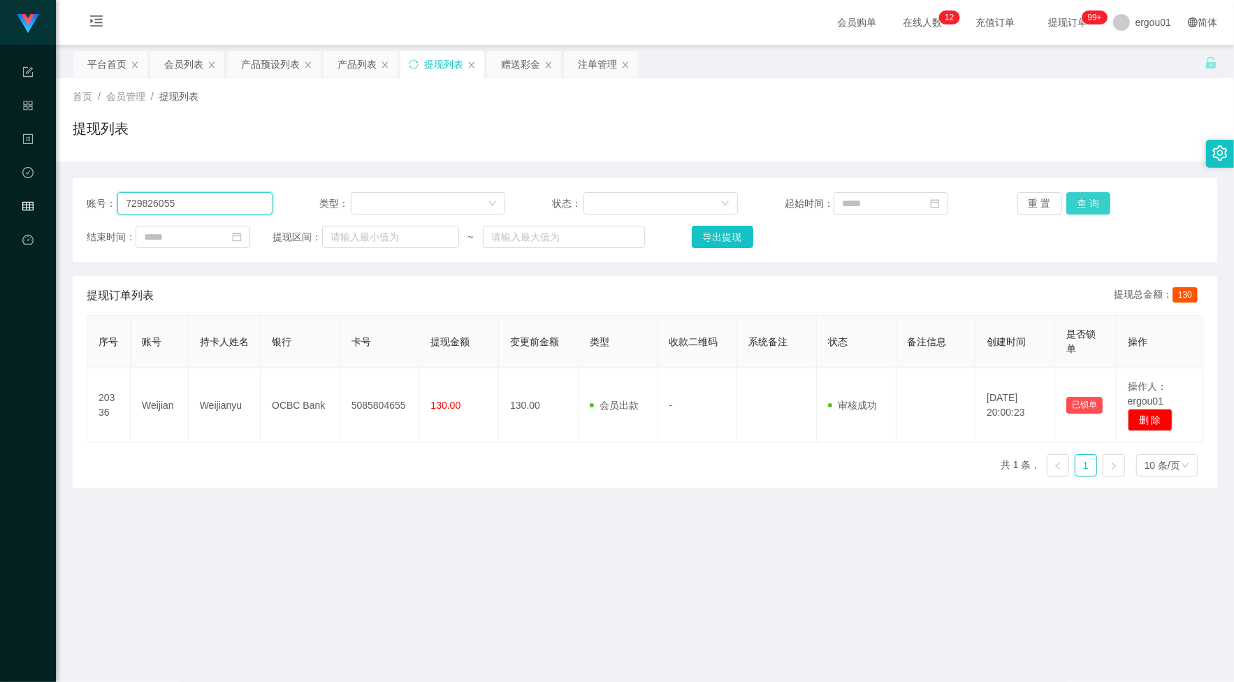
type input "729826055"
click at [1084, 198] on button "查 询" at bounding box center [1088, 203] width 45 height 22
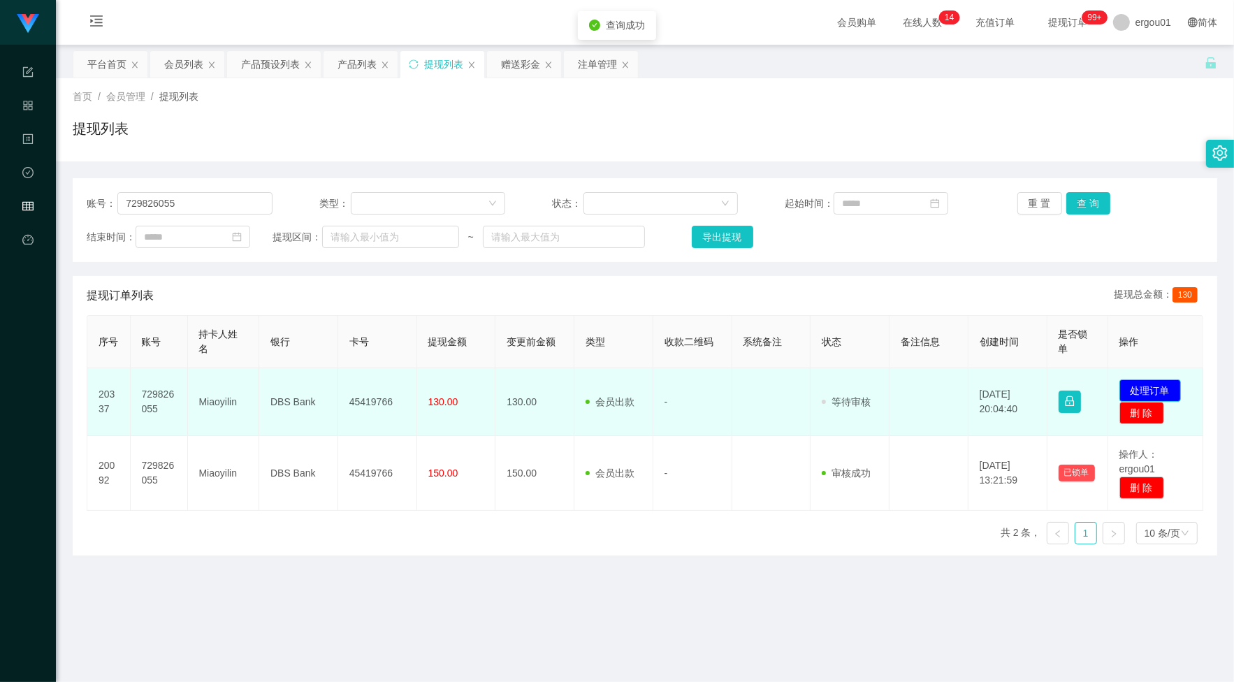
click at [1142, 385] on button "处理订单" at bounding box center [1149, 390] width 61 height 22
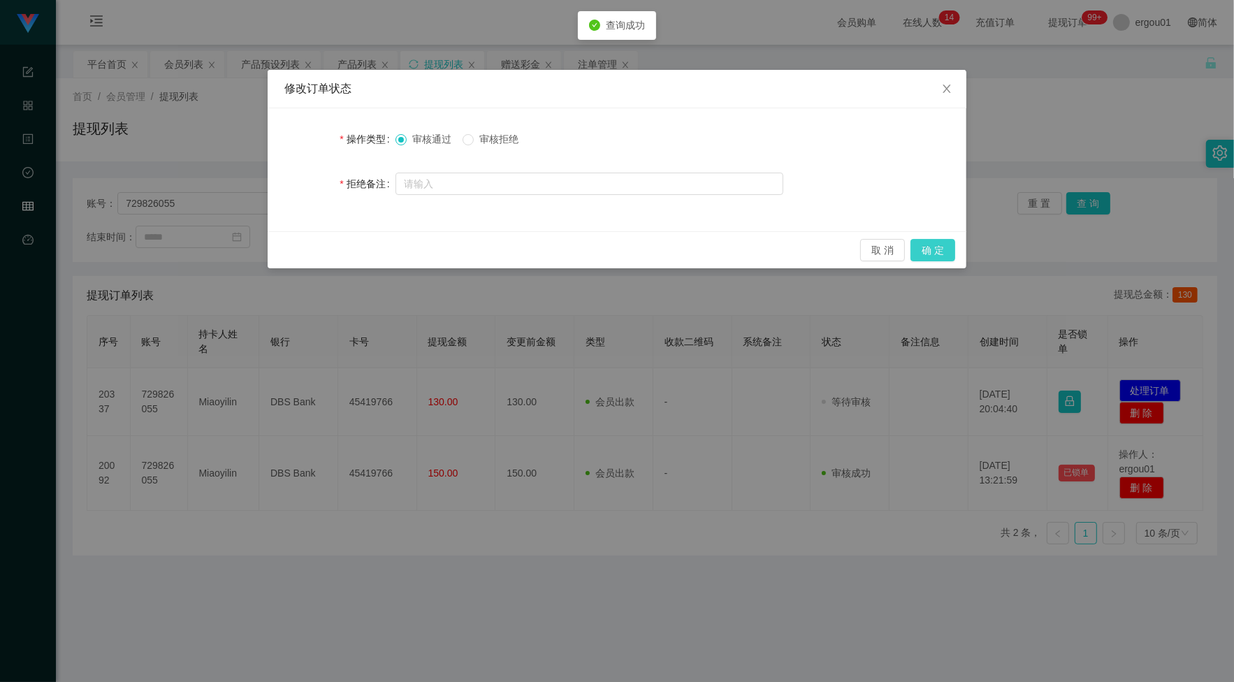
click at [944, 255] on button "确 定" at bounding box center [932, 250] width 45 height 22
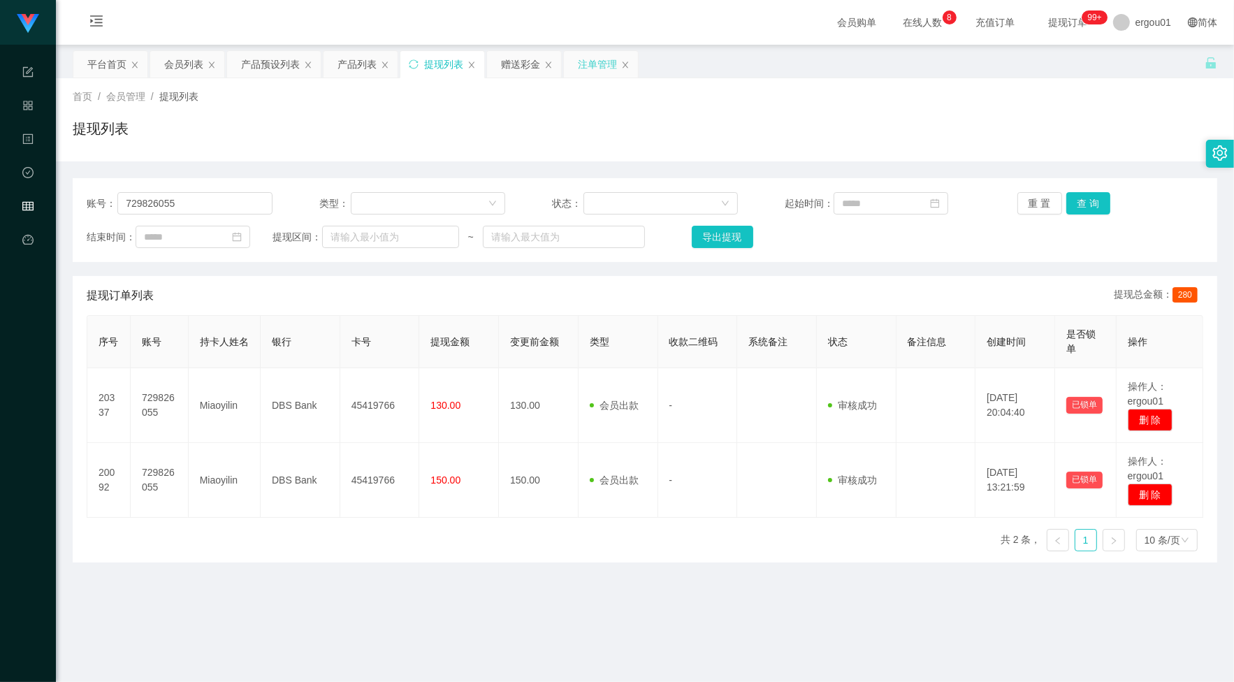
click at [615, 63] on div "注单管理" at bounding box center [597, 64] width 39 height 27
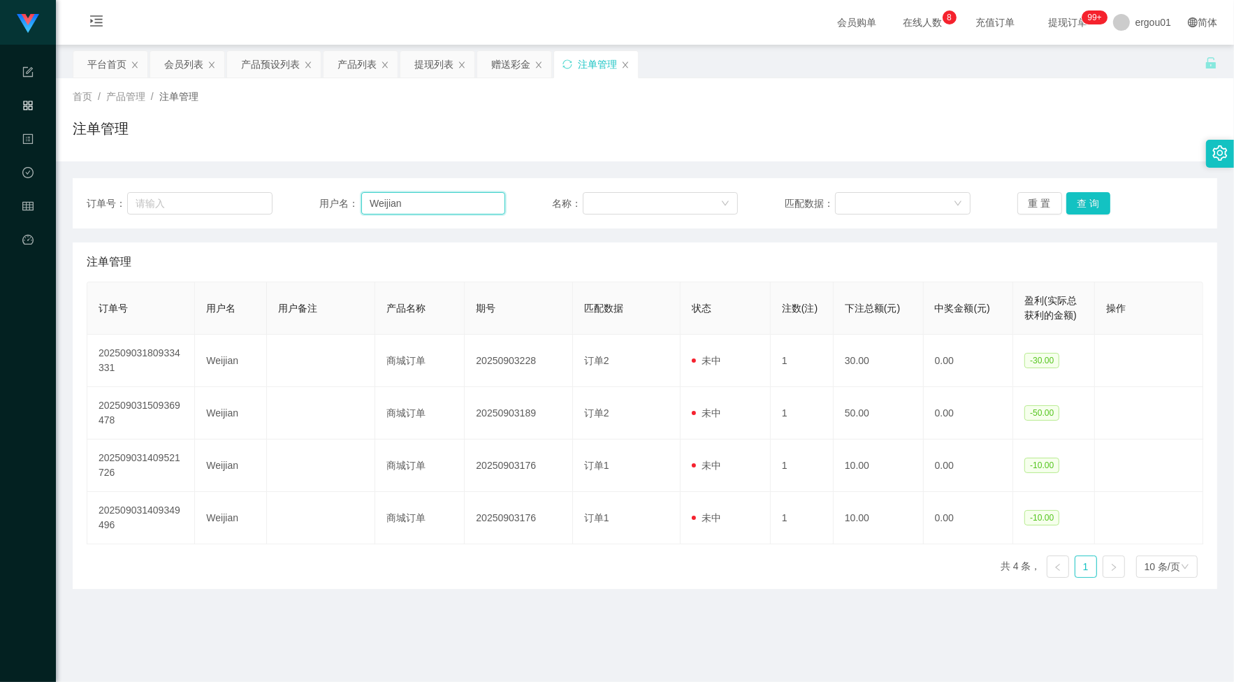
click at [452, 199] on input "Weijian" at bounding box center [433, 203] width 144 height 22
paste input "Kitty"
type input "Kitty"
click at [1091, 203] on button "查 询" at bounding box center [1088, 203] width 45 height 22
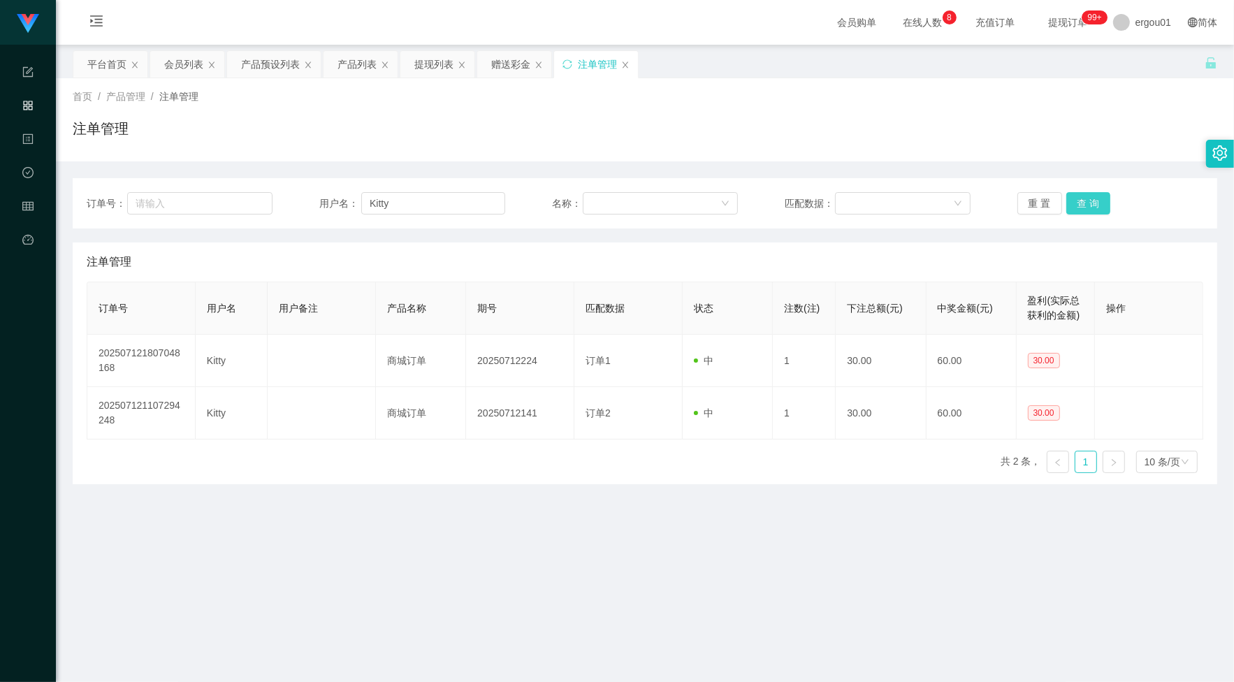
click at [1088, 203] on button "查 询" at bounding box center [1088, 203] width 45 height 22
click at [1088, 203] on div "重 置 查 询" at bounding box center [1110, 203] width 186 height 22
click at [1089, 203] on button "查 询" at bounding box center [1088, 203] width 45 height 22
click at [406, 193] on input "Kitty" at bounding box center [433, 203] width 144 height 22
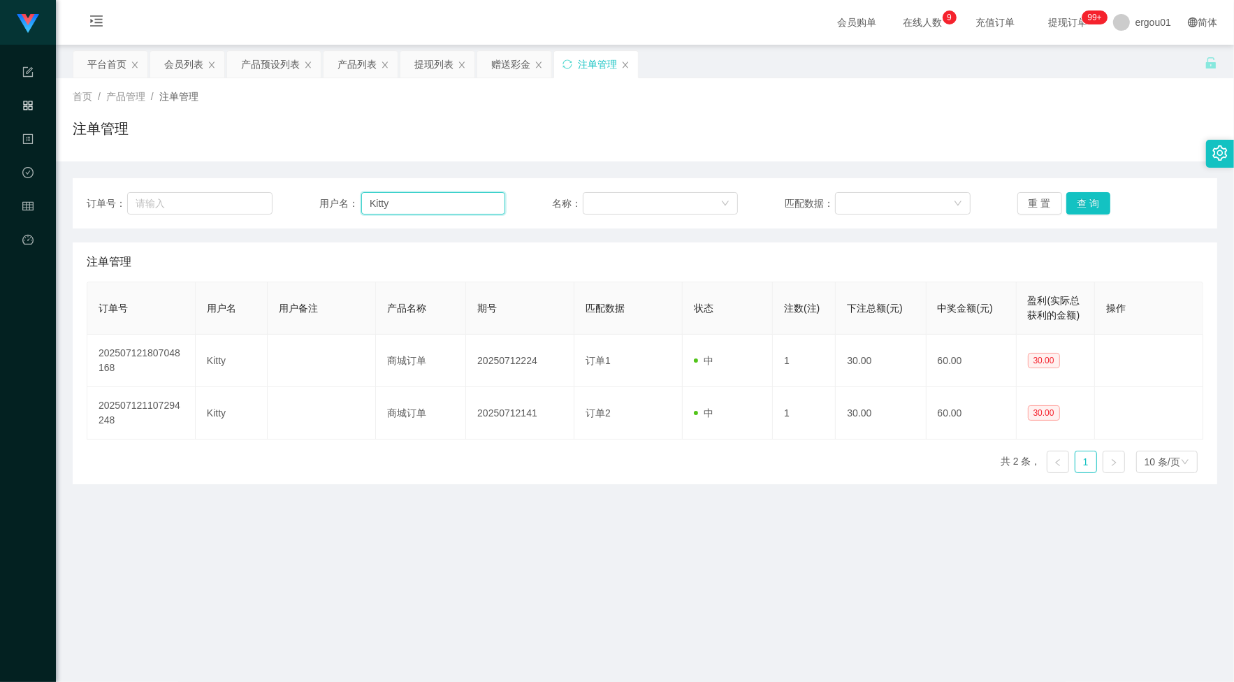
click at [409, 196] on input "Kitty" at bounding box center [433, 203] width 144 height 22
click at [459, 207] on input "Kitty" at bounding box center [433, 203] width 144 height 22
click at [1079, 204] on button "查 询" at bounding box center [1088, 203] width 45 height 22
click at [1083, 204] on button "查 询" at bounding box center [1088, 203] width 45 height 22
click at [1084, 204] on div "重 置 查 询" at bounding box center [1110, 203] width 186 height 22
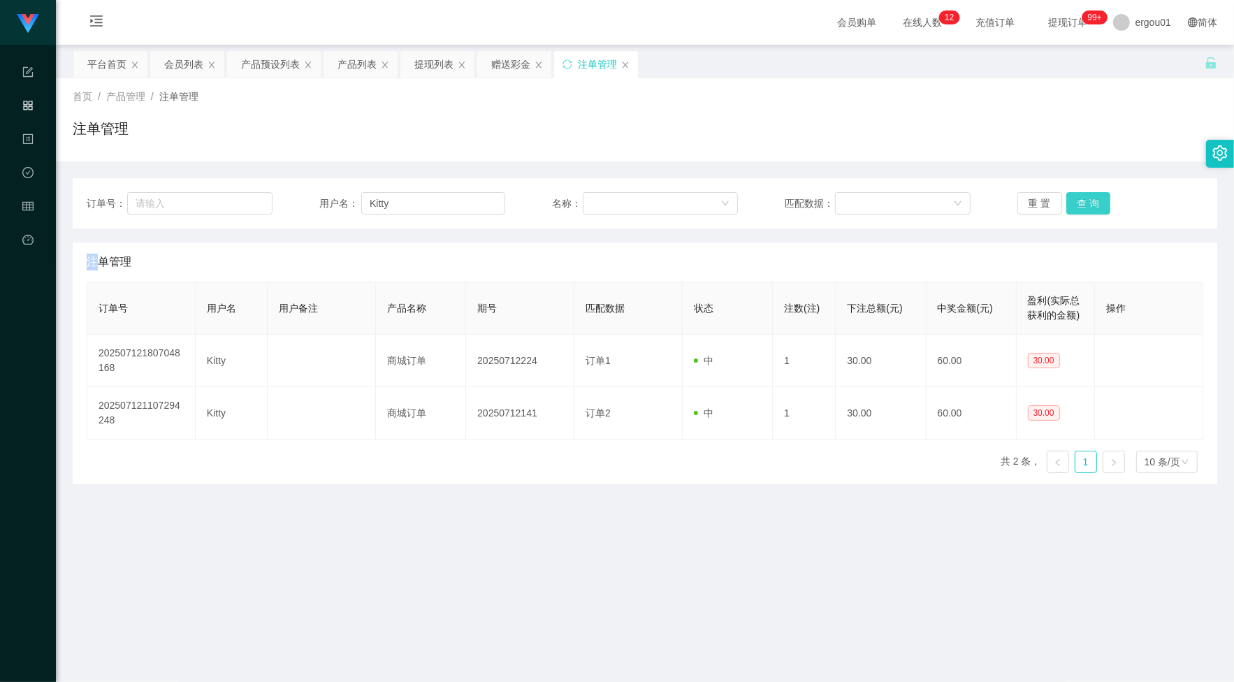
click at [1084, 204] on button "查 询" at bounding box center [1088, 203] width 45 height 22
click at [1084, 204] on button "查 询" at bounding box center [1096, 203] width 60 height 22
click at [416, 203] on input "Kitty" at bounding box center [433, 203] width 144 height 22
click at [1066, 198] on button "查 询" at bounding box center [1088, 203] width 45 height 22
click at [1076, 194] on button "查 询" at bounding box center [1088, 203] width 45 height 22
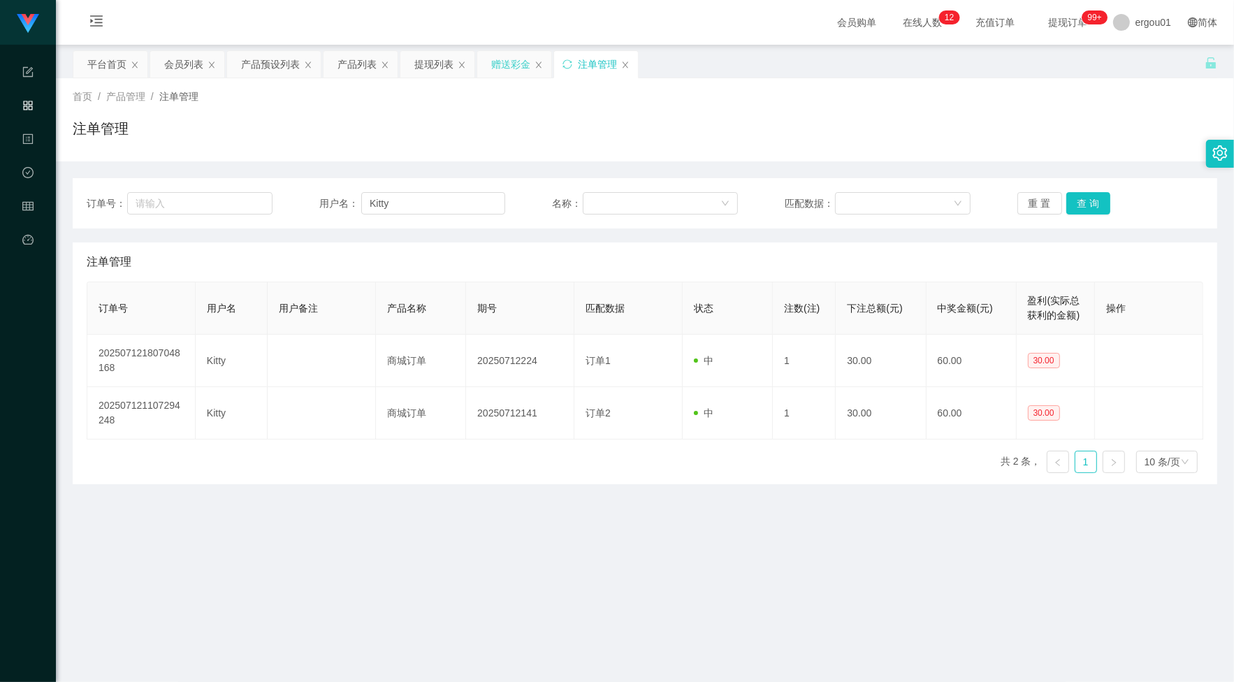
click at [516, 59] on div "赠送彩金" at bounding box center [510, 64] width 39 height 27
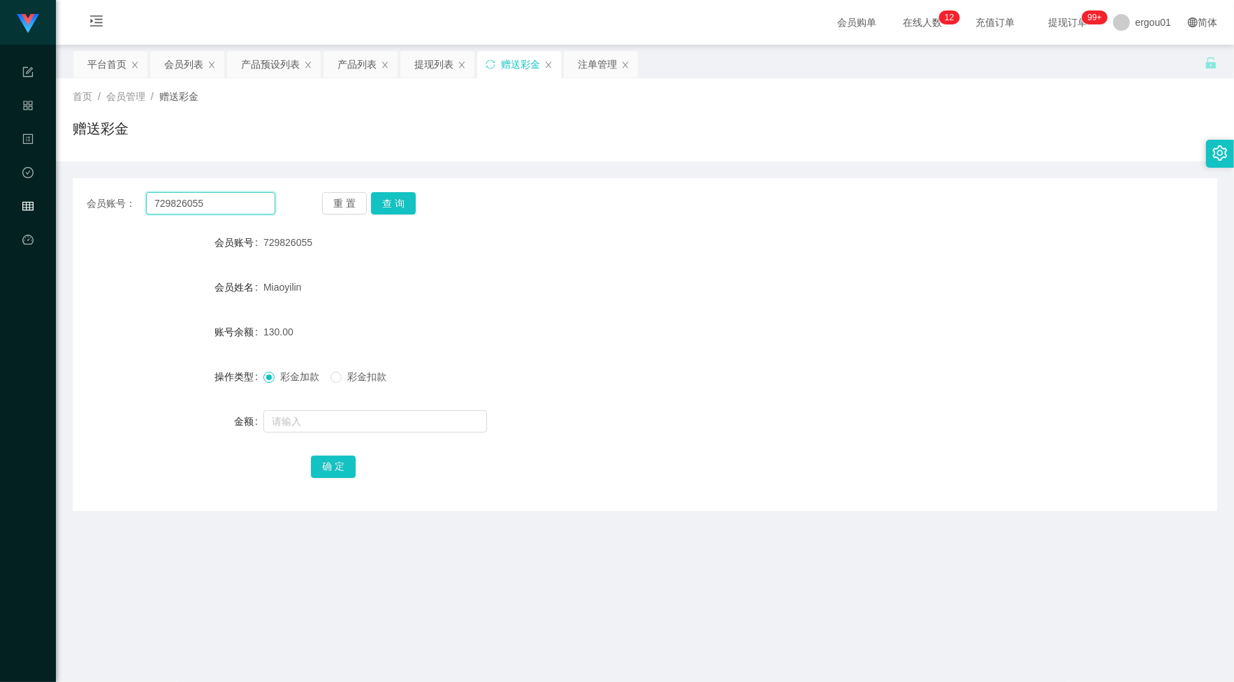
click at [208, 198] on input "729826055" at bounding box center [210, 203] width 129 height 22
paste input "Kitty"
click at [404, 200] on button "查 询" at bounding box center [393, 203] width 45 height 22
click at [241, 203] on input "Kitty" at bounding box center [210, 203] width 129 height 22
paste input "90662822"
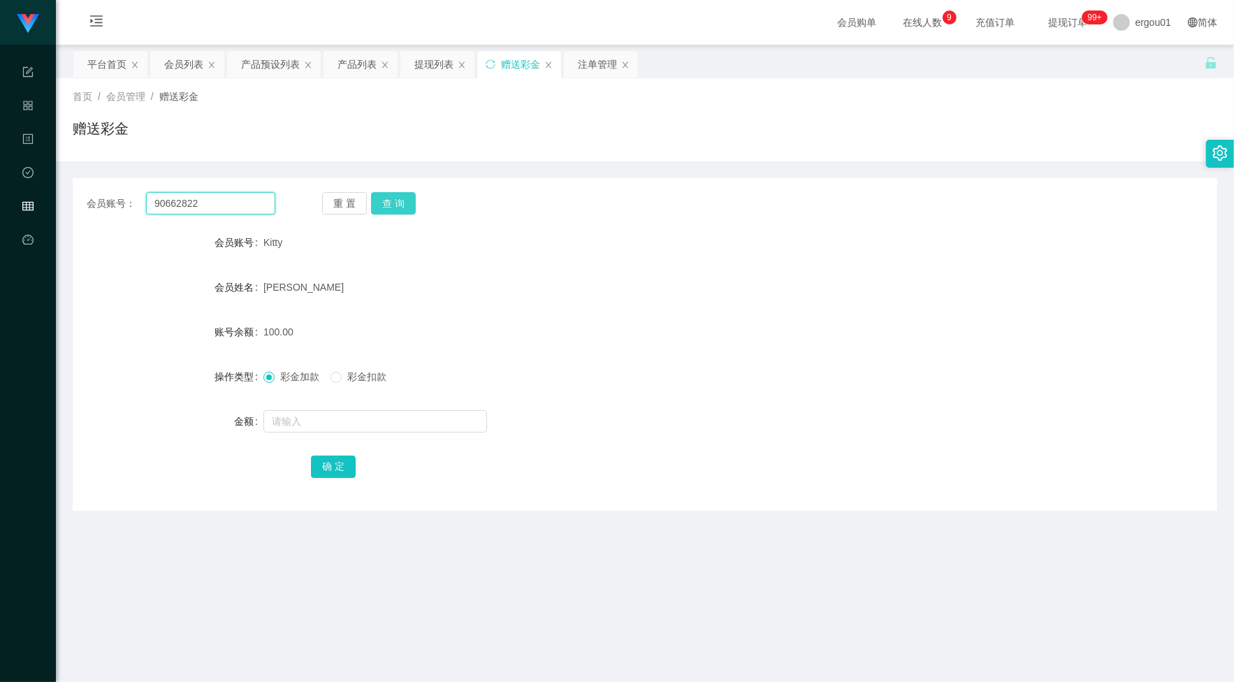
type input "90662822"
click at [410, 194] on button "查 询" at bounding box center [393, 203] width 45 height 22
click at [313, 427] on input "text" at bounding box center [375, 421] width 224 height 22
type input "224"
click at [337, 466] on button "确 定" at bounding box center [333, 467] width 45 height 22
